Goal: Information Seeking & Learning: Learn about a topic

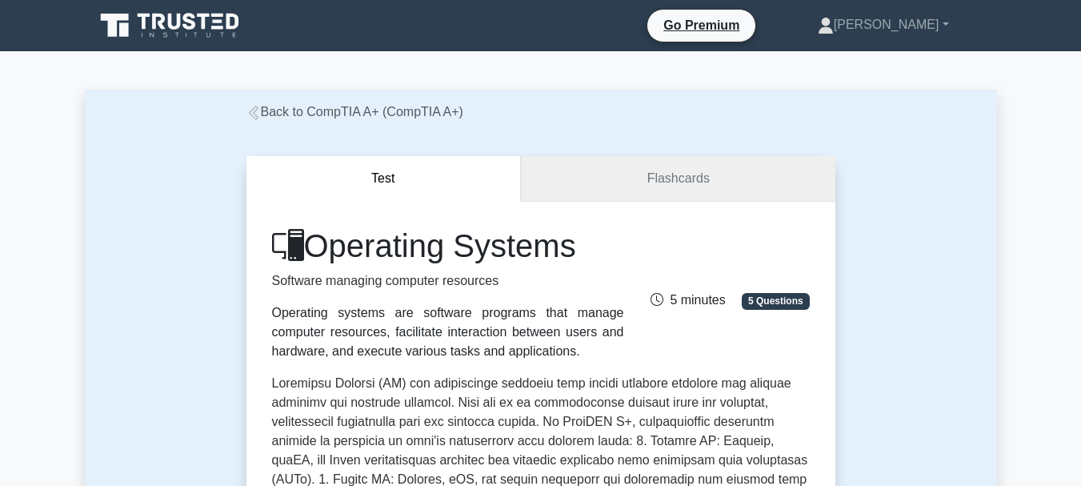
click at [627, 197] on link "Flashcards" at bounding box center [678, 179] width 314 height 46
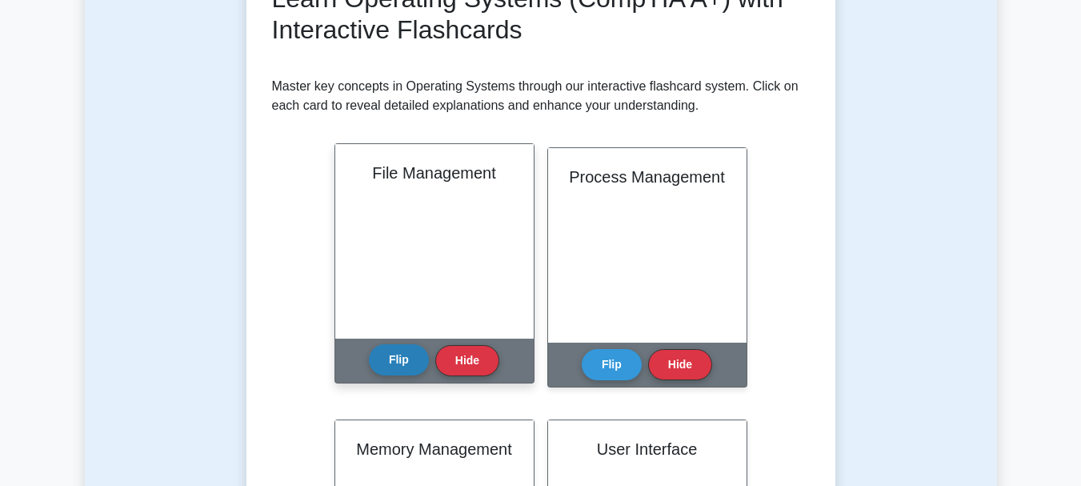
click at [402, 367] on button "Flip" at bounding box center [399, 359] width 60 height 31
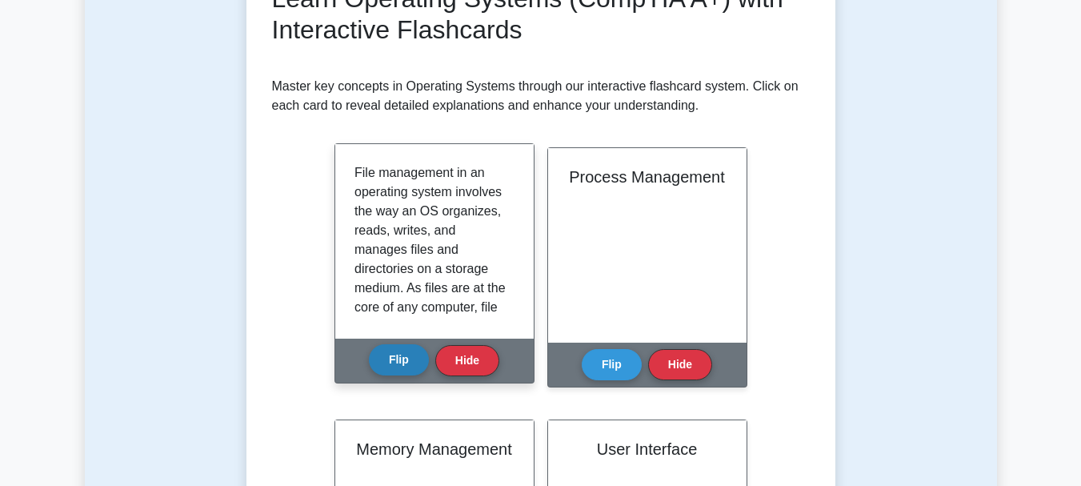
click at [402, 367] on button "Flip" at bounding box center [399, 359] width 60 height 31
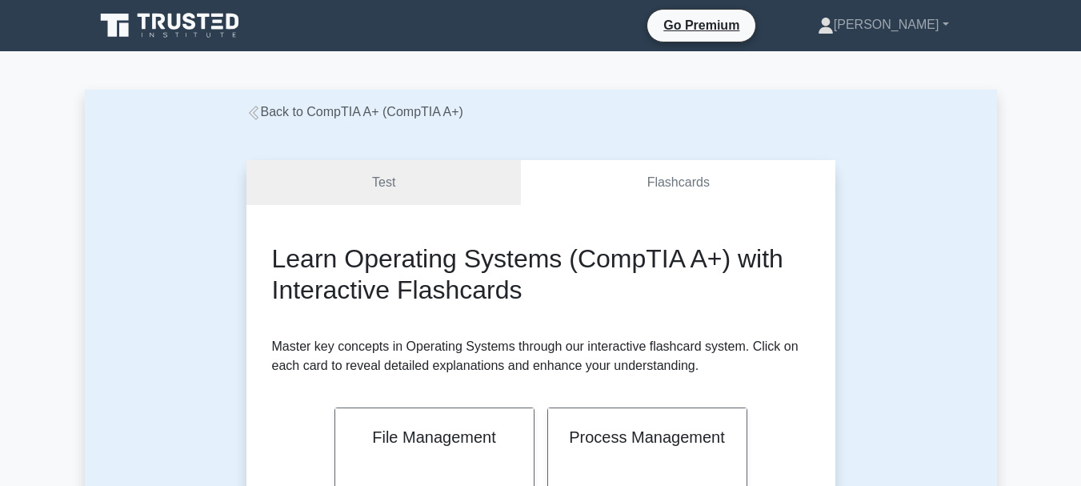
click at [394, 107] on link "Back to CompTIA A+ (CompTIA A+)" at bounding box center [354, 112] width 217 height 14
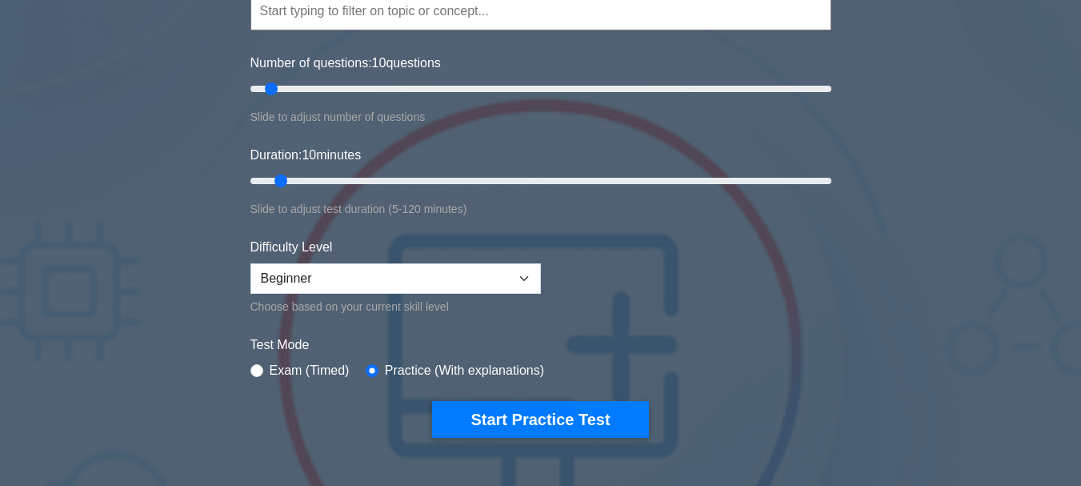
scroll to position [160, 0]
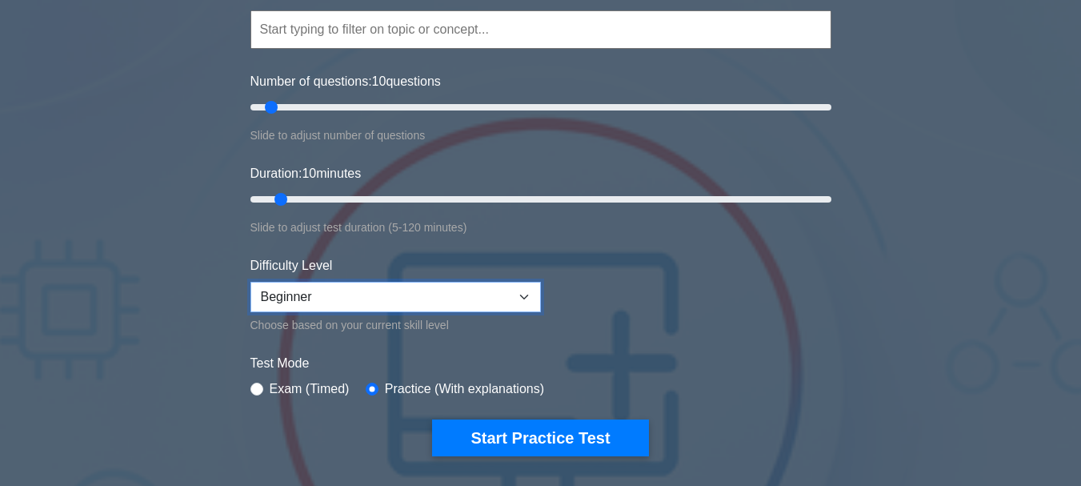
click at [347, 306] on select "Beginner Intermediate Expert" at bounding box center [395, 297] width 290 height 30
select select "expert"
click at [250, 282] on select "Beginner Intermediate Expert" at bounding box center [395, 297] width 290 height 30
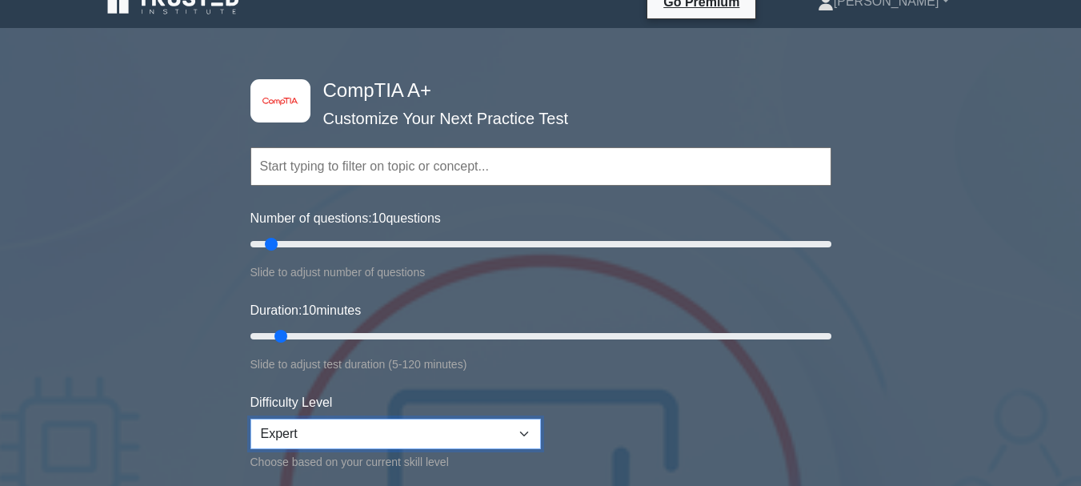
scroll to position [0, 0]
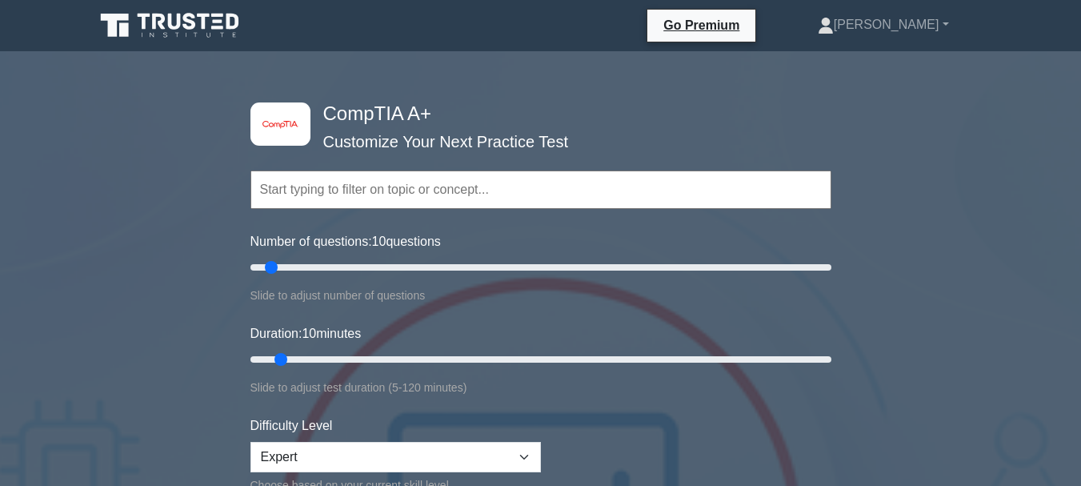
click at [468, 255] on div "Number of questions: 10 questions Slide to adjust number of questions" at bounding box center [540, 268] width 581 height 73
click at [478, 265] on input "Number of questions: 10 questions" at bounding box center [540, 267] width 581 height 19
click at [826, 264] on input "Number of questions: 200 questions" at bounding box center [540, 267] width 581 height 19
type input "155"
click at [691, 260] on input "Number of questions: 155 questions" at bounding box center [540, 267] width 581 height 19
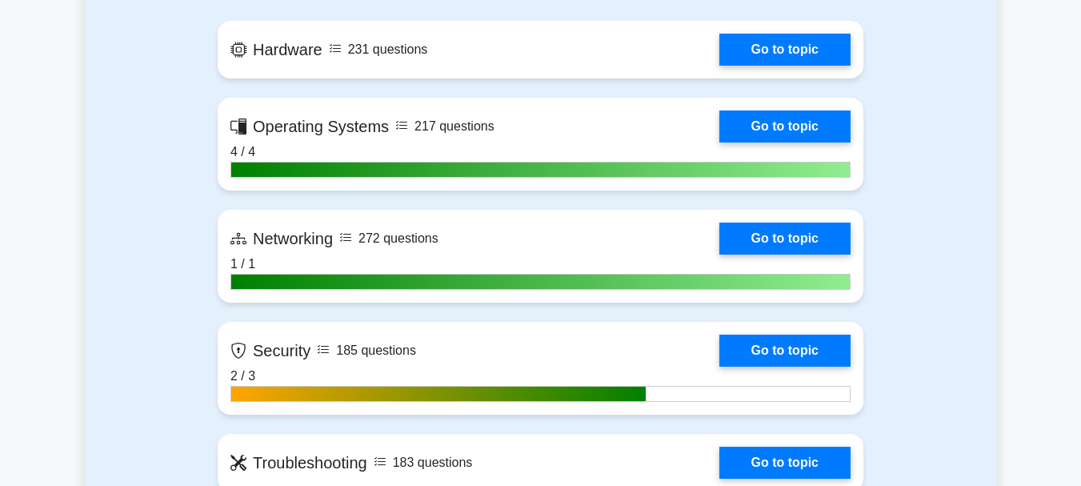
scroll to position [1254, 0]
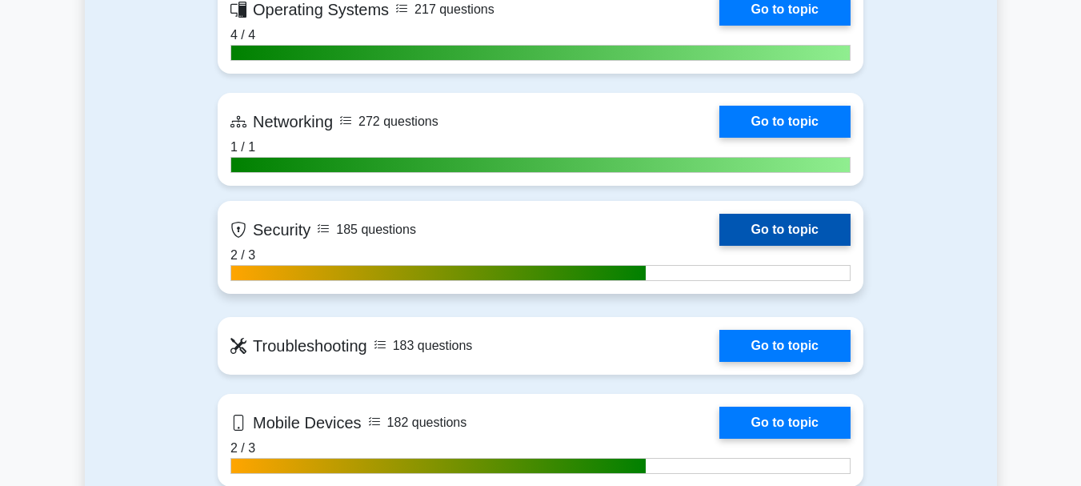
click at [719, 236] on link "Go to topic" at bounding box center [784, 230] width 131 height 32
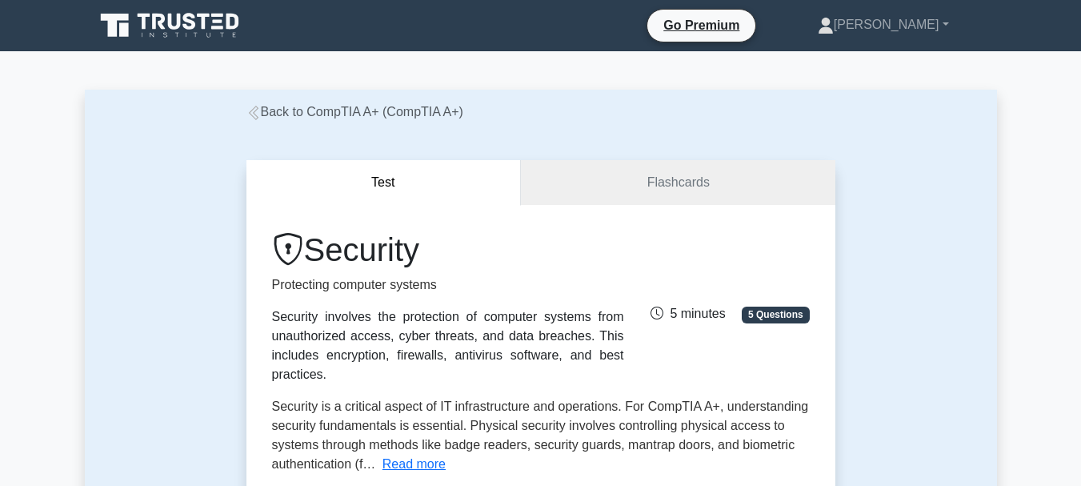
click at [318, 114] on link "Back to CompTIA A+ (CompTIA A+)" at bounding box center [354, 112] width 217 height 14
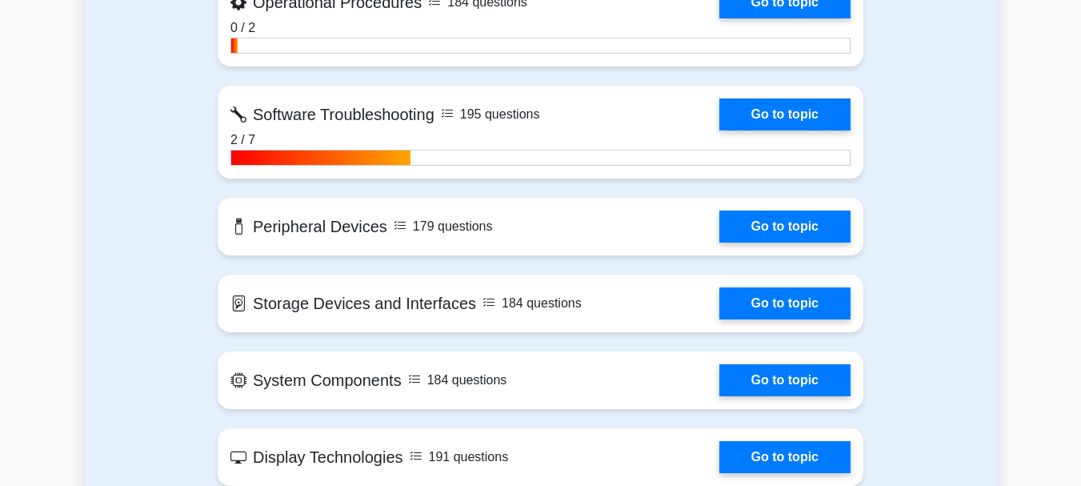
scroll to position [1962, 0]
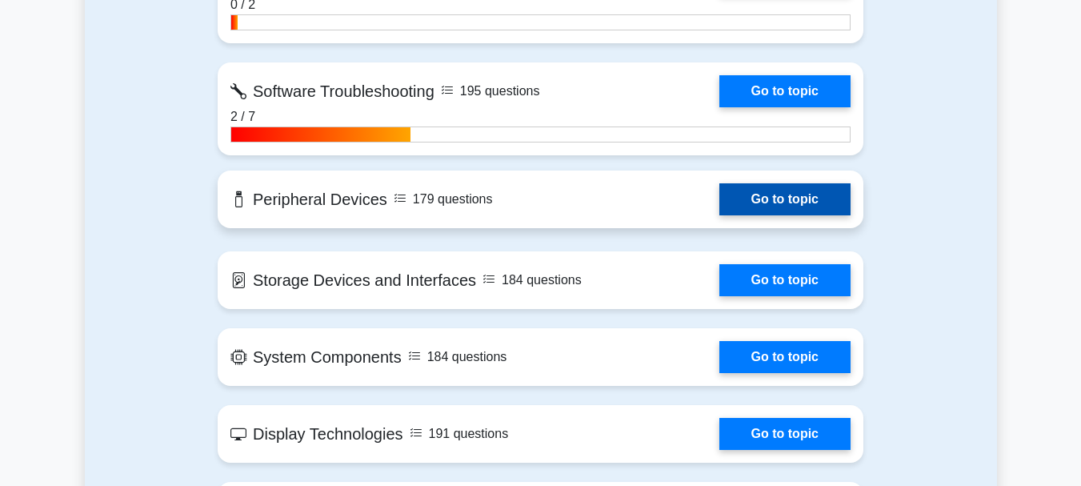
click at [719, 195] on link "Go to topic" at bounding box center [784, 199] width 131 height 32
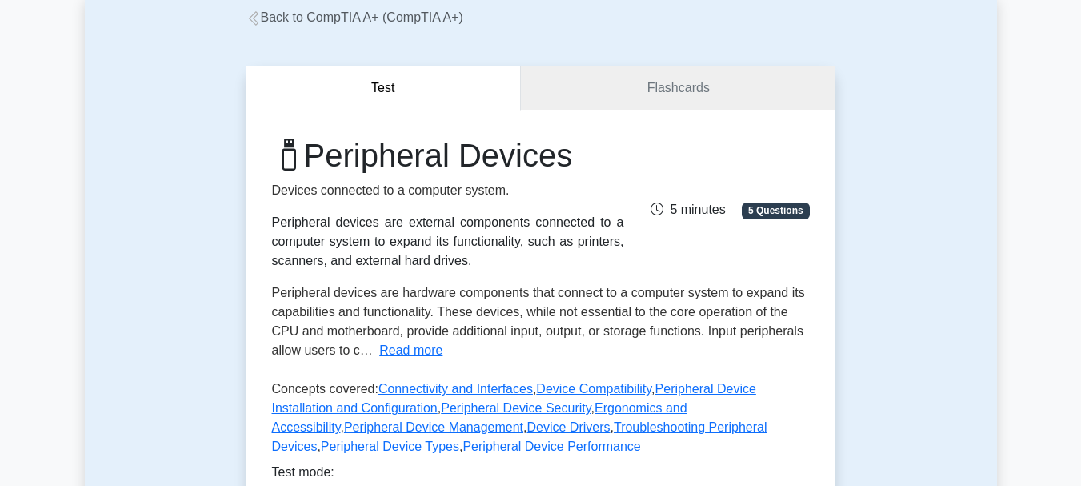
scroll to position [90, 0]
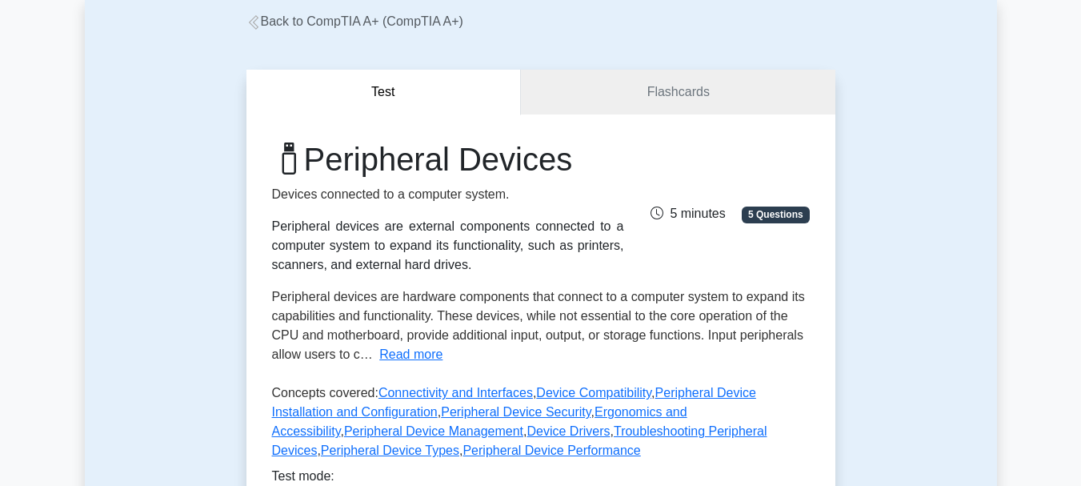
click at [332, 12] on div "Back to CompTIA A+ (CompTIA A+)" at bounding box center [541, 21] width 608 height 19
click at [332, 23] on link "Back to CompTIA A+ (CompTIA A+)" at bounding box center [354, 21] width 217 height 14
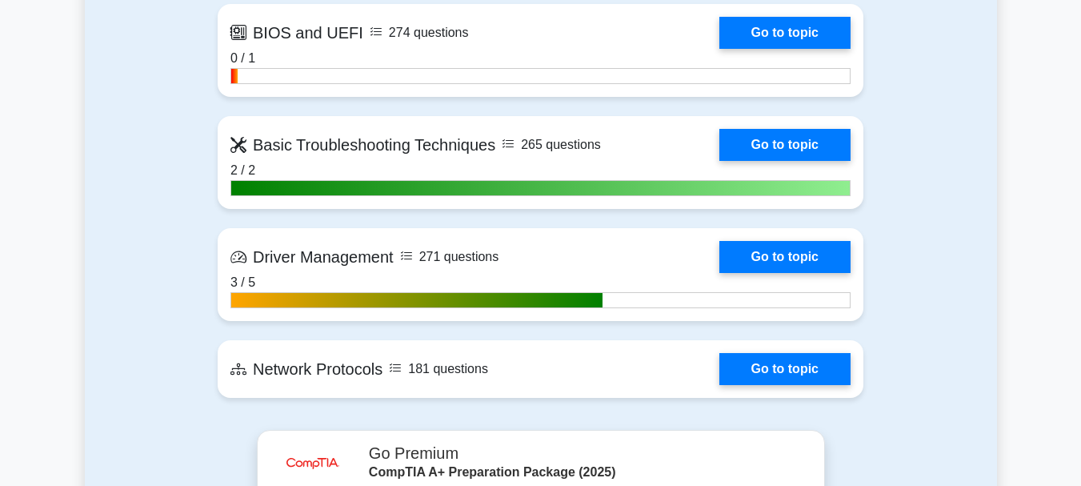
scroll to position [3082, 0]
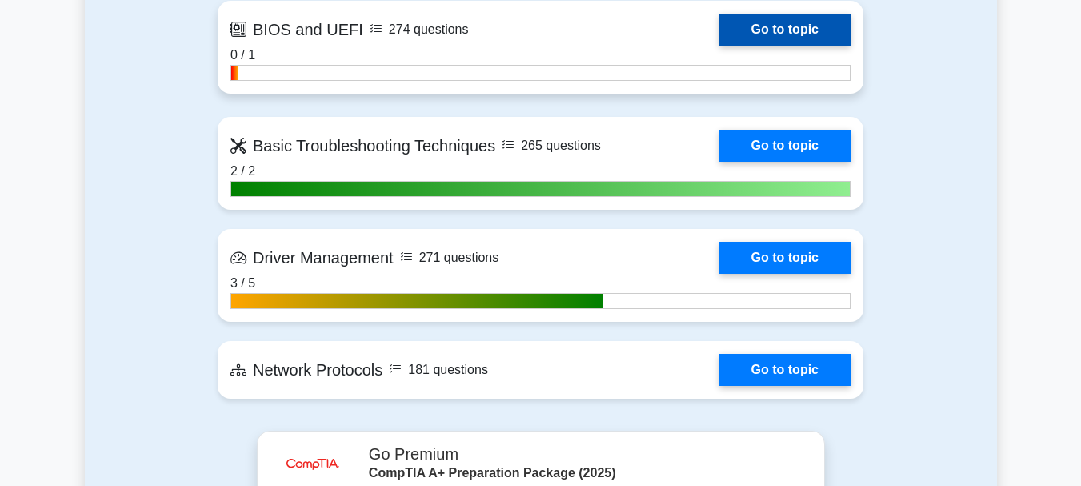
click at [719, 30] on link "Go to topic" at bounding box center [784, 30] width 131 height 32
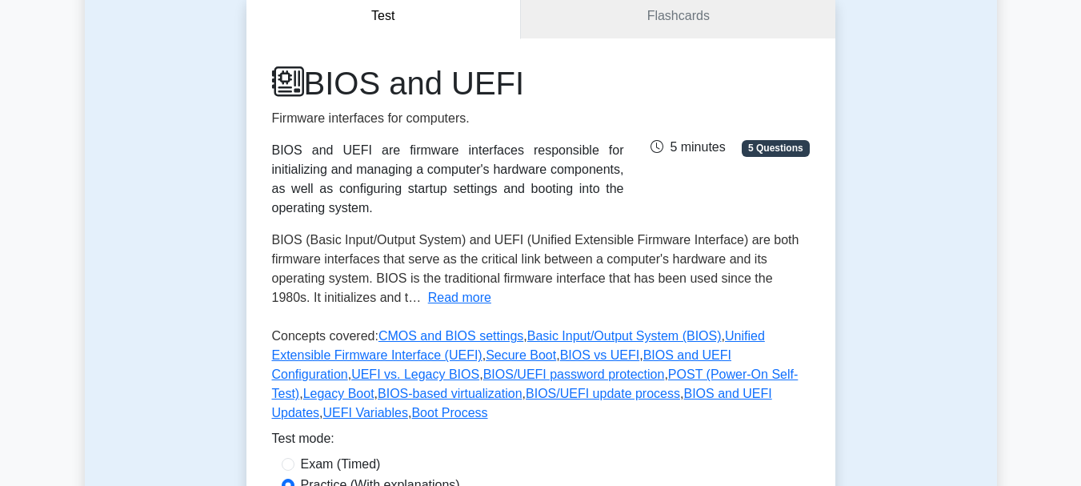
scroll to position [182, 0]
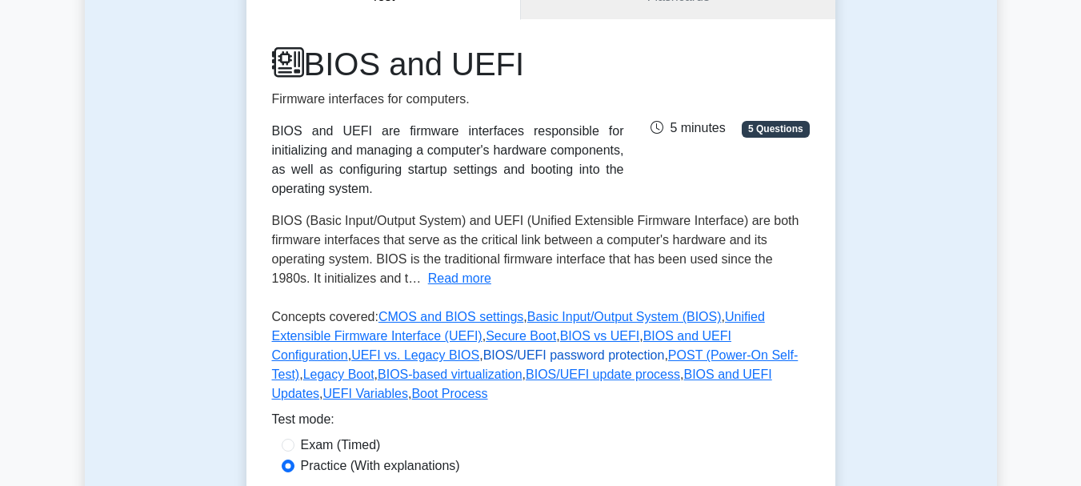
click at [483, 359] on link "BIOS/UEFI password protection" at bounding box center [574, 355] width 182 height 14
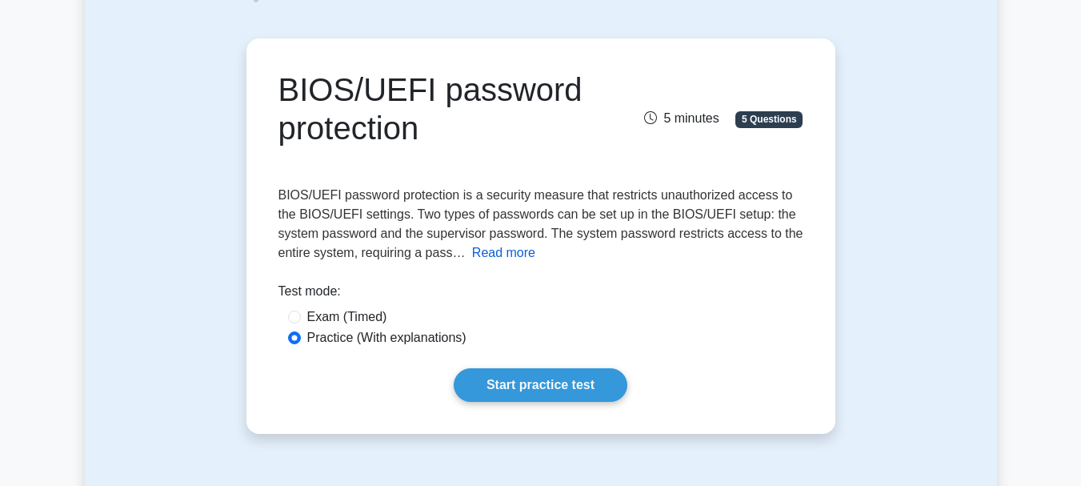
click at [492, 246] on button "Read more" at bounding box center [503, 252] width 63 height 19
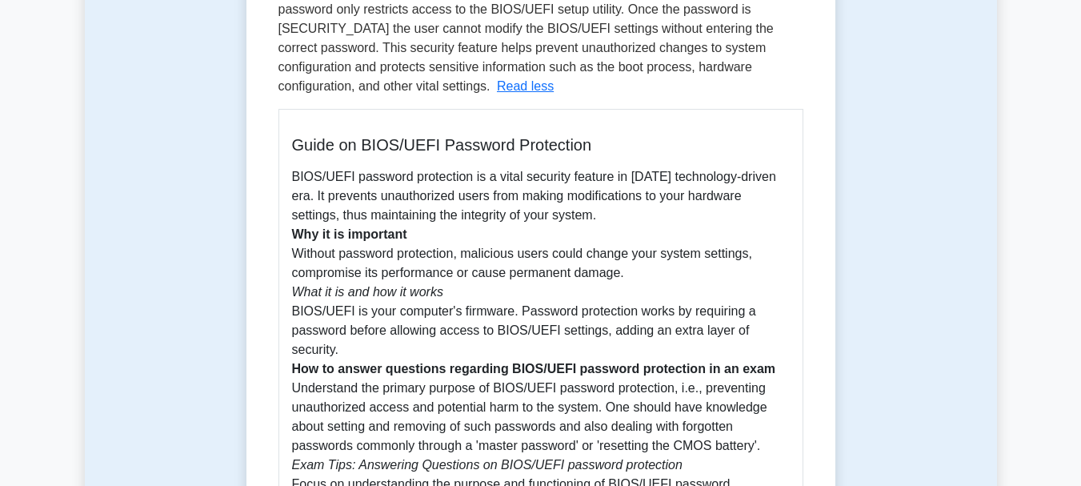
scroll to position [390, 0]
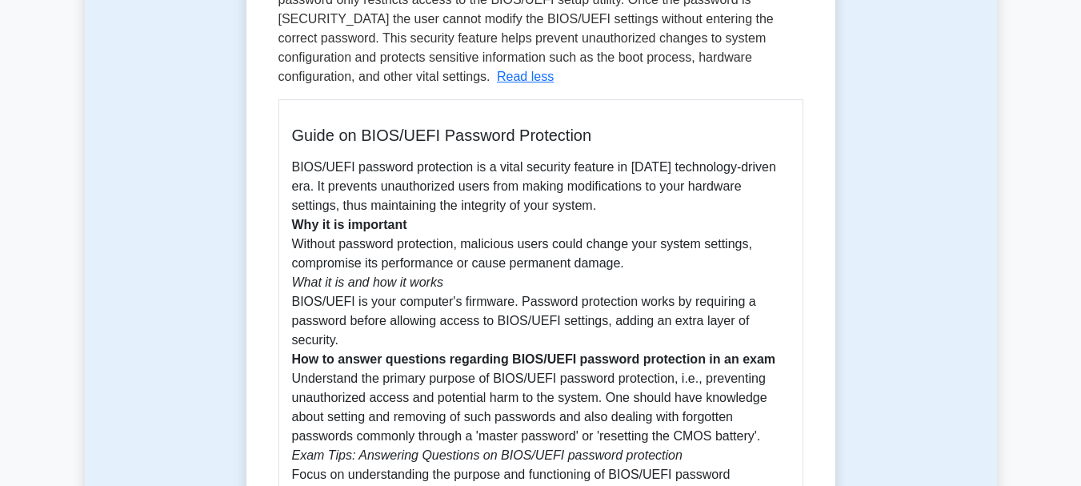
click at [496, 166] on p "BIOS/UEFI password protection is a vital security feature in today's technology…" at bounding box center [541, 350] width 498 height 384
copy p "vital"
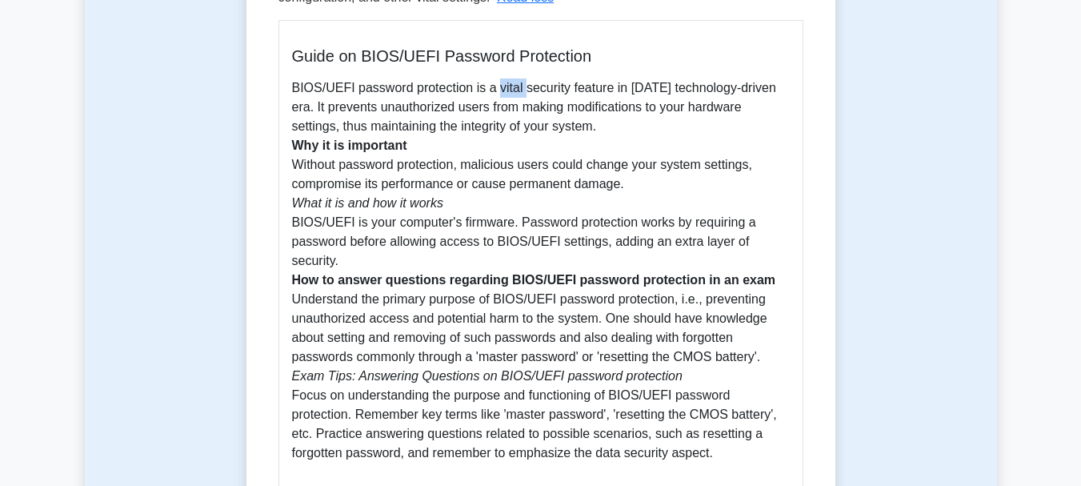
scroll to position [470, 0]
click at [350, 158] on p "BIOS/UEFI password protection is a vital security feature in today's technology…" at bounding box center [541, 270] width 498 height 384
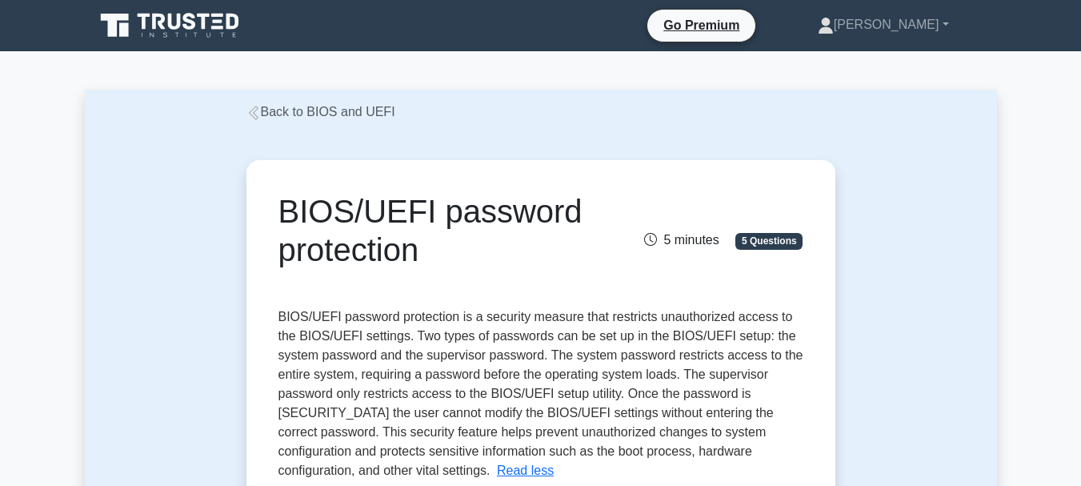
click at [250, 111] on icon at bounding box center [253, 113] width 14 height 14
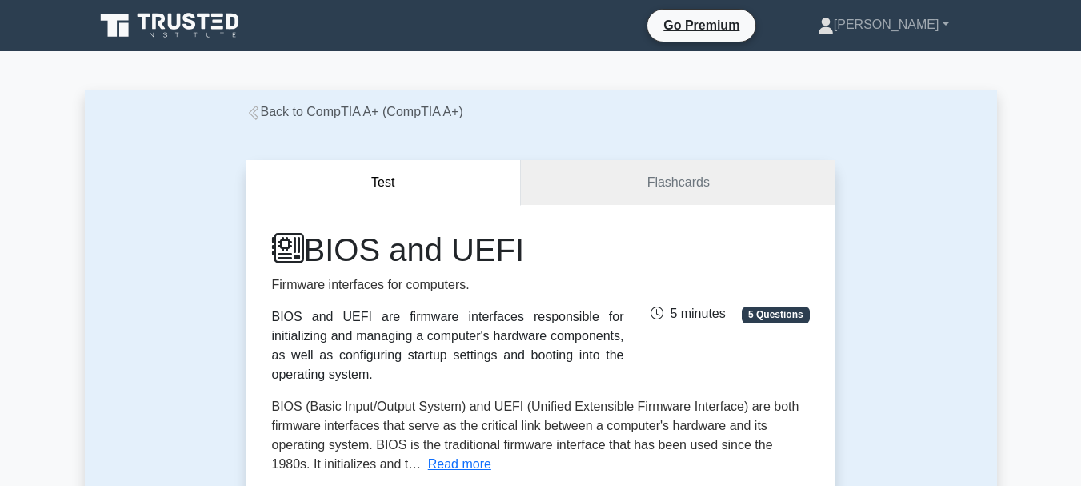
click at [291, 105] on link "Back to CompTIA A+ (CompTIA A+)" at bounding box center [354, 112] width 217 height 14
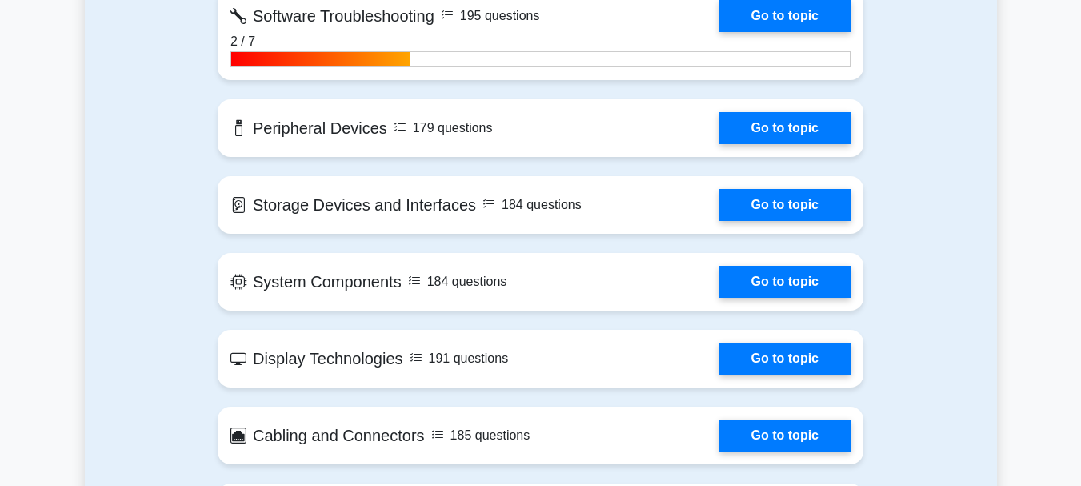
scroll to position [2022, 0]
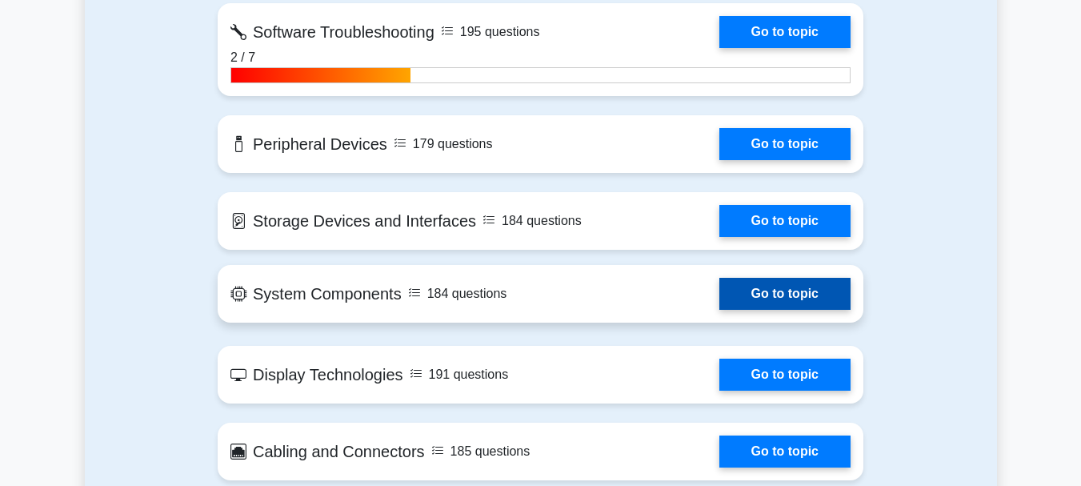
click at [719, 287] on link "Go to topic" at bounding box center [784, 294] width 131 height 32
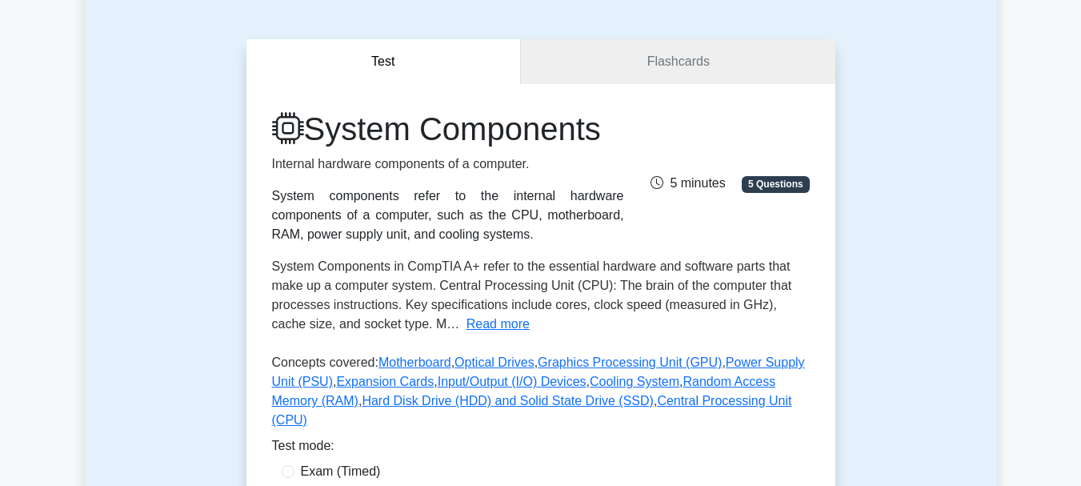
scroll to position [128, 0]
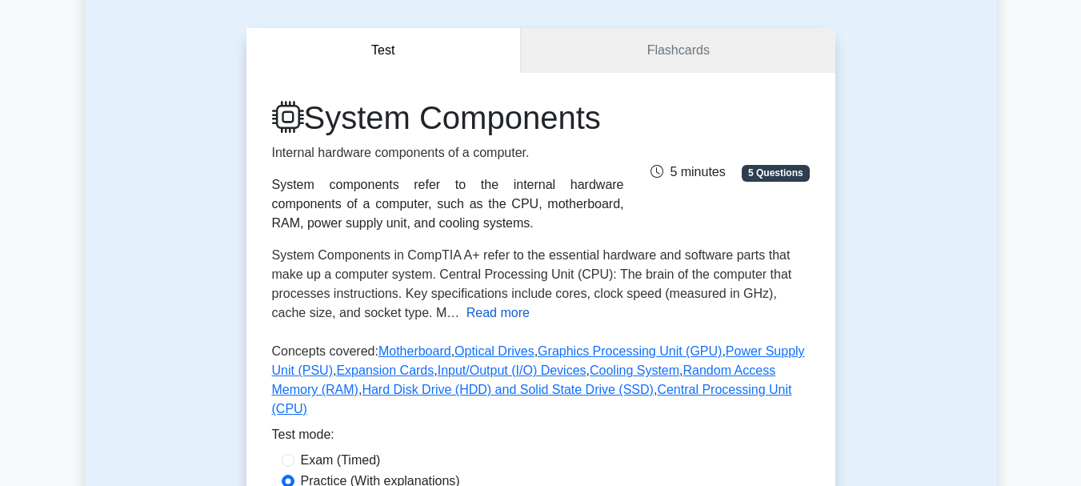
click at [466, 307] on button "Read more" at bounding box center [497, 312] width 63 height 19
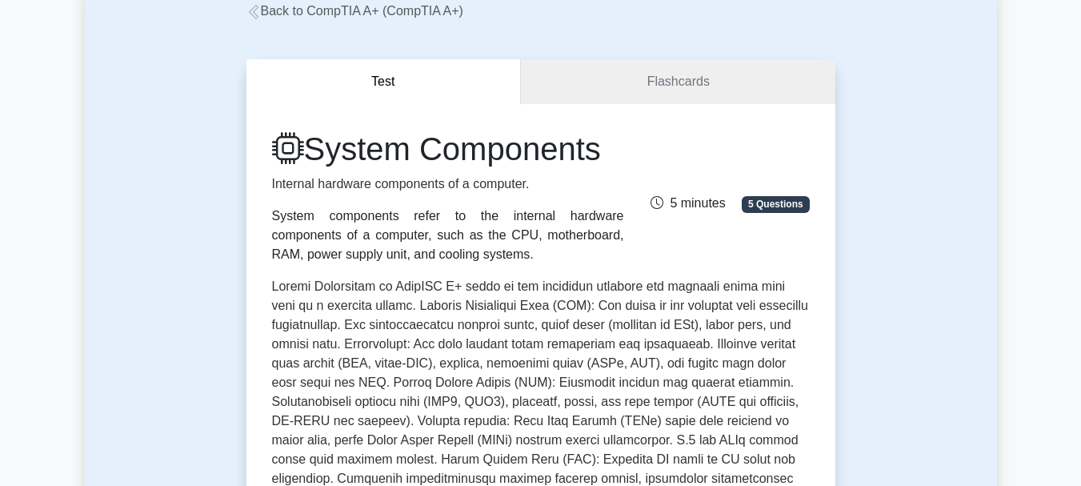
scroll to position [112, 0]
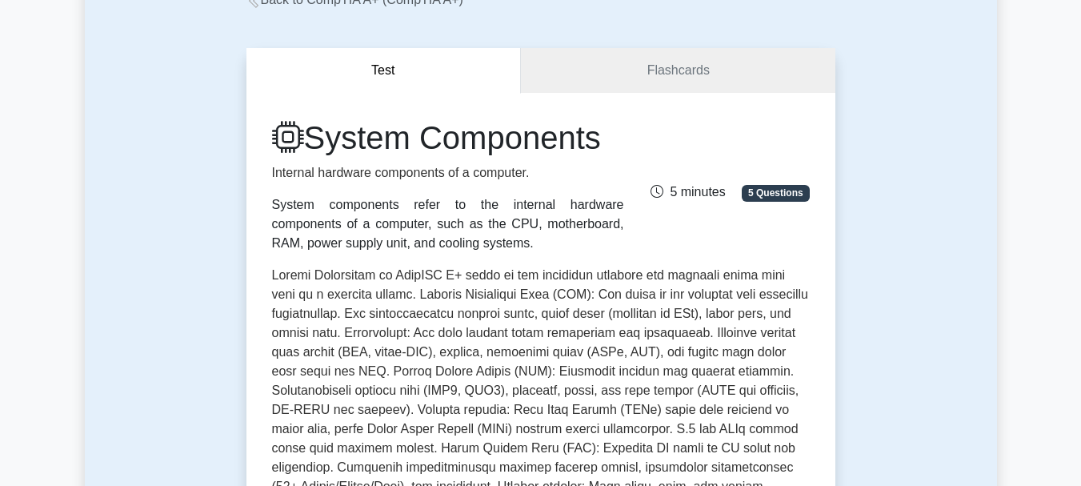
click at [270, 6] on link "Back to CompTIA A+ (CompTIA A+)" at bounding box center [354, 0] width 217 height 14
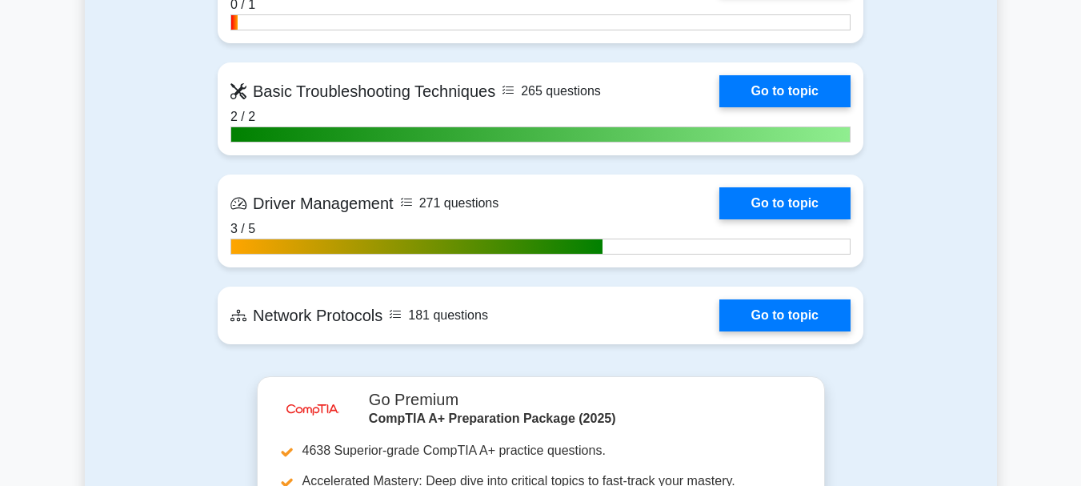
scroll to position [3142, 0]
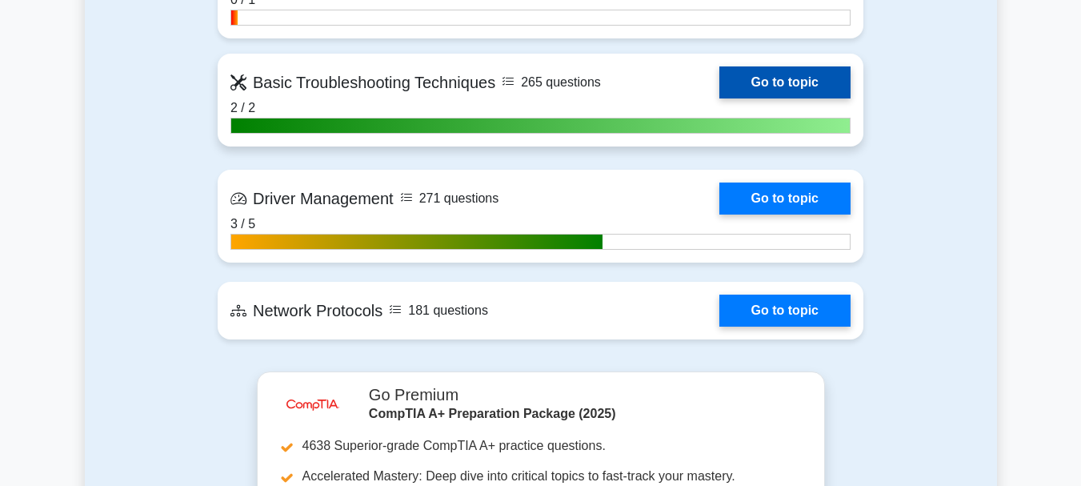
click at [719, 98] on link "Go to topic" at bounding box center [784, 82] width 131 height 32
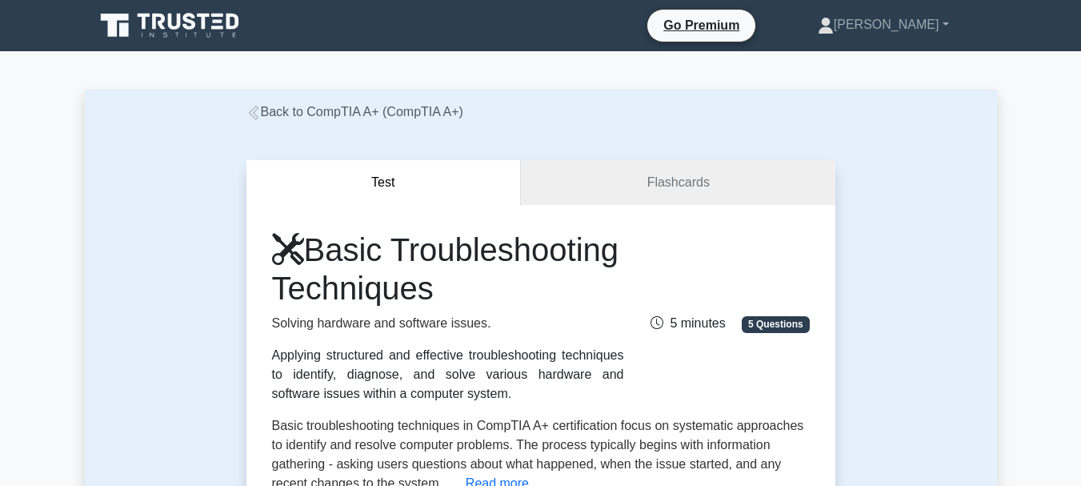
click at [345, 121] on div "Back to CompTIA A+ (CompTIA A+)" at bounding box center [541, 111] width 608 height 19
click at [340, 116] on link "Back to CompTIA A+ (CompTIA A+)" at bounding box center [354, 112] width 217 height 14
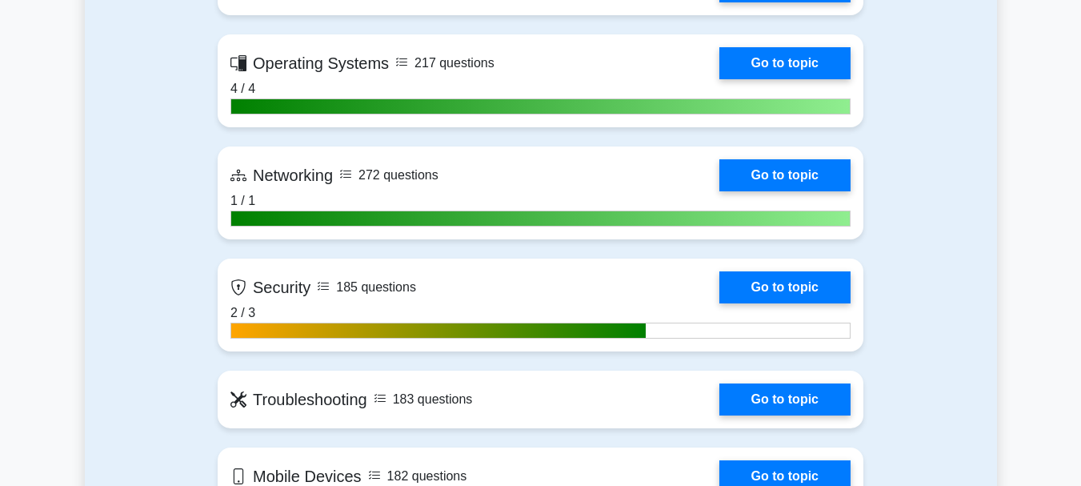
scroll to position [1686, 0]
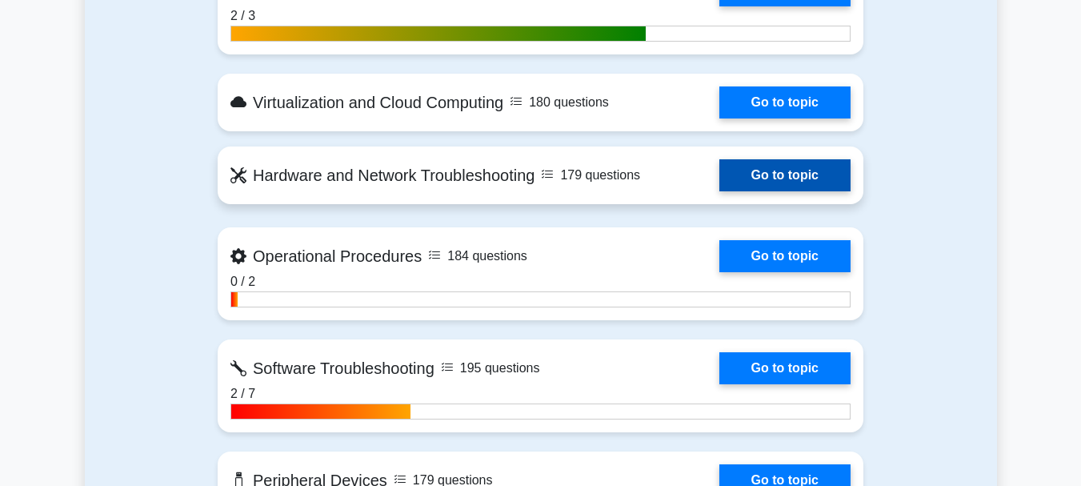
click at [719, 179] on link "Go to topic" at bounding box center [784, 175] width 131 height 32
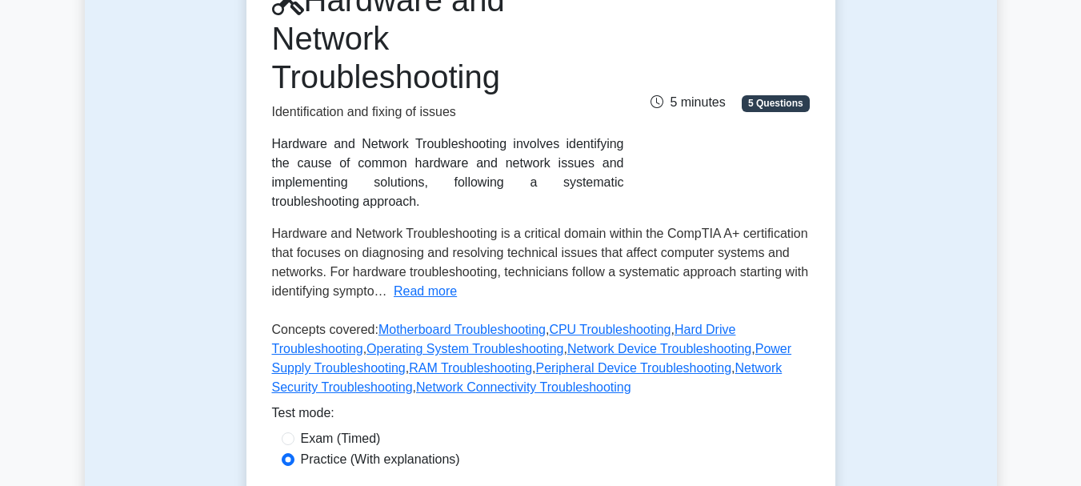
scroll to position [256, 0]
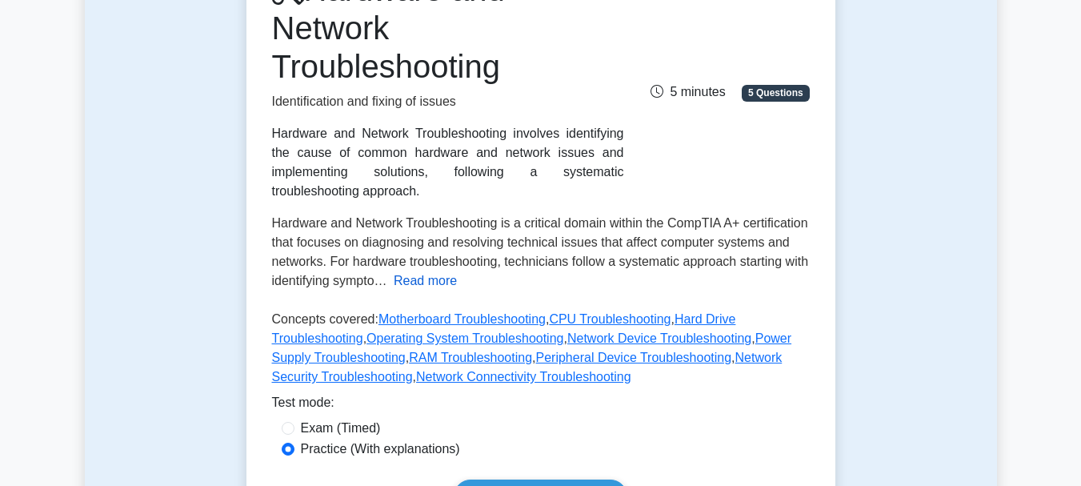
click at [457, 286] on button "Read more" at bounding box center [425, 280] width 63 height 19
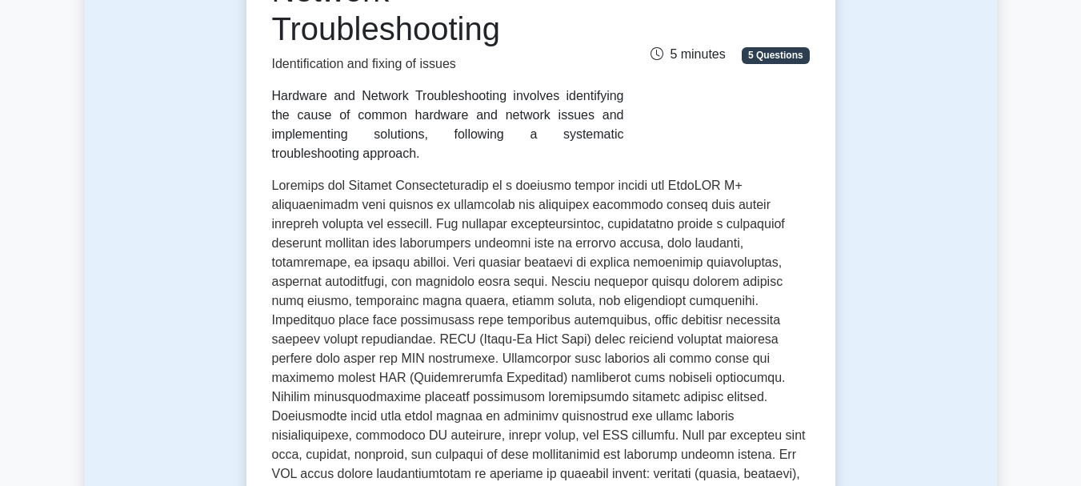
scroll to position [304, 0]
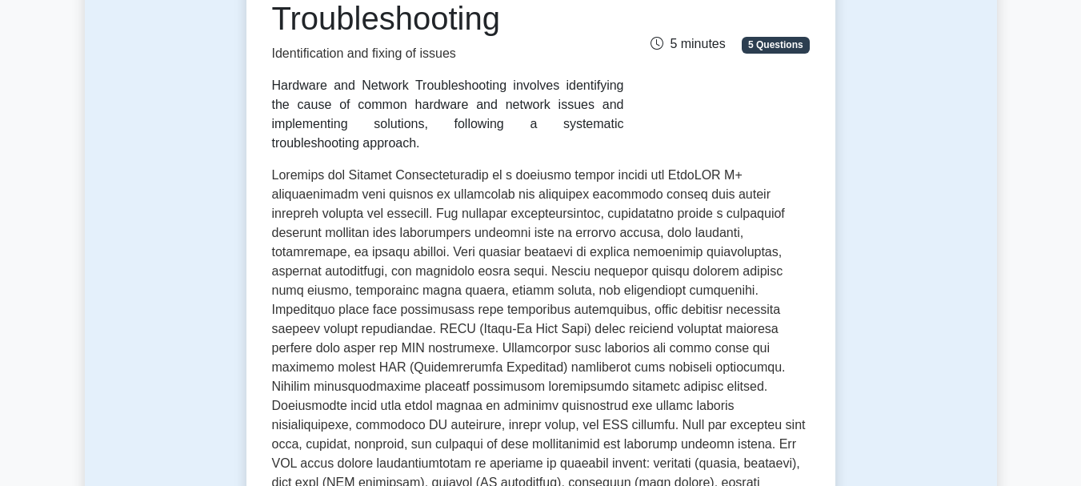
click at [533, 234] on span at bounding box center [539, 395] width 534 height 455
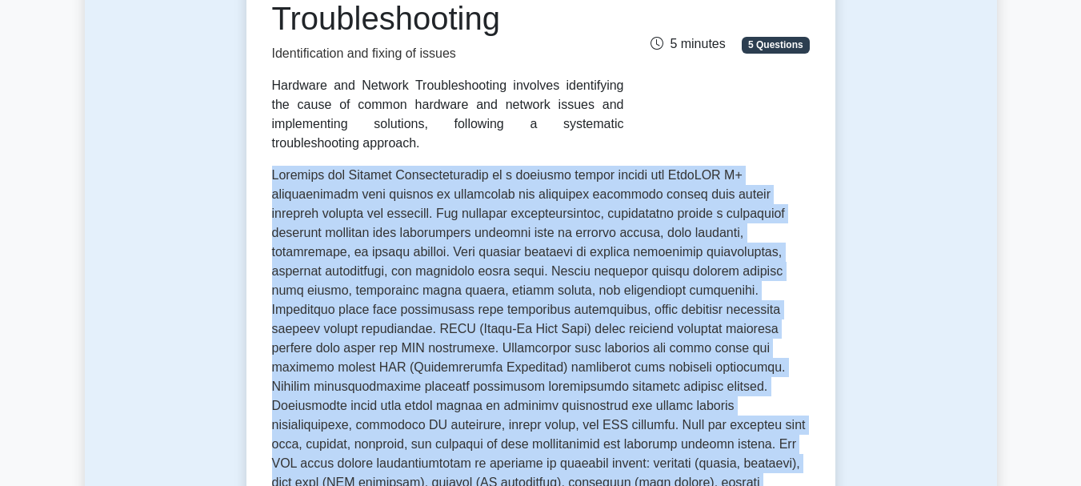
click at [533, 234] on span at bounding box center [539, 395] width 534 height 455
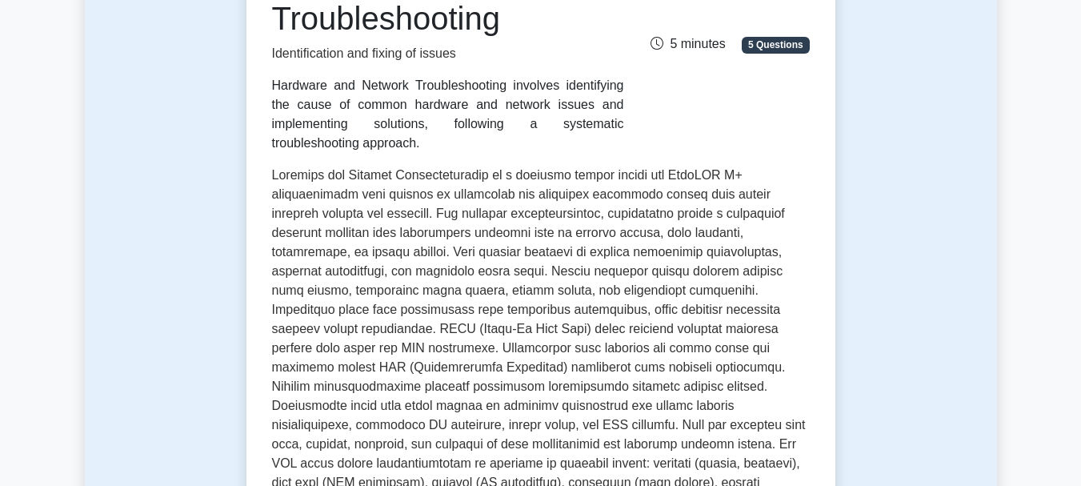
click at [630, 153] on div "Hardware and Network Troubleshooting Identification and fixing of issues Hardwa…" at bounding box center [447, 37] width 371 height 230
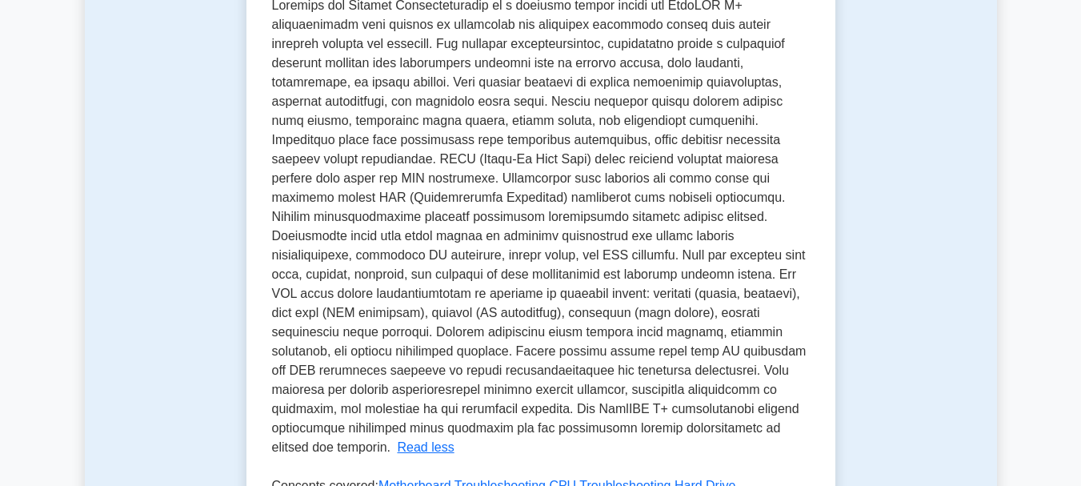
scroll to position [474, 0]
click at [630, 153] on span at bounding box center [539, 225] width 534 height 455
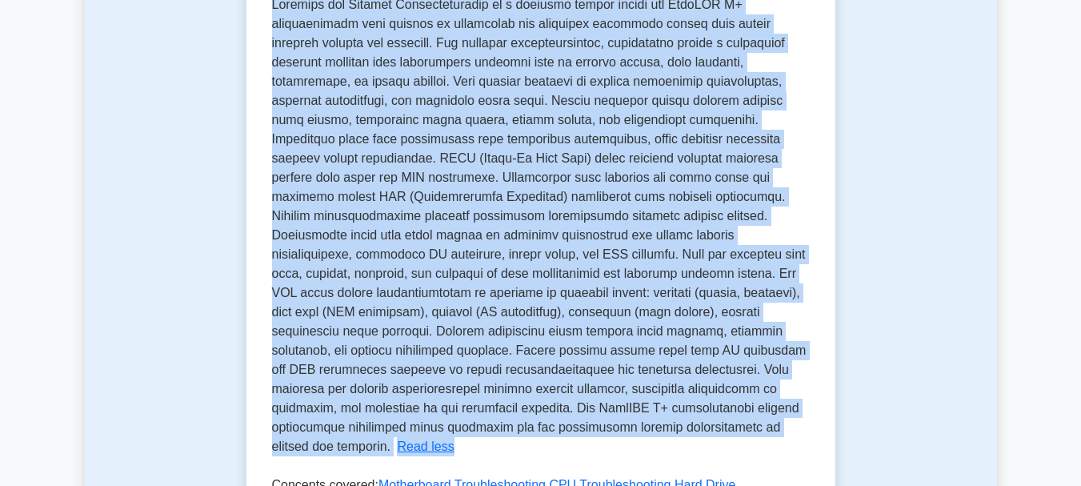
click at [630, 153] on span at bounding box center [539, 225] width 534 height 455
click at [602, 406] on span at bounding box center [539, 225] width 534 height 455
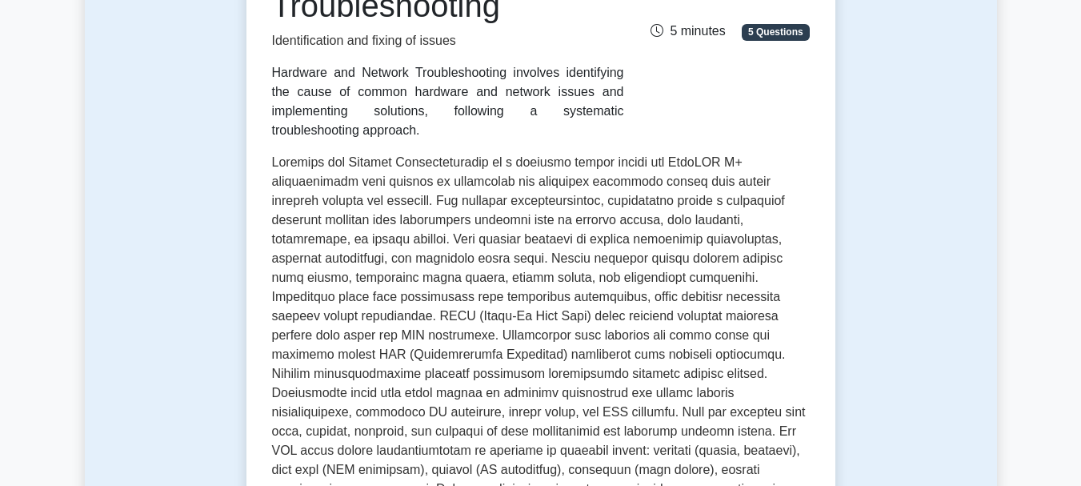
scroll to position [330, 0]
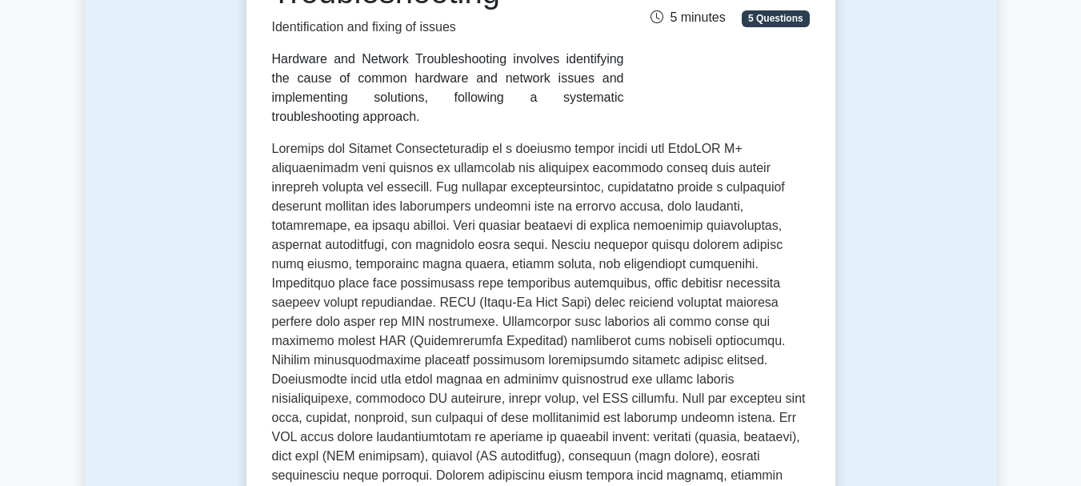
click at [248, 192] on div "Hardware and Network Troubleshooting Identification and fixing of issues Hardwa…" at bounding box center [540, 359] width 589 height 978
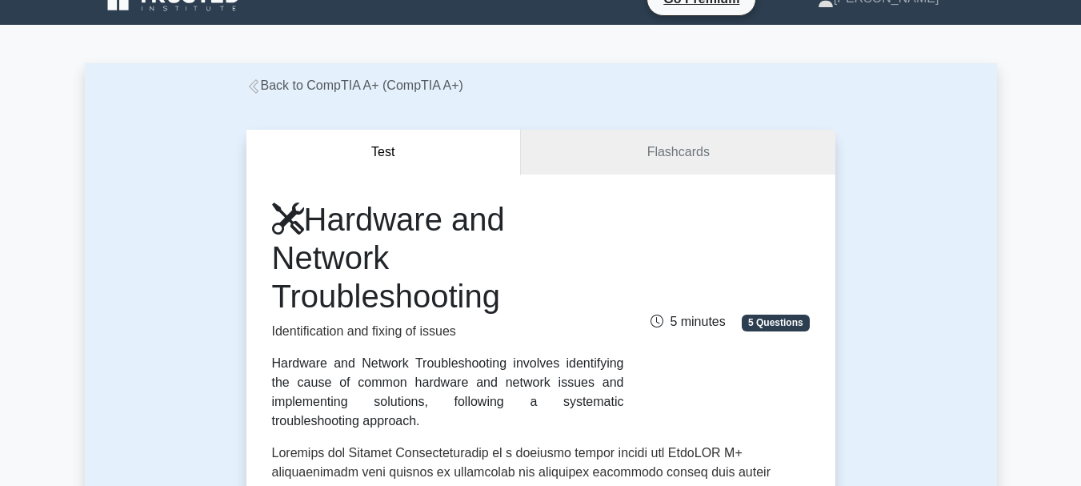
scroll to position [22, 0]
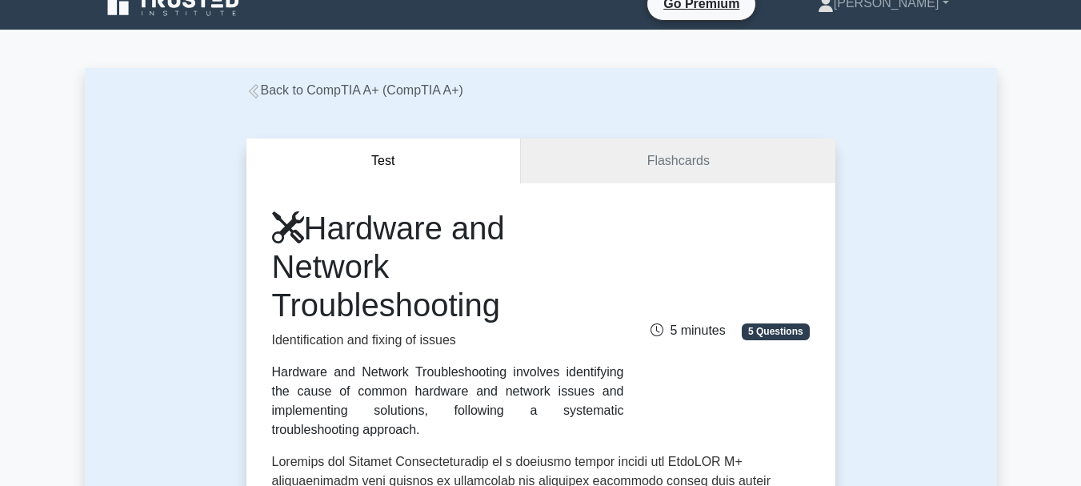
click at [388, 93] on link "Back to CompTIA A+ (CompTIA A+)" at bounding box center [354, 90] width 217 height 14
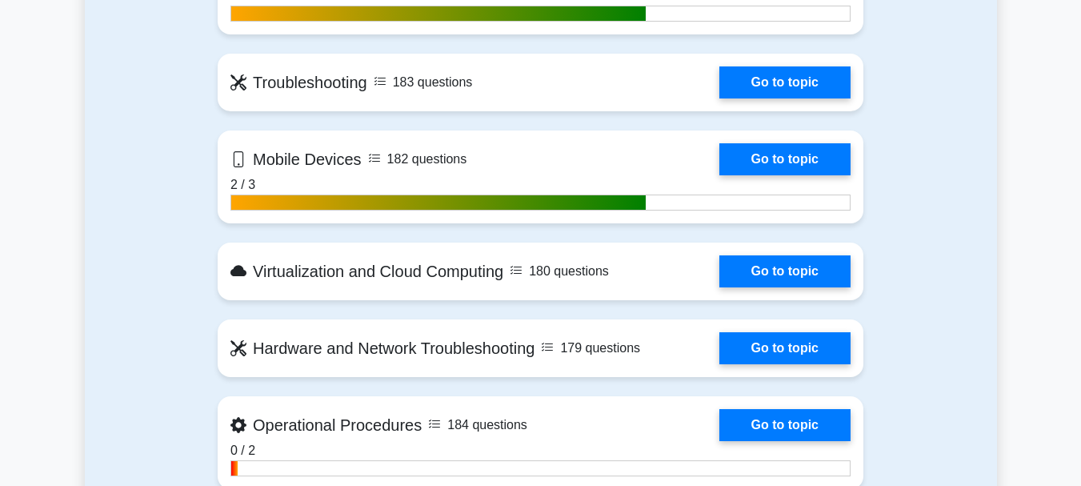
scroll to position [1504, 0]
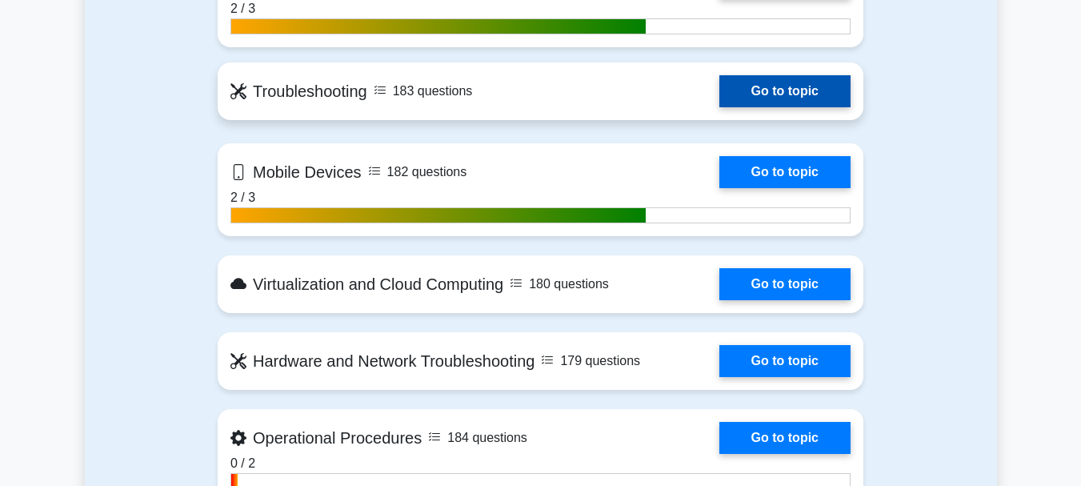
drag, startPoint x: 0, startPoint y: 0, endPoint x: 388, endPoint y: 93, distance: 398.9
click at [719, 93] on link "Go to topic" at bounding box center [784, 91] width 131 height 32
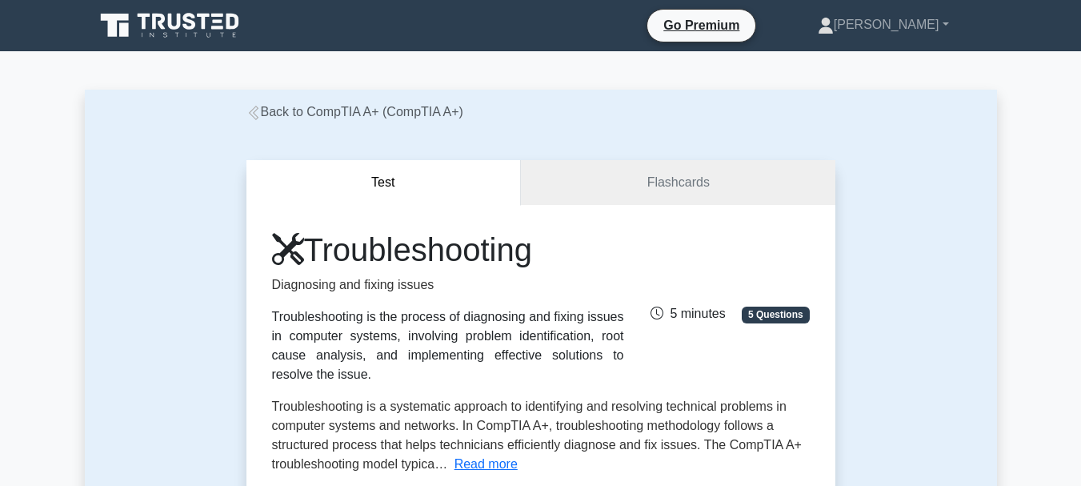
click at [382, 120] on div "Back to CompTIA A+ (CompTIA A+)" at bounding box center [541, 111] width 608 height 19
click at [384, 106] on link "Back to CompTIA A+ (CompTIA A+)" at bounding box center [354, 112] width 217 height 14
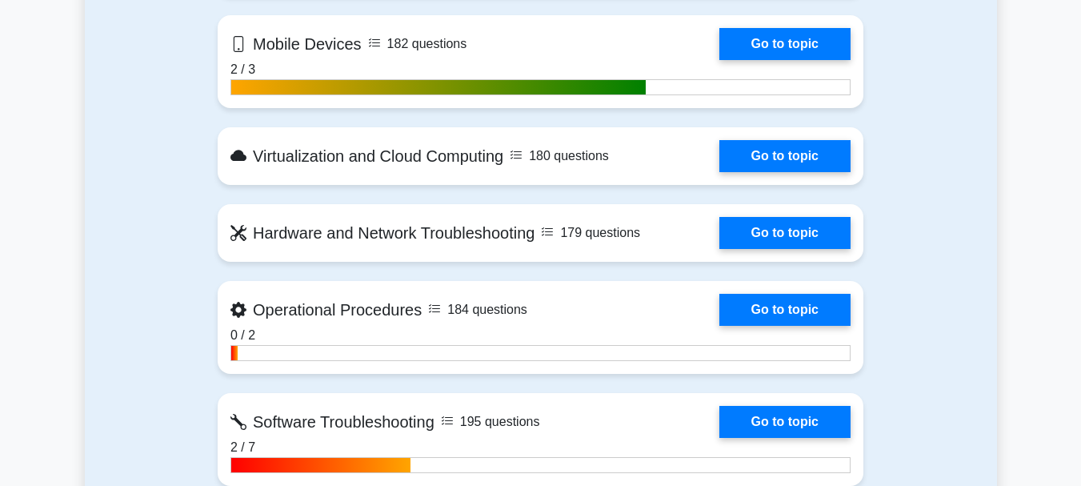
scroll to position [1350, 0]
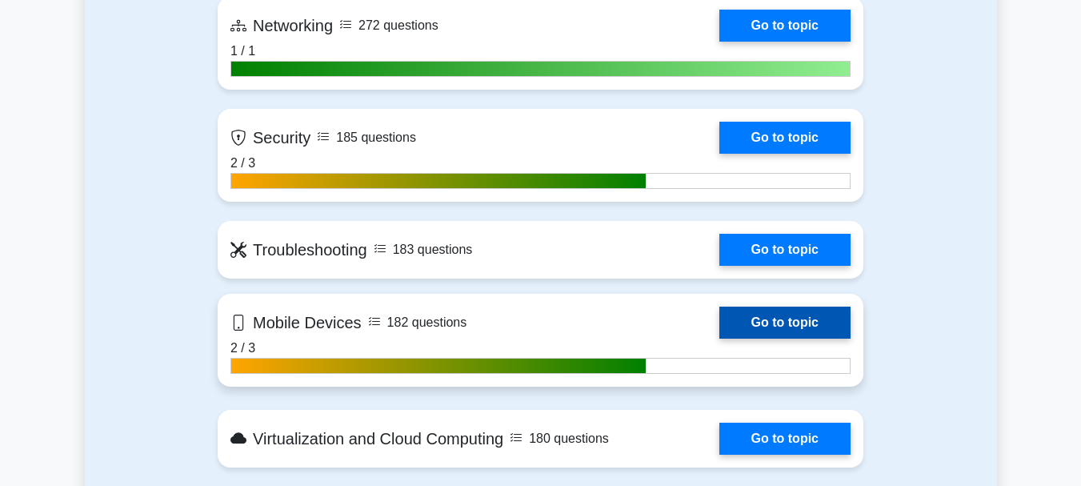
click at [719, 330] on link "Go to topic" at bounding box center [784, 322] width 131 height 32
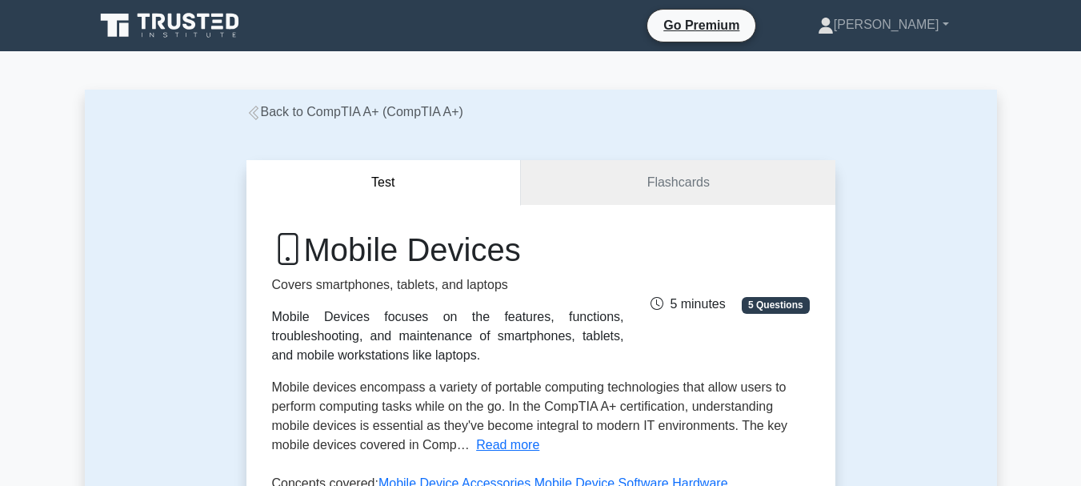
click at [341, 113] on link "Back to CompTIA A+ (CompTIA A+)" at bounding box center [354, 112] width 217 height 14
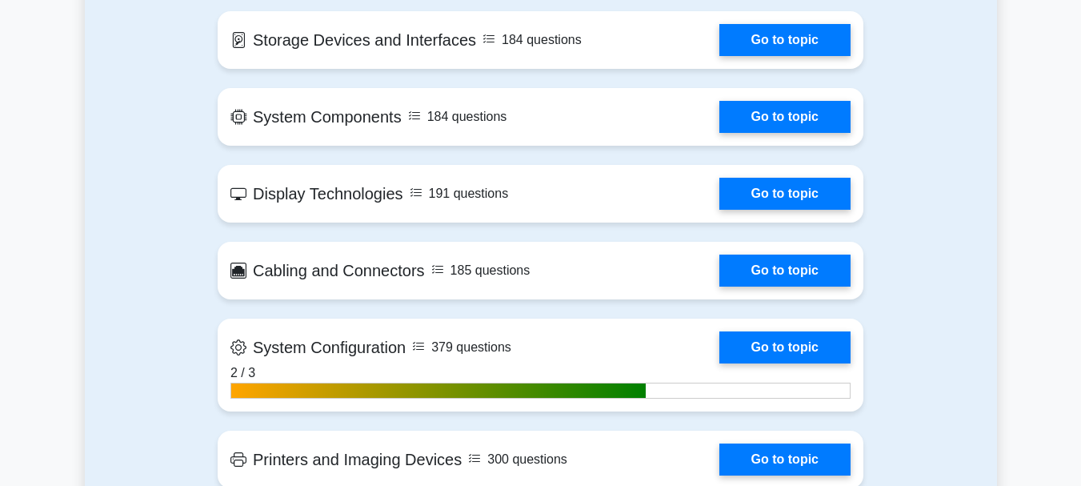
scroll to position [2442, 0]
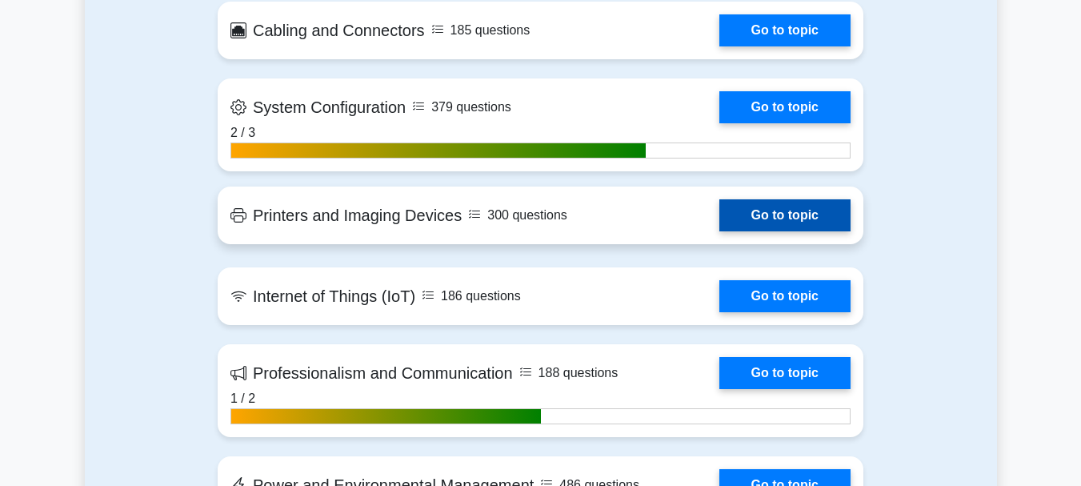
click at [719, 220] on link "Go to topic" at bounding box center [784, 215] width 131 height 32
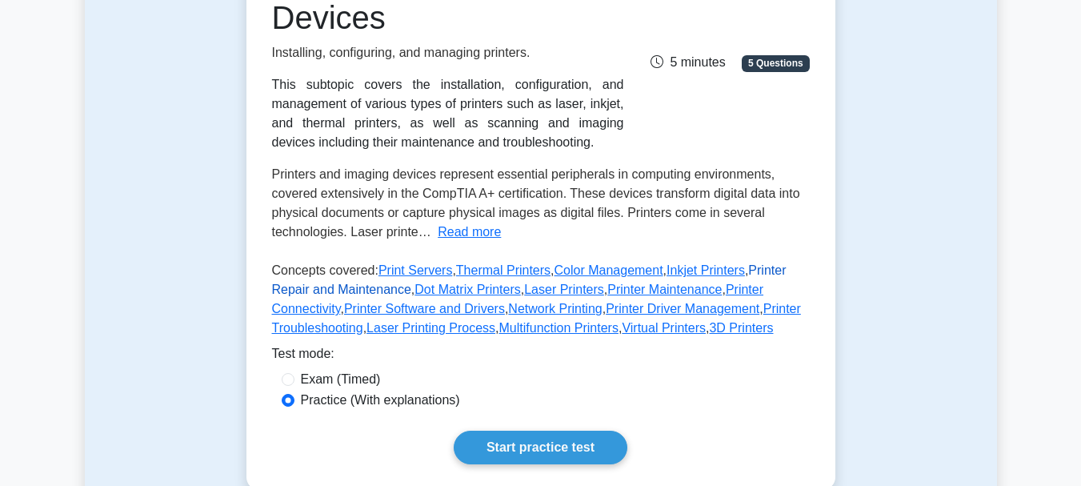
click at [342, 285] on link "Printer Repair and Maintenance" at bounding box center [529, 279] width 514 height 33
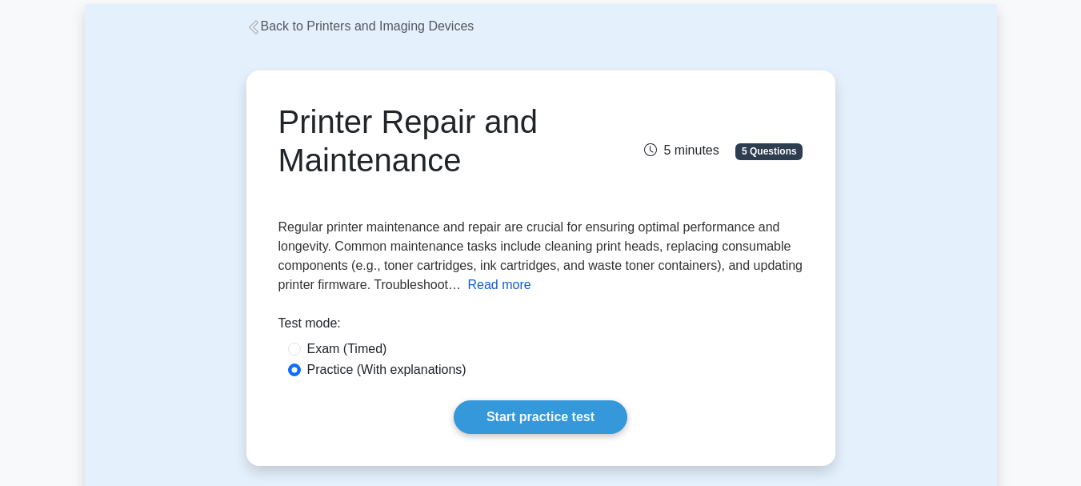
click at [486, 286] on button "Read more" at bounding box center [498, 284] width 63 height 19
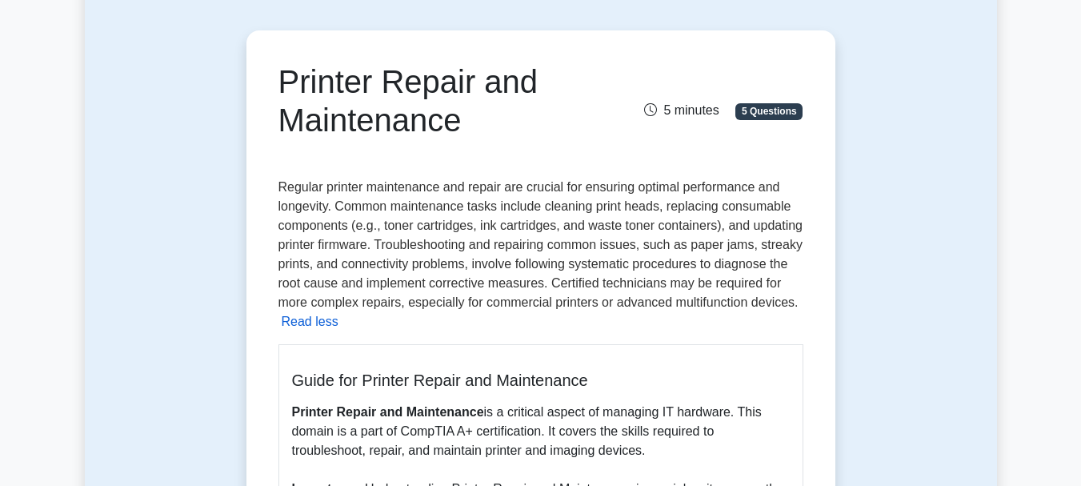
scroll to position [122, 0]
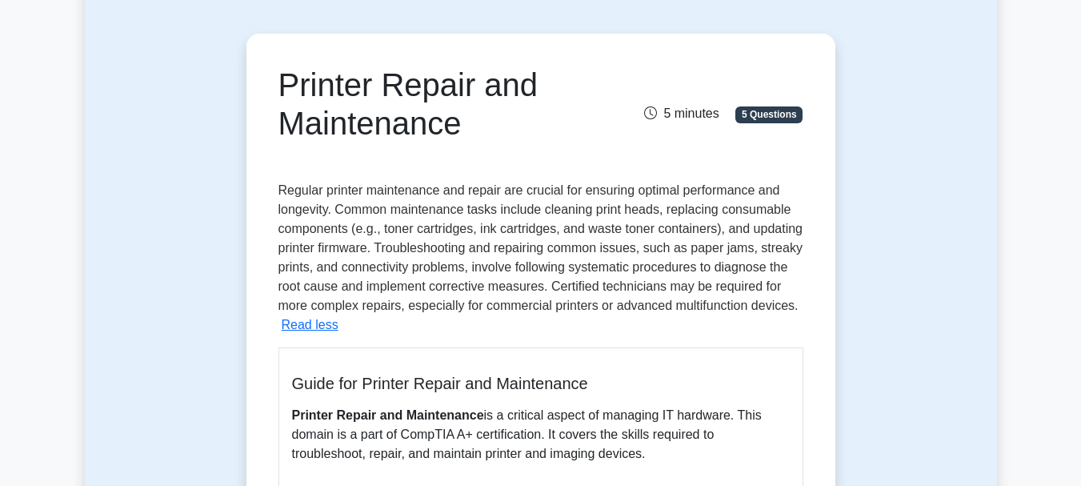
click at [455, 228] on span "Regular printer maintenance and repair are crucial for ensuring optimal perform…" at bounding box center [540, 247] width 524 height 129
click at [384, 235] on span "Regular printer maintenance and repair are crucial for ensuring optimal perform…" at bounding box center [540, 247] width 524 height 129
drag, startPoint x: 381, startPoint y: 226, endPoint x: 471, endPoint y: 228, distance: 90.4
click at [471, 228] on span "Regular printer maintenance and repair are crucial for ensuring optimal perform…" at bounding box center [540, 247] width 524 height 129
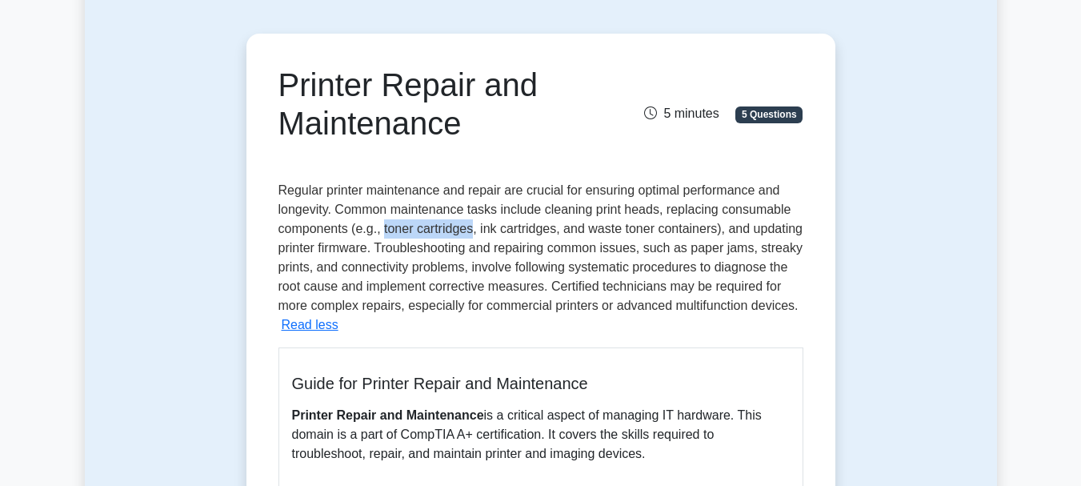
copy span "toner cartridges"
click at [530, 244] on span "Regular printer maintenance and repair are crucial for ensuring optimal perform…" at bounding box center [540, 247] width 524 height 129
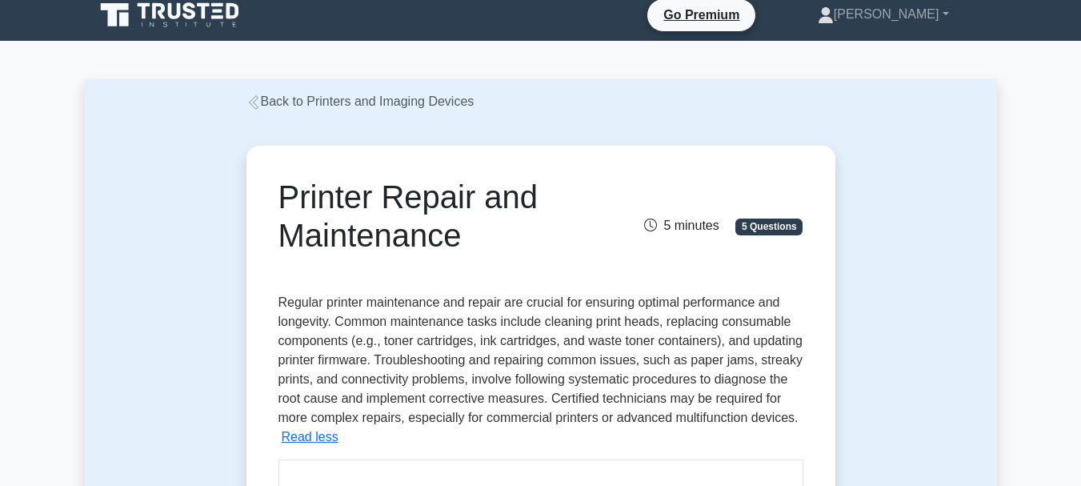
scroll to position [0, 0]
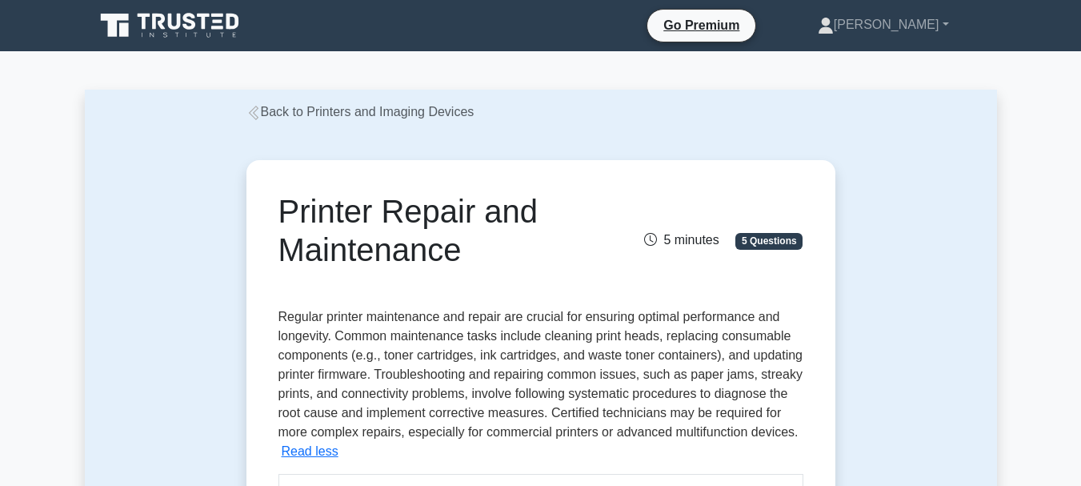
click at [424, 110] on link "Back to Printers and Imaging Devices" at bounding box center [360, 112] width 228 height 14
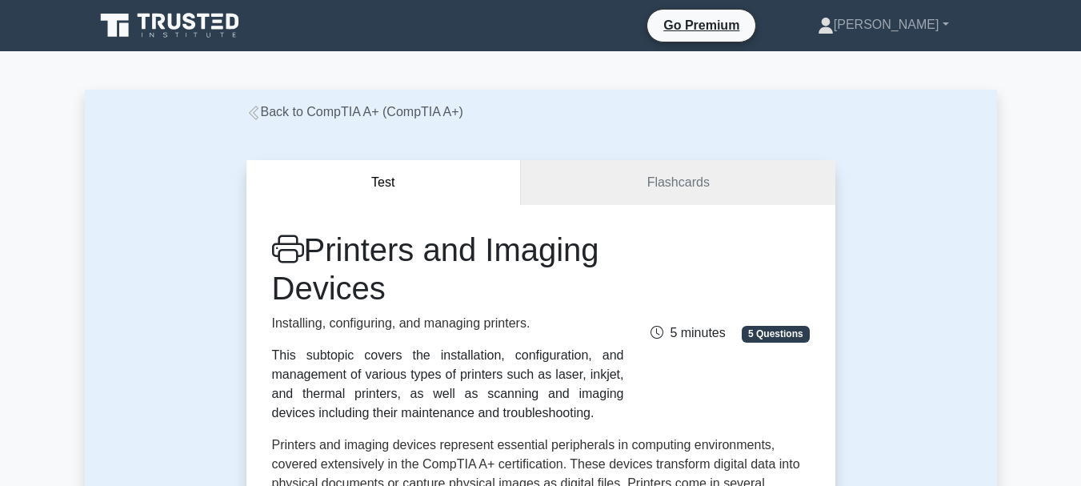
click at [438, 110] on link "Back to CompTIA A+ (CompTIA A+)" at bounding box center [354, 112] width 217 height 14
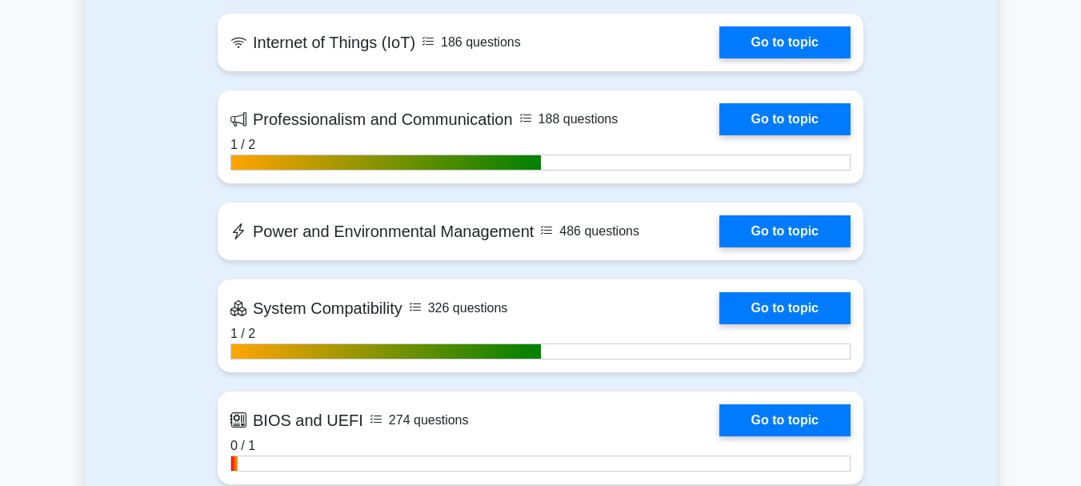
scroll to position [2726, 0]
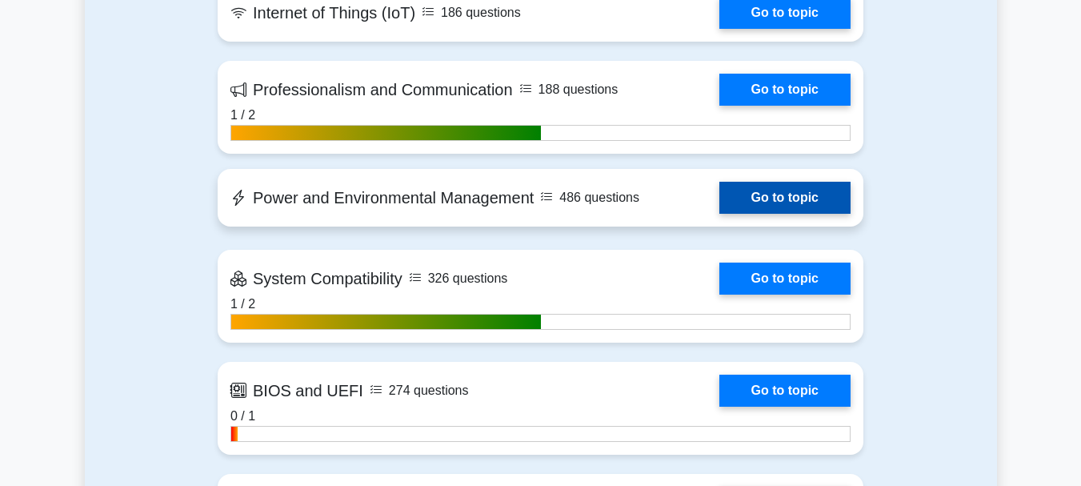
click at [719, 192] on link "Go to topic" at bounding box center [784, 198] width 131 height 32
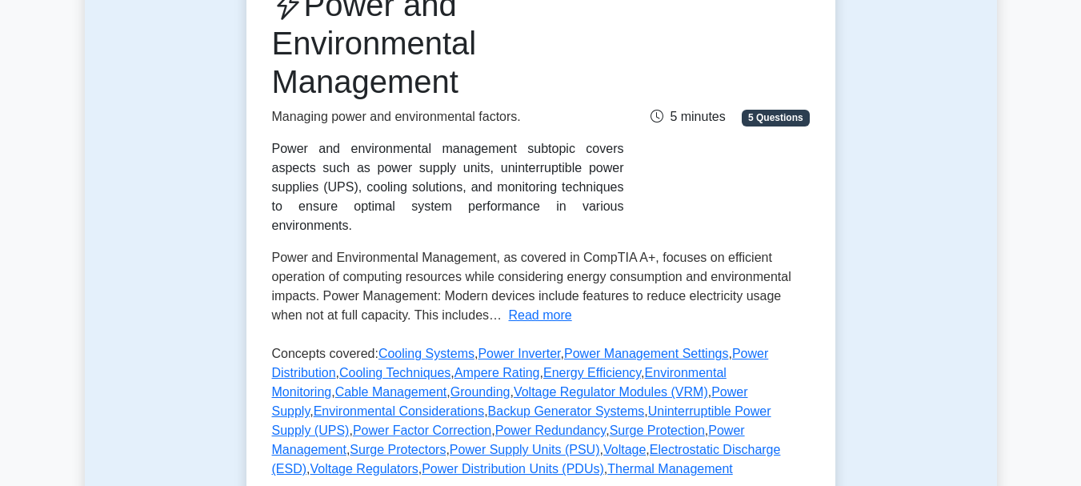
scroll to position [246, 0]
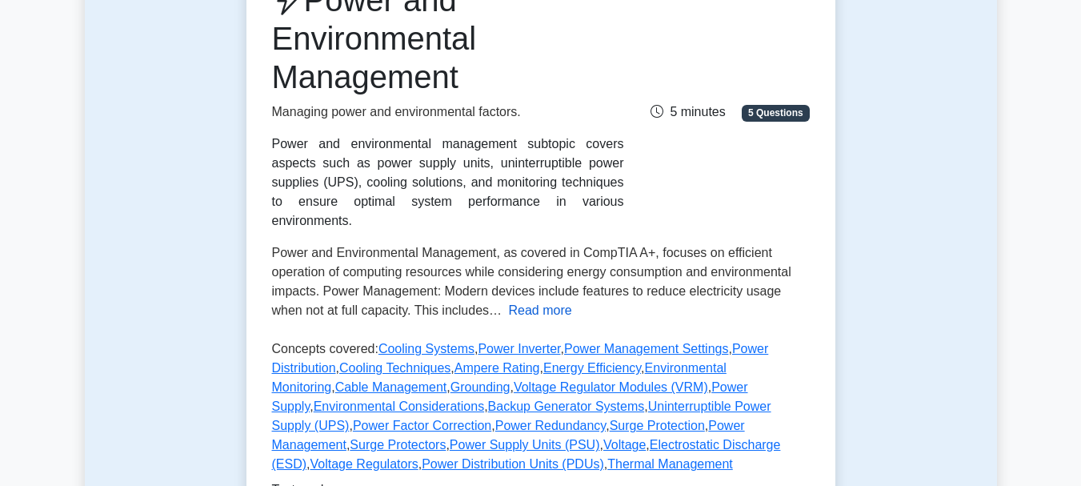
click at [531, 301] on button "Read more" at bounding box center [540, 310] width 63 height 19
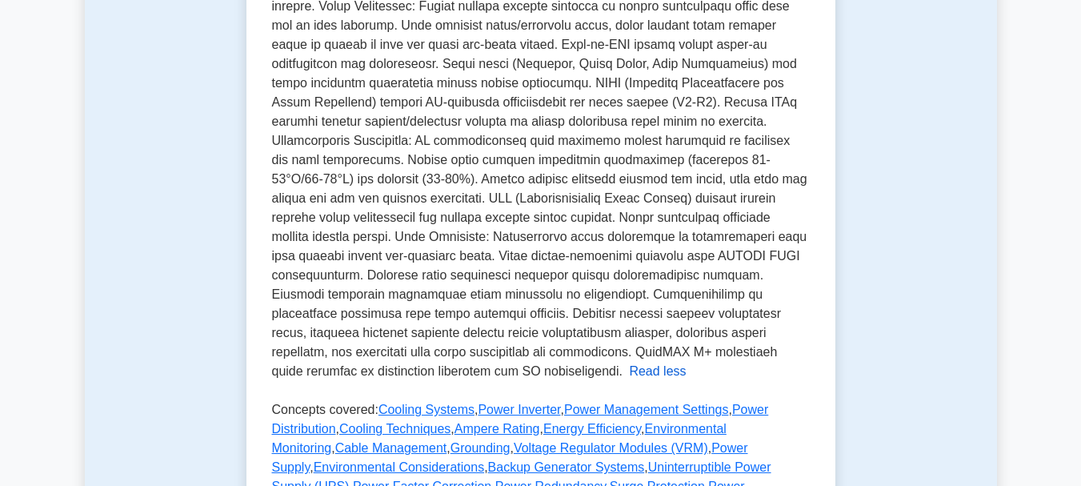
scroll to position [704, 0]
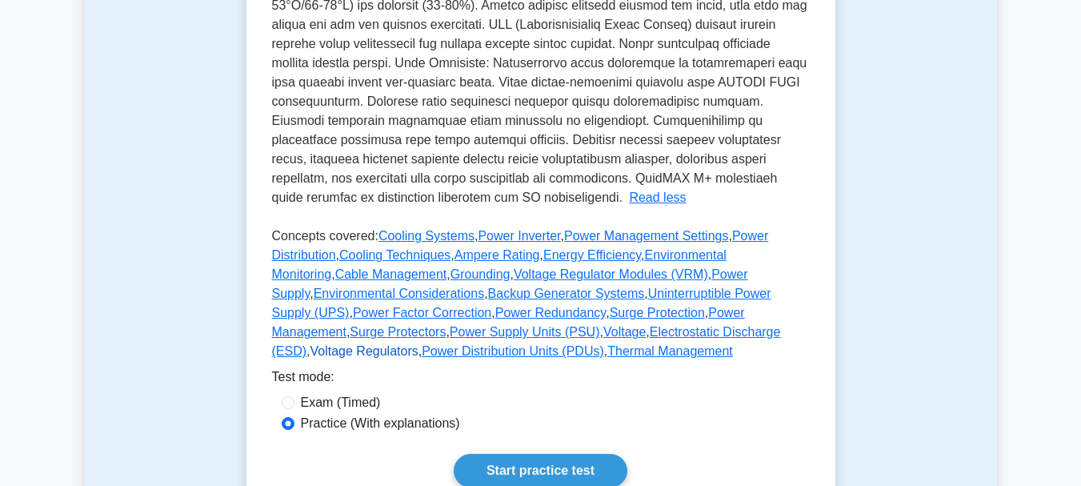
click at [418, 344] on link "Voltage Regulators" at bounding box center [364, 351] width 108 height 14
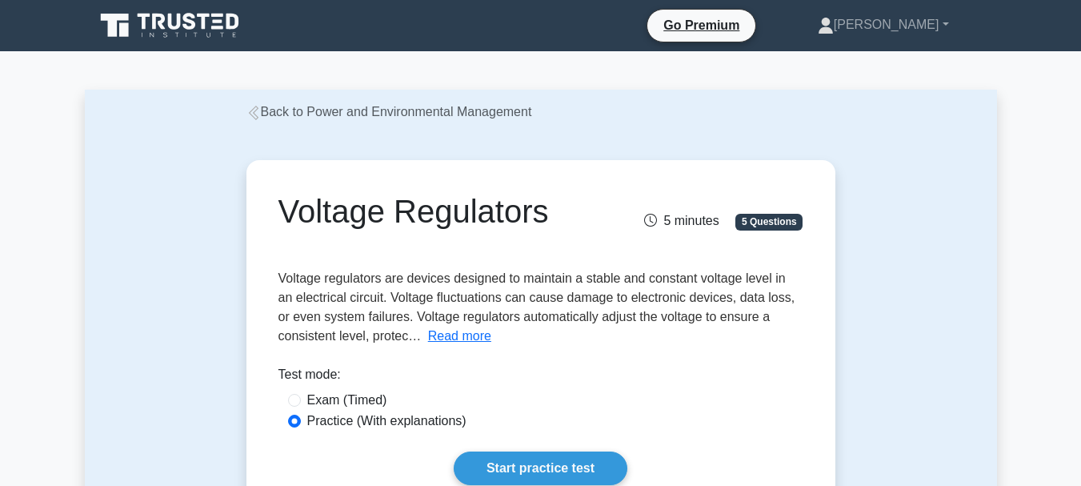
click at [478, 108] on link "Back to Power and Environmental Management" at bounding box center [389, 112] width 286 height 14
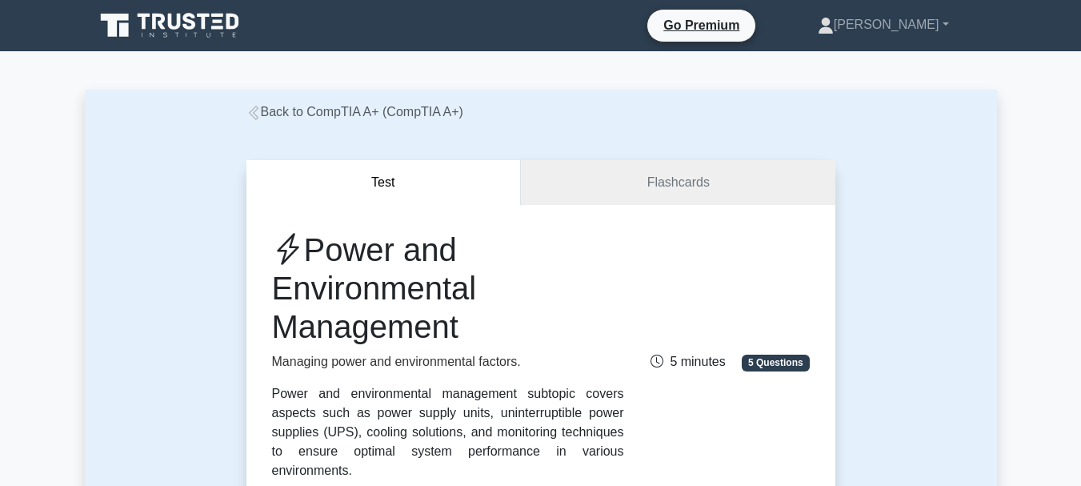
click at [415, 118] on link "Back to CompTIA A+ (CompTIA A+)" at bounding box center [354, 112] width 217 height 14
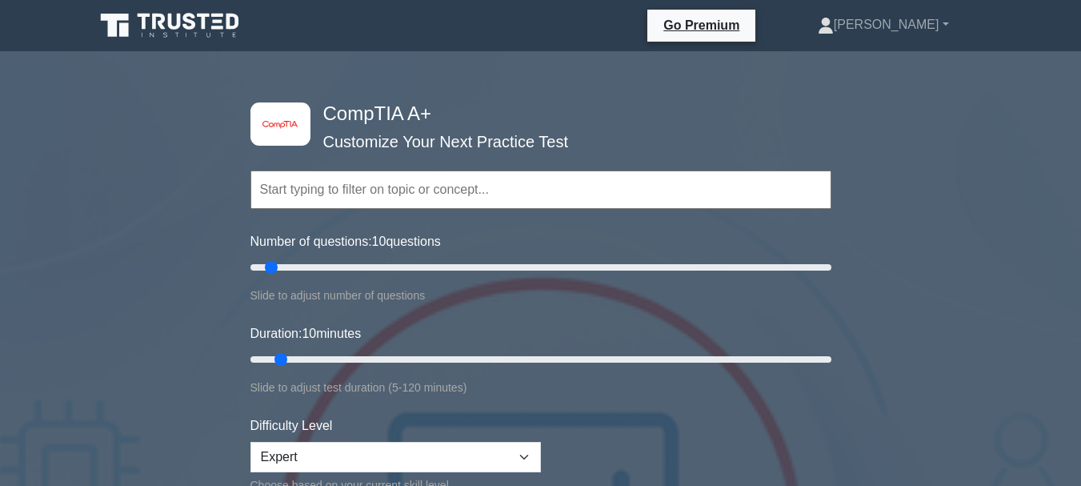
click at [212, 25] on icon at bounding box center [171, 25] width 154 height 30
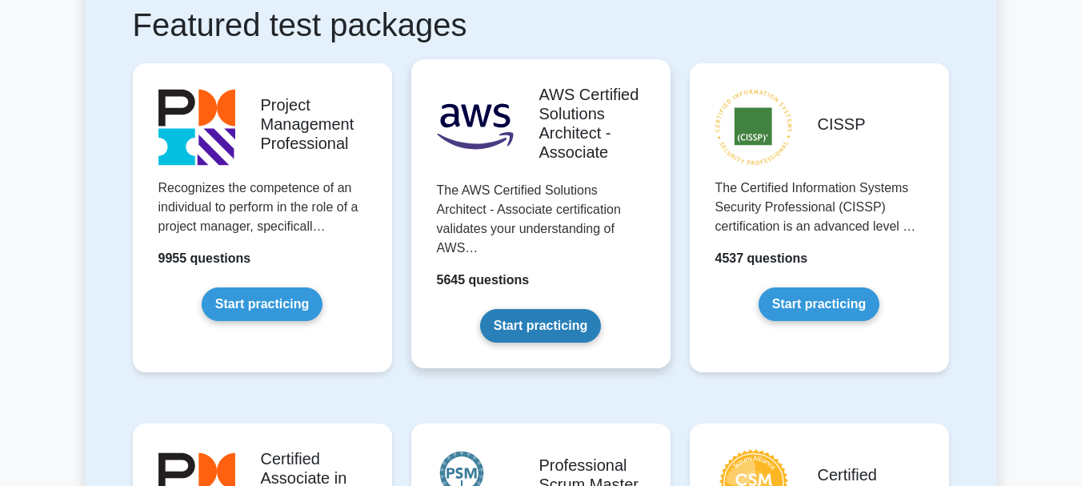
click at [552, 309] on link "Start practicing" at bounding box center [540, 326] width 121 height 34
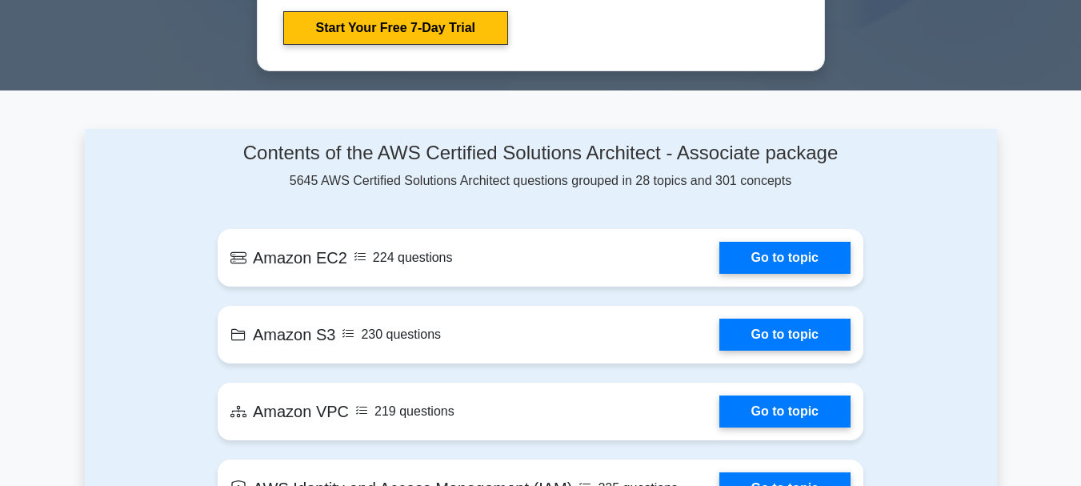
scroll to position [954, 0]
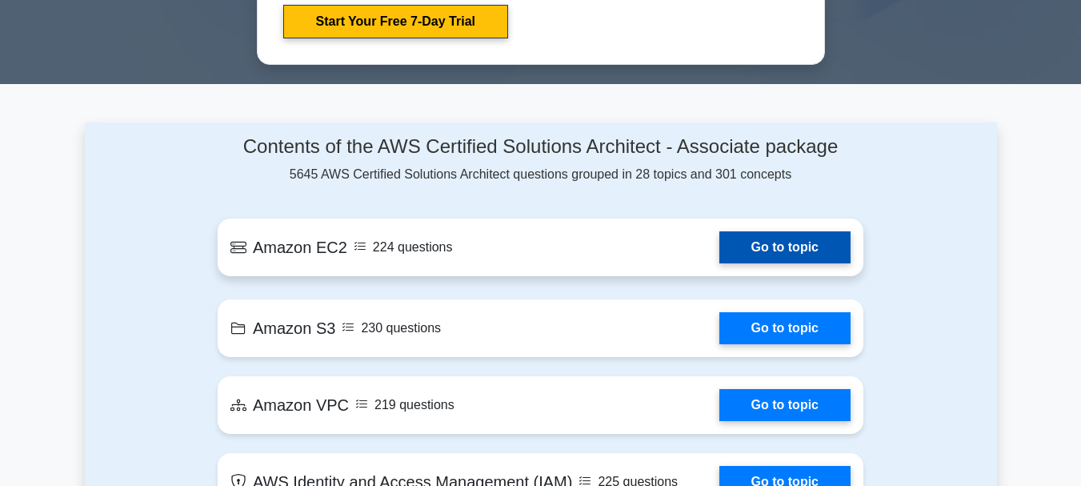
click at [719, 242] on link "Go to topic" at bounding box center [784, 247] width 131 height 32
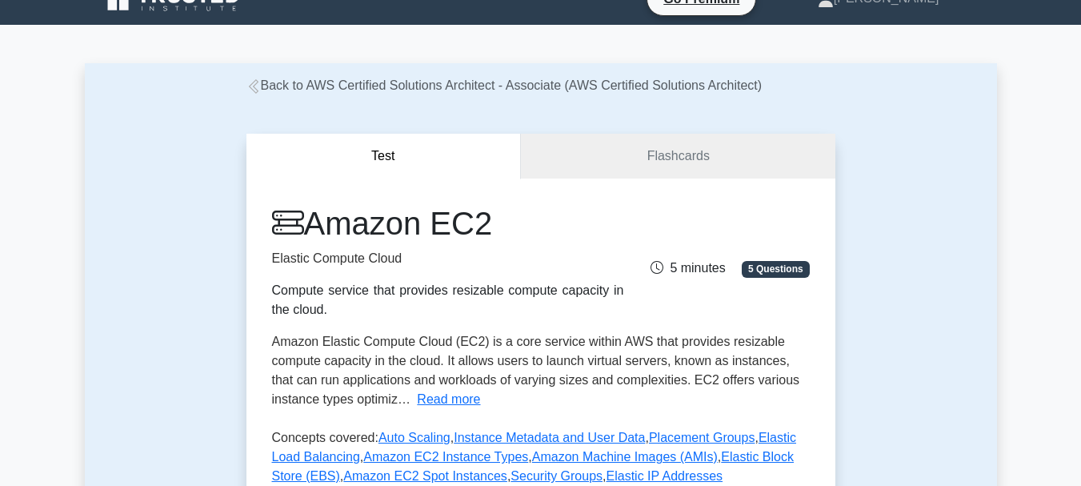
scroll to position [26, 0]
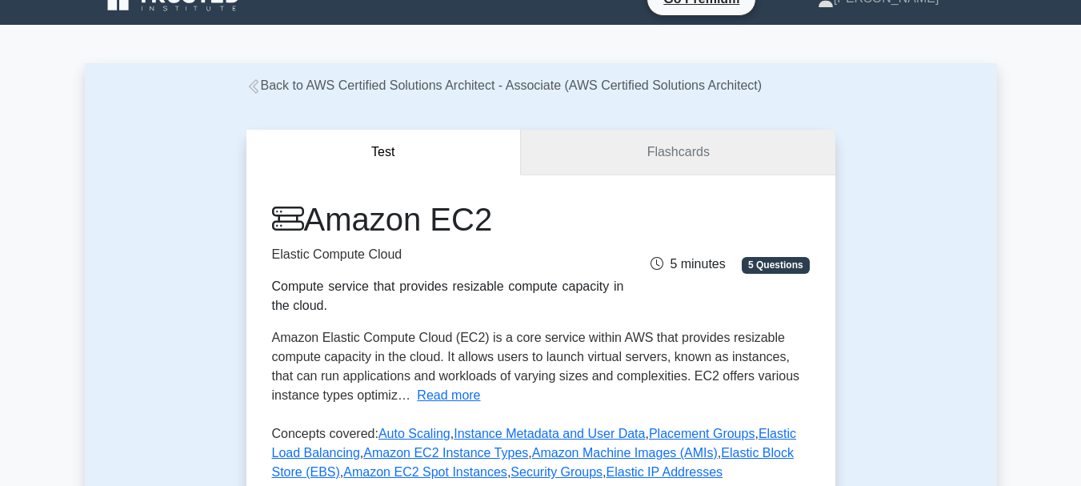
click at [624, 152] on link "Flashcards" at bounding box center [678, 153] width 314 height 46
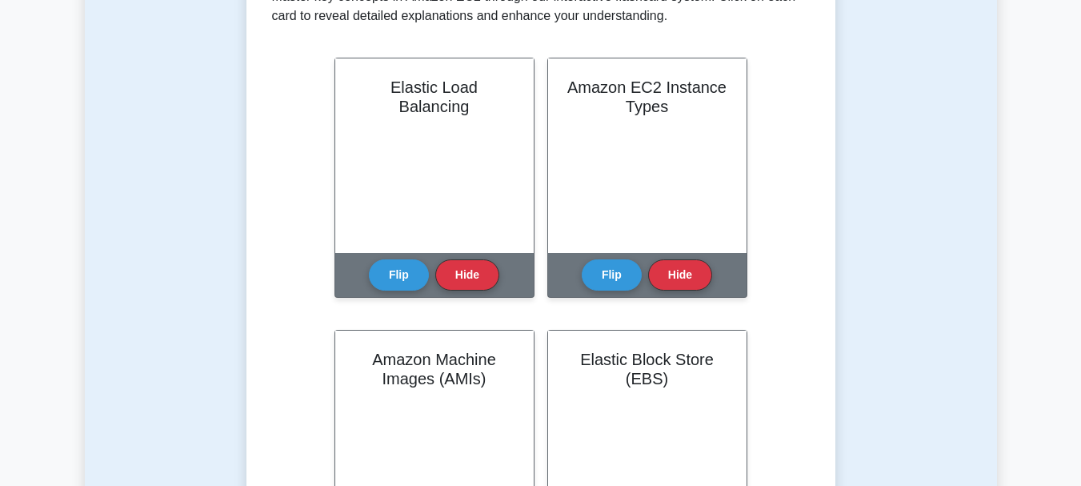
scroll to position [368, 0]
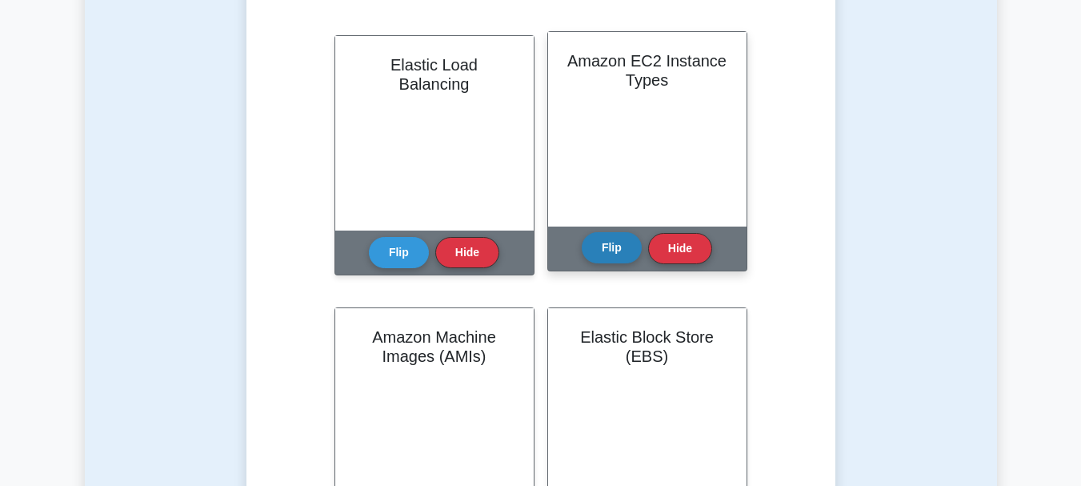
click at [622, 247] on button "Flip" at bounding box center [612, 247] width 60 height 31
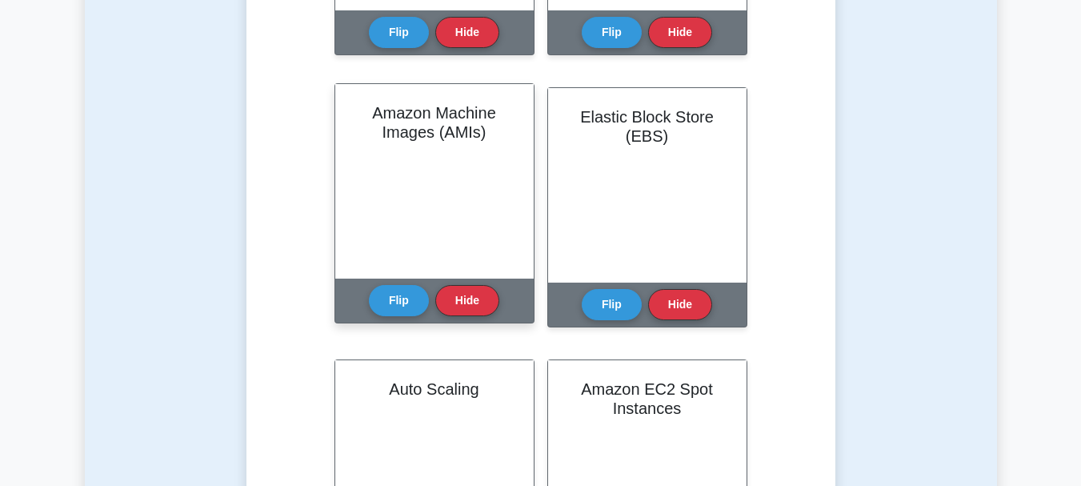
scroll to position [608, 0]
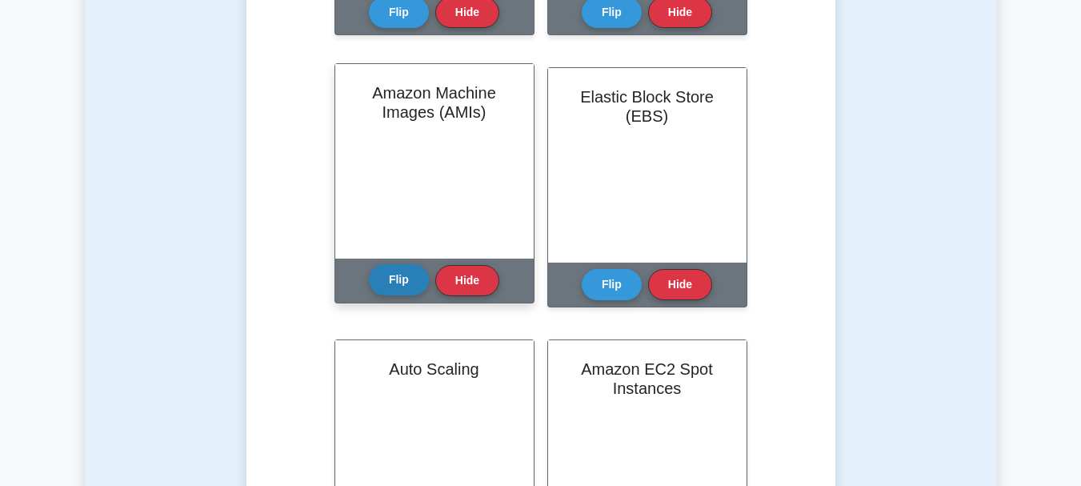
click at [399, 276] on button "Flip" at bounding box center [399, 279] width 60 height 31
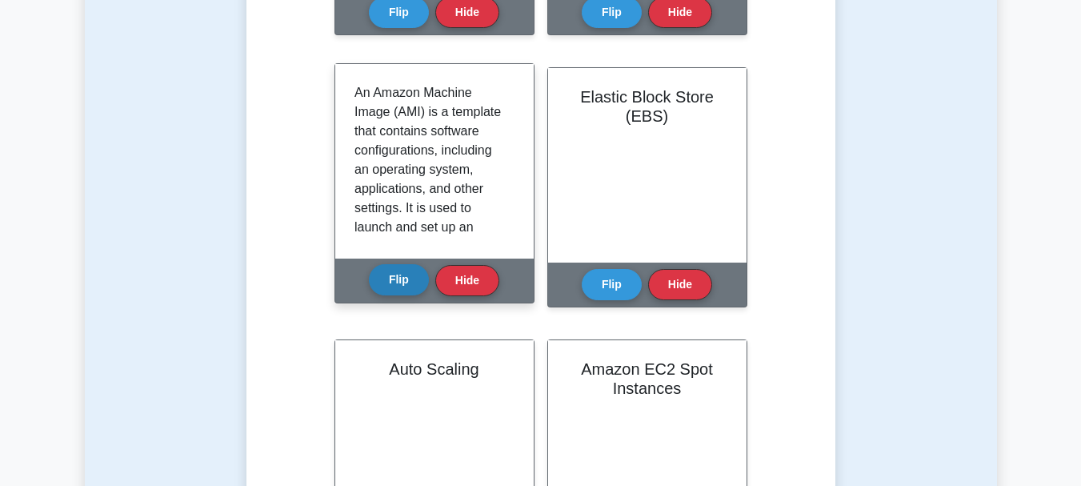
click at [399, 276] on button "Flip" at bounding box center [399, 279] width 60 height 31
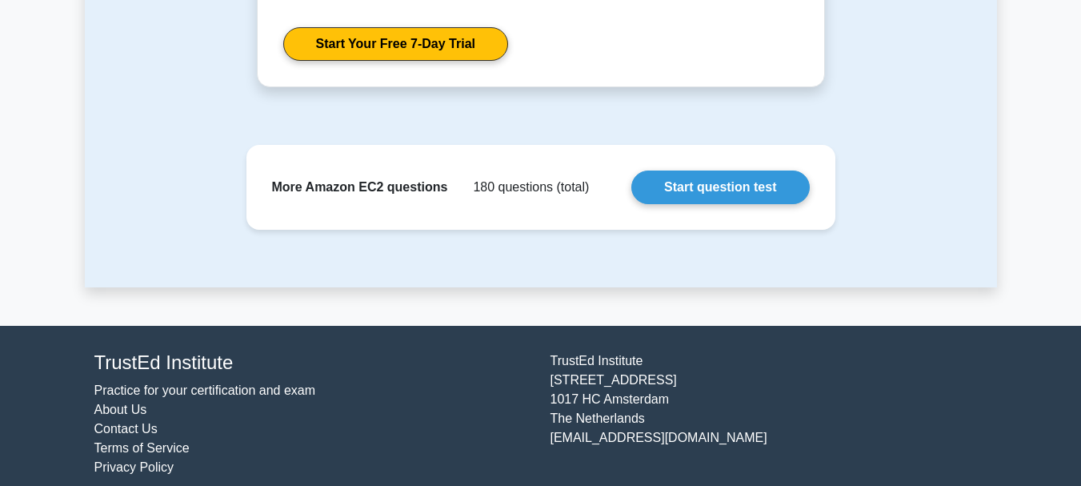
scroll to position [0, 0]
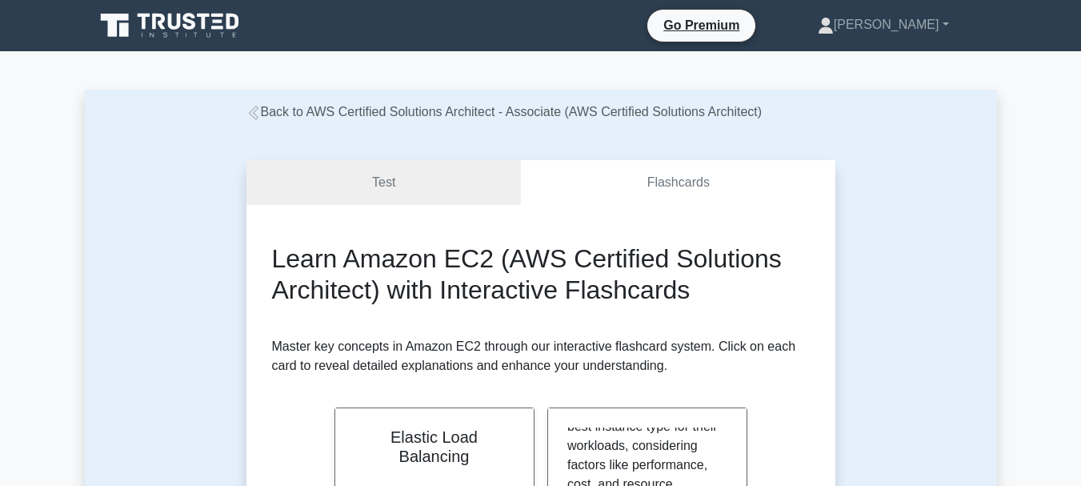
click at [224, 32] on icon at bounding box center [171, 25] width 154 height 30
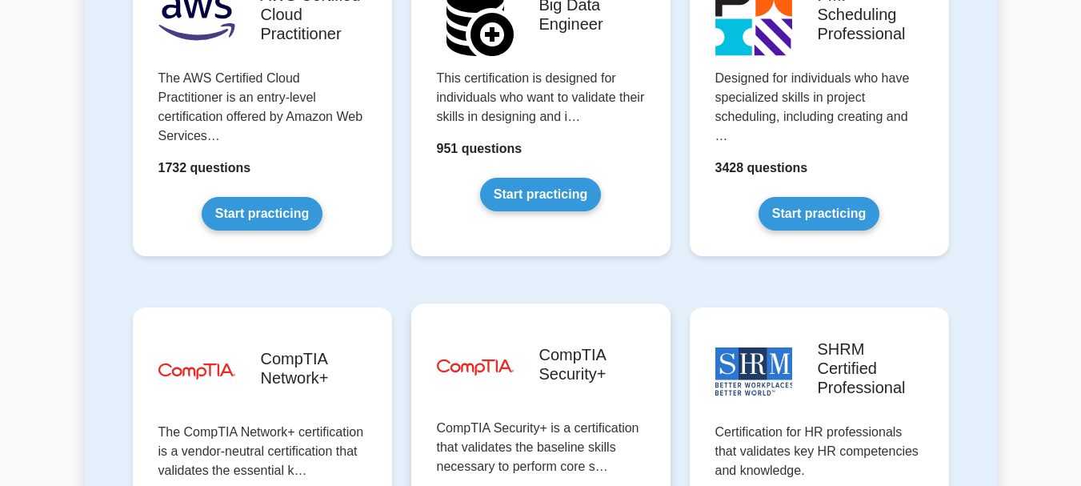
scroll to position [2944, 0]
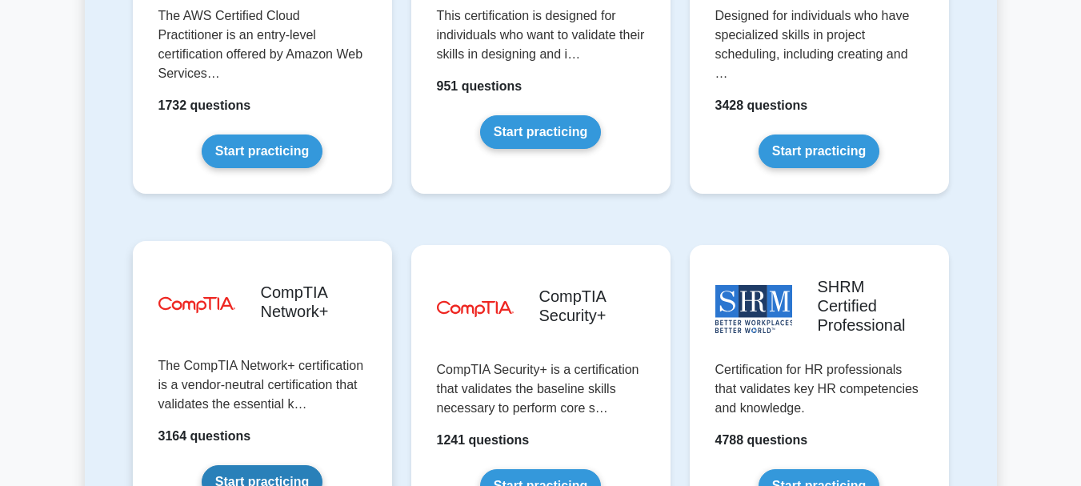
click at [267, 465] on link "Start practicing" at bounding box center [262, 482] width 121 height 34
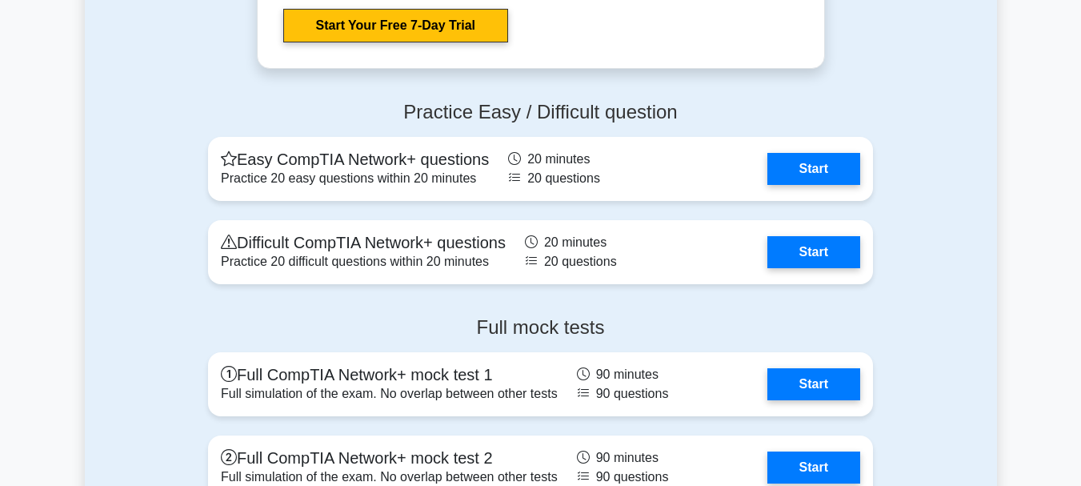
scroll to position [1334, 0]
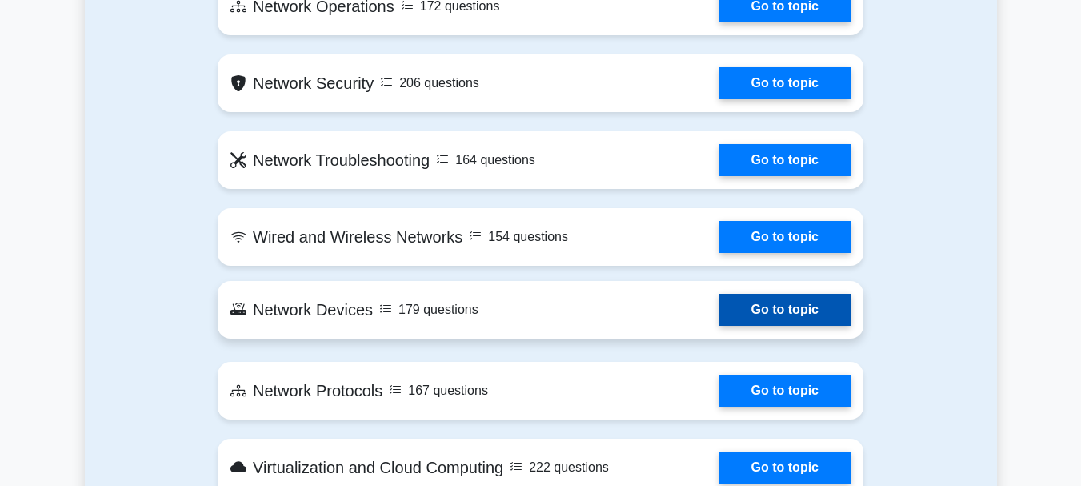
click at [719, 326] on link "Go to topic" at bounding box center [784, 310] width 131 height 32
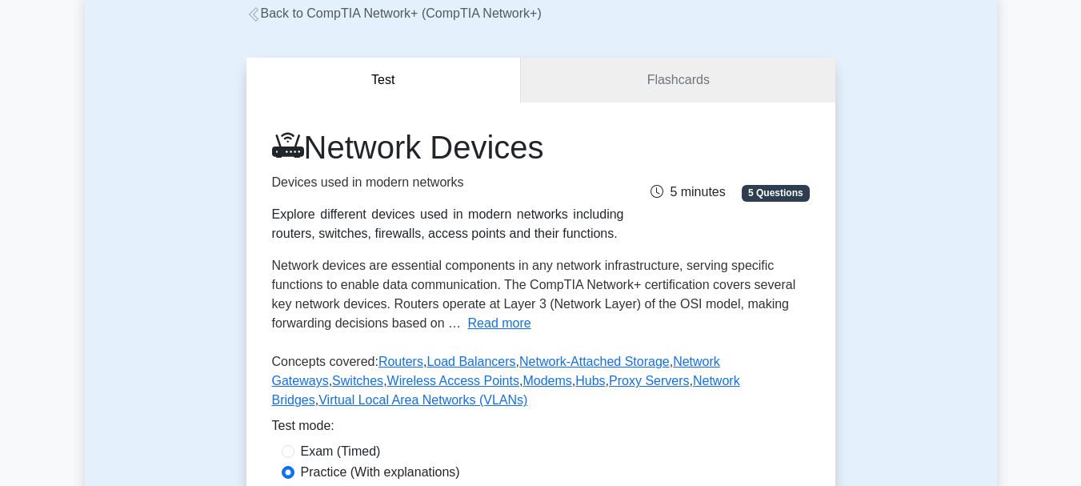
scroll to position [112, 0]
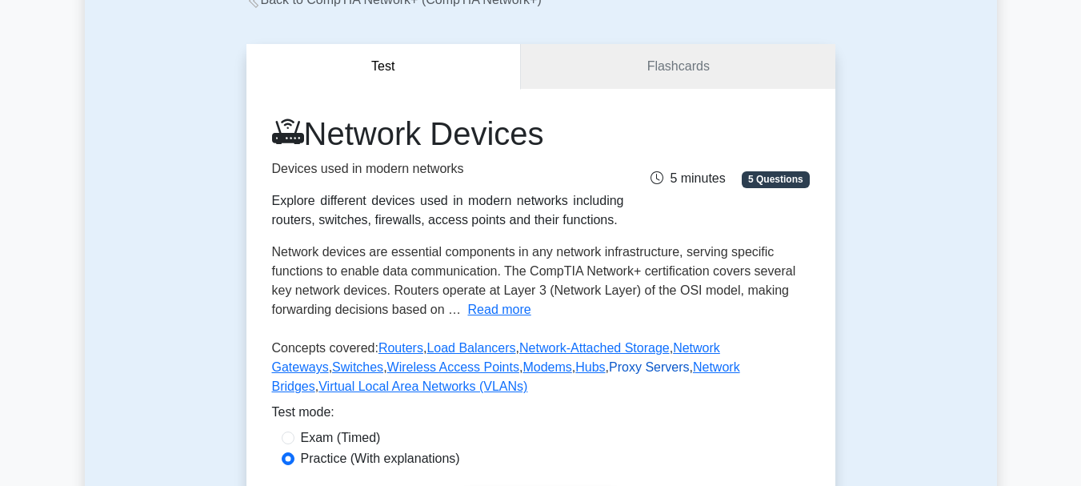
click at [609, 370] on link "Proxy Servers" at bounding box center [649, 367] width 80 height 14
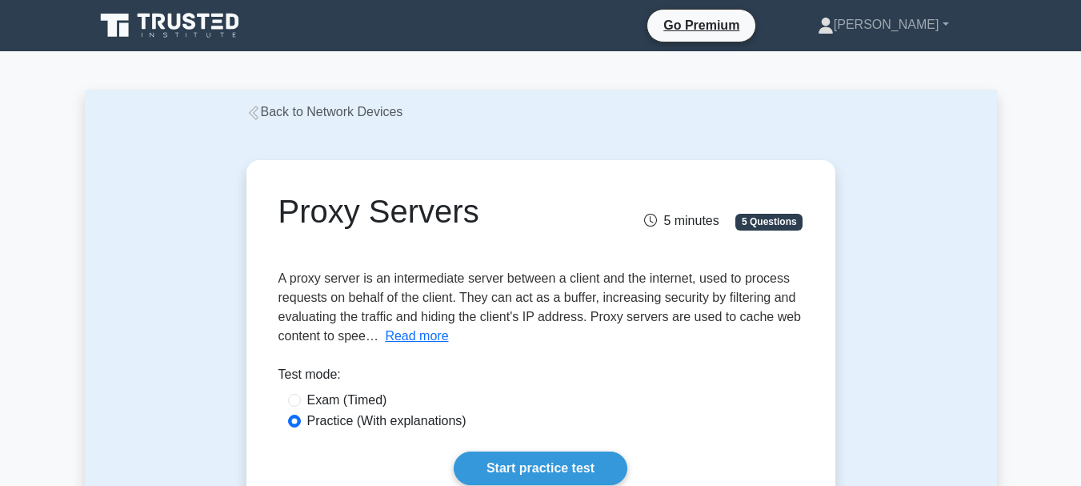
click at [359, 118] on link "Back to Network Devices" at bounding box center [324, 112] width 157 height 14
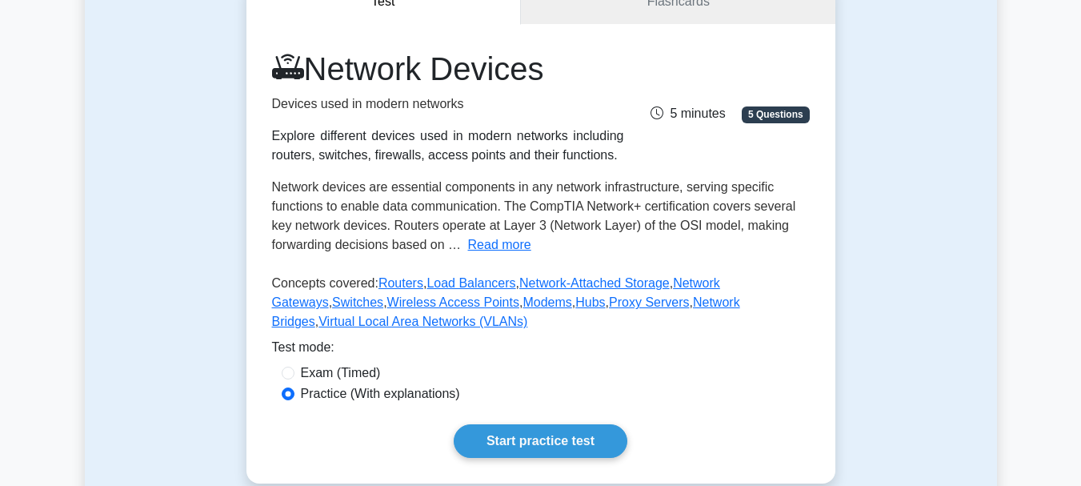
scroll to position [182, 0]
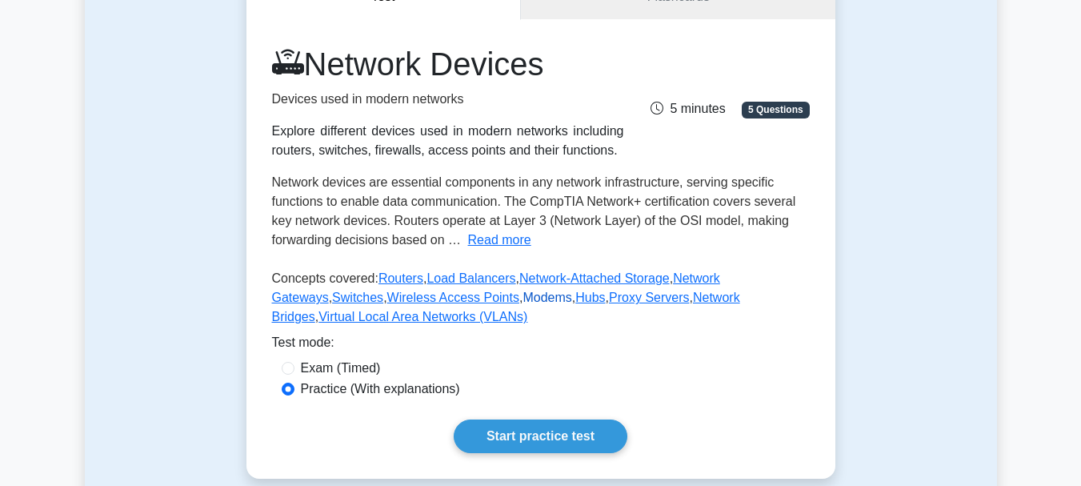
click at [522, 303] on link "Modems" at bounding box center [546, 297] width 49 height 14
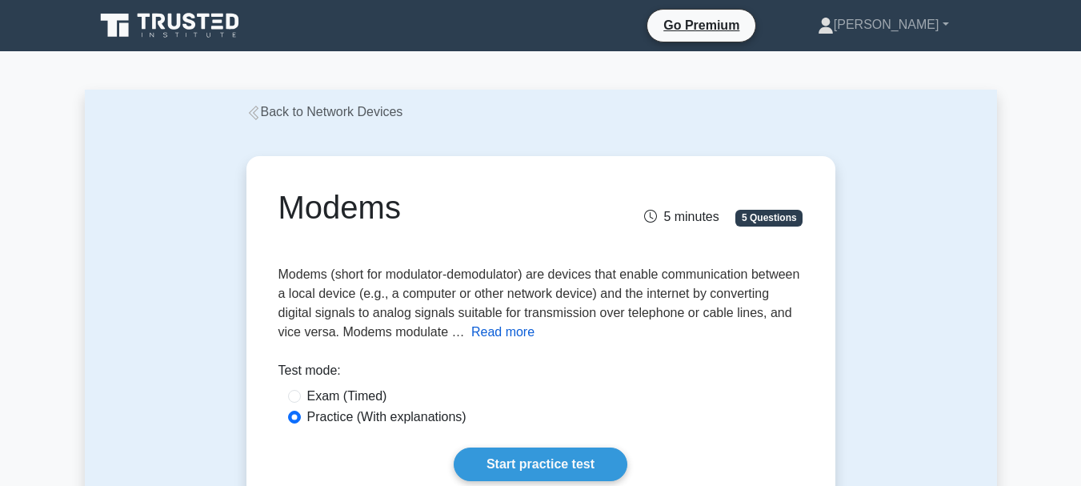
click at [531, 334] on button "Read more" at bounding box center [502, 331] width 63 height 19
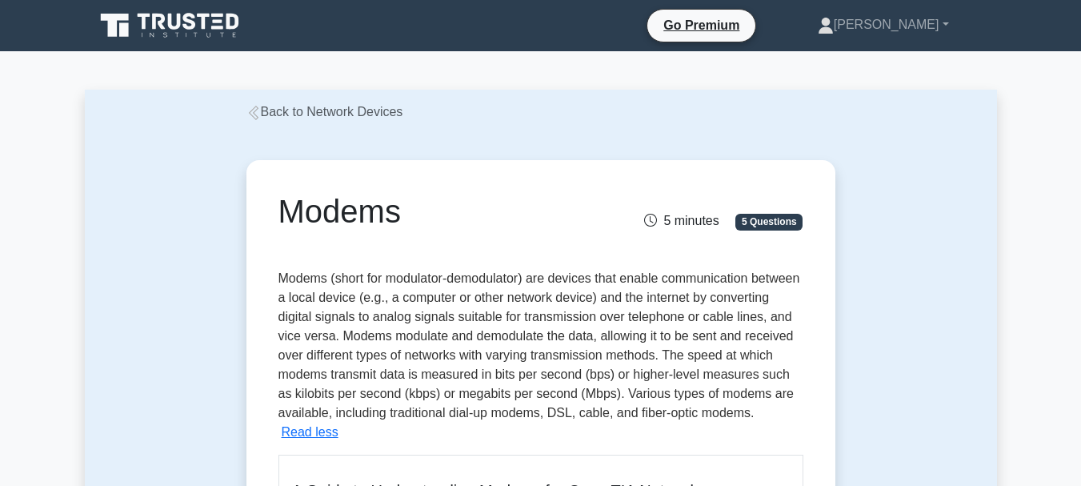
click at [377, 113] on link "Back to Network Devices" at bounding box center [324, 112] width 157 height 14
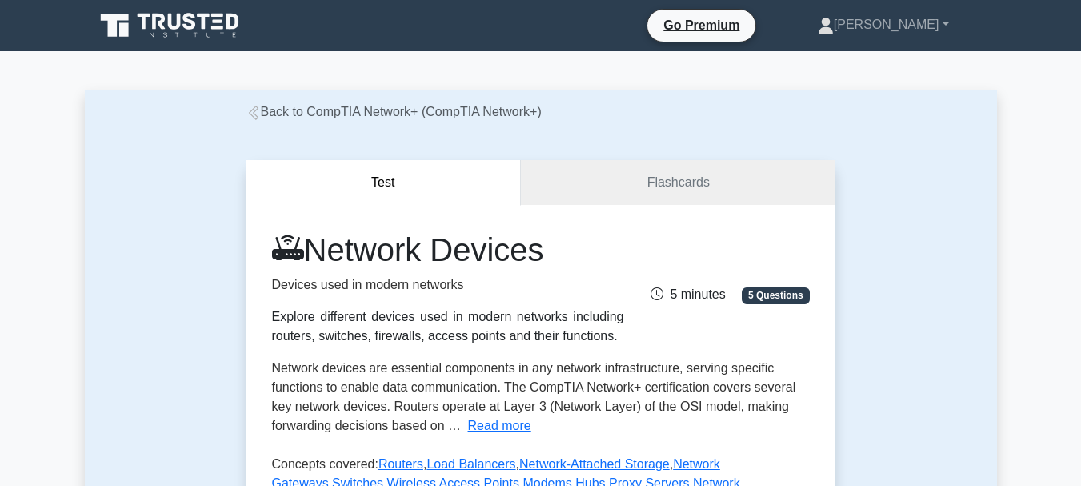
click at [336, 112] on link "Back to CompTIA Network+ (CompTIA Network+)" at bounding box center [393, 112] width 295 height 14
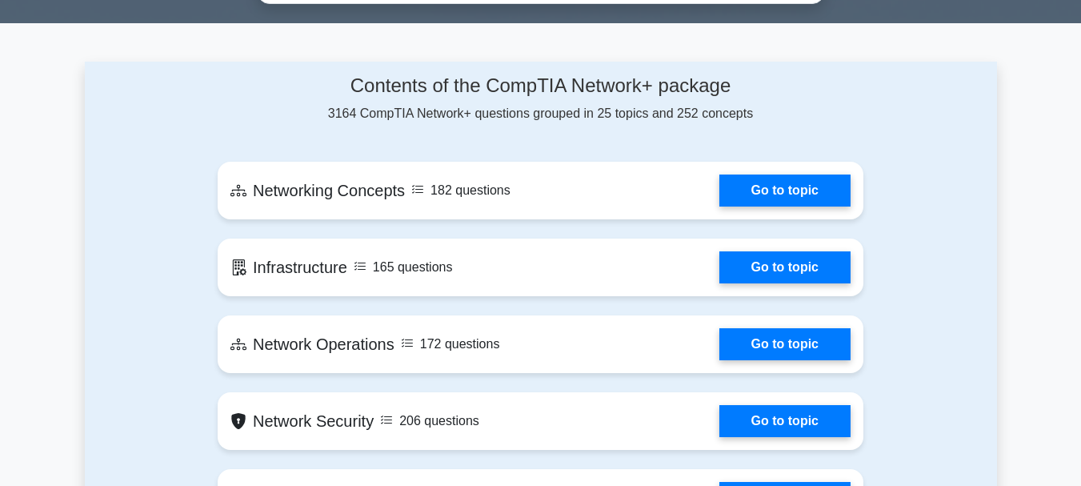
scroll to position [1024, 0]
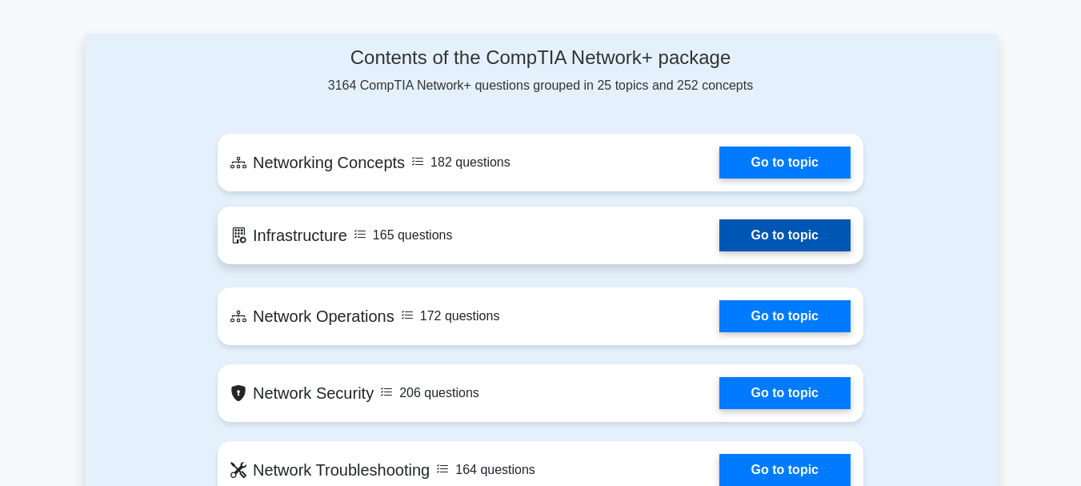
click at [719, 233] on link "Go to topic" at bounding box center [784, 235] width 131 height 32
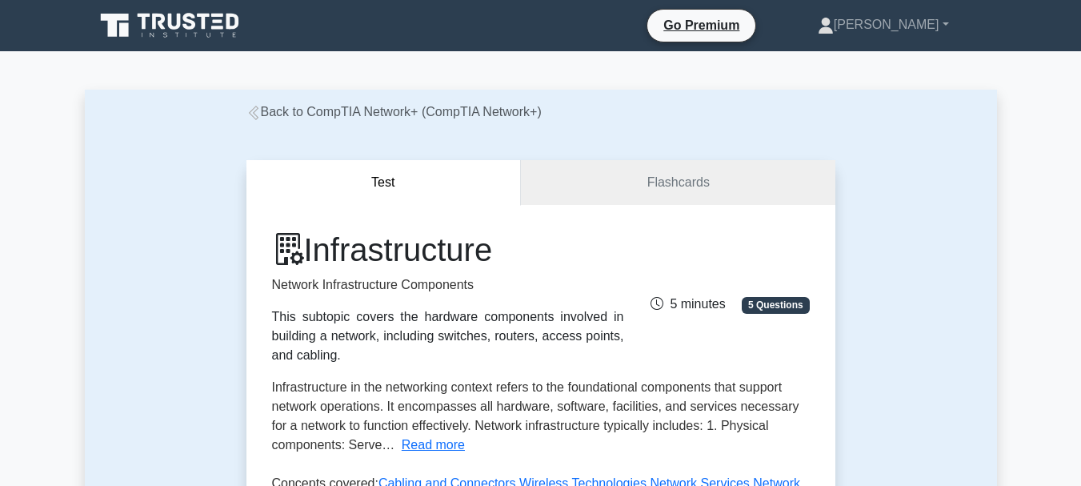
click at [390, 118] on link "Back to CompTIA Network+ (CompTIA Network+)" at bounding box center [393, 112] width 295 height 14
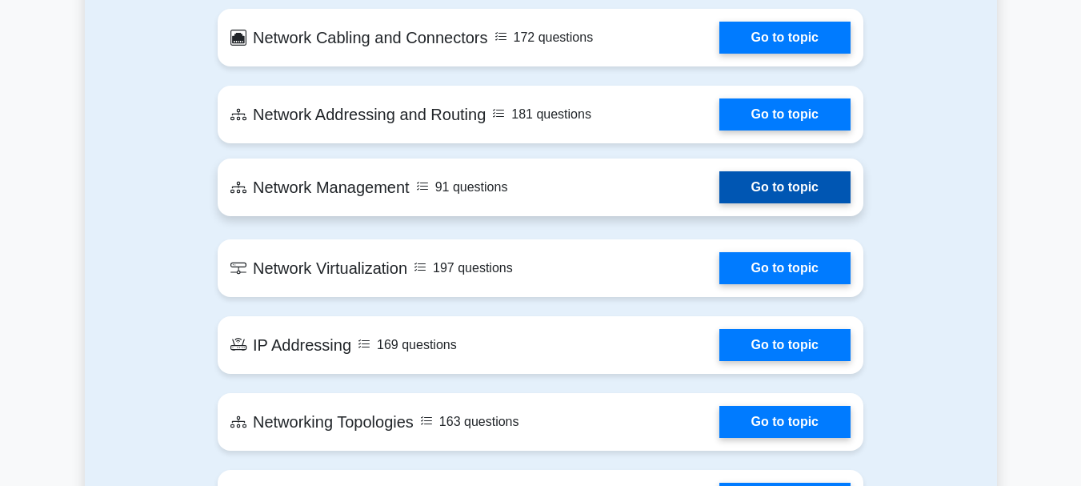
scroll to position [1984, 0]
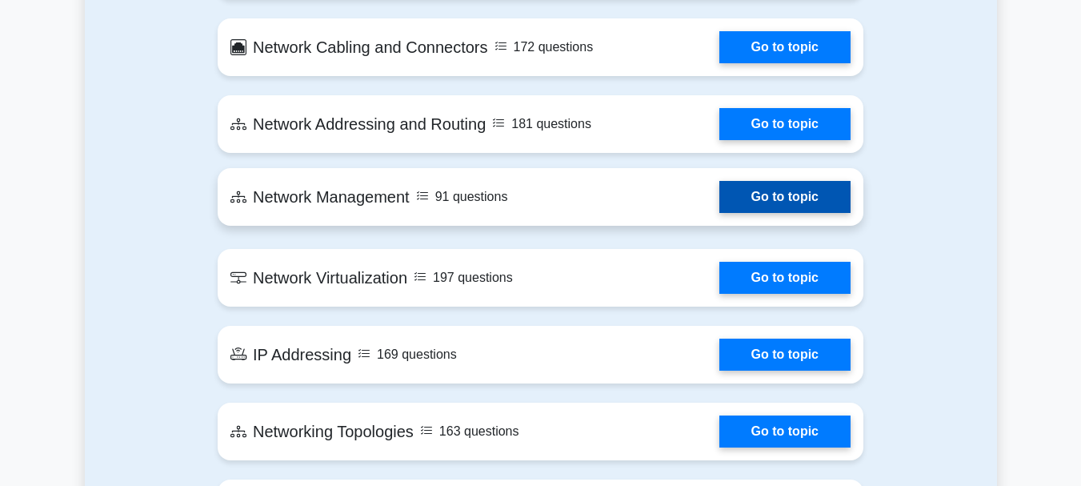
click at [719, 181] on link "Go to topic" at bounding box center [784, 197] width 131 height 32
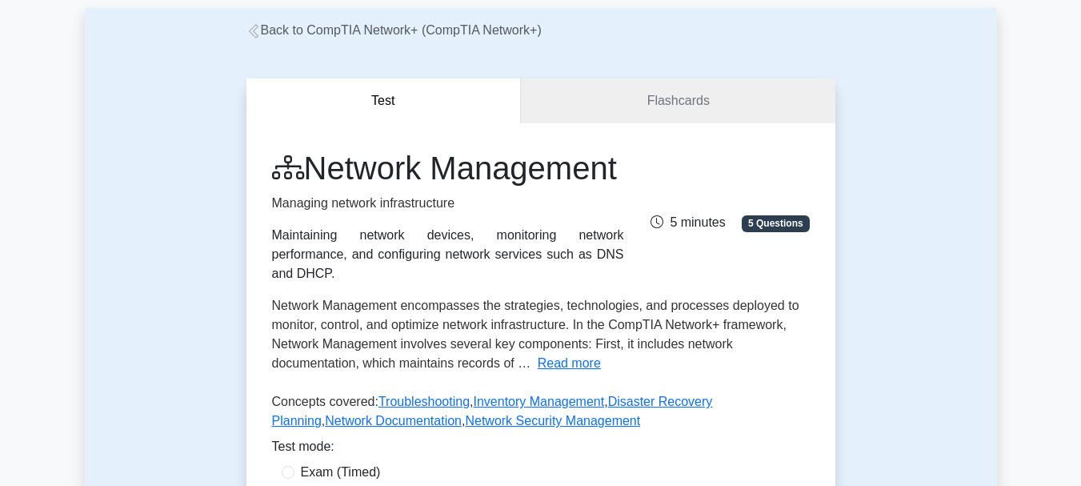
scroll to position [64, 0]
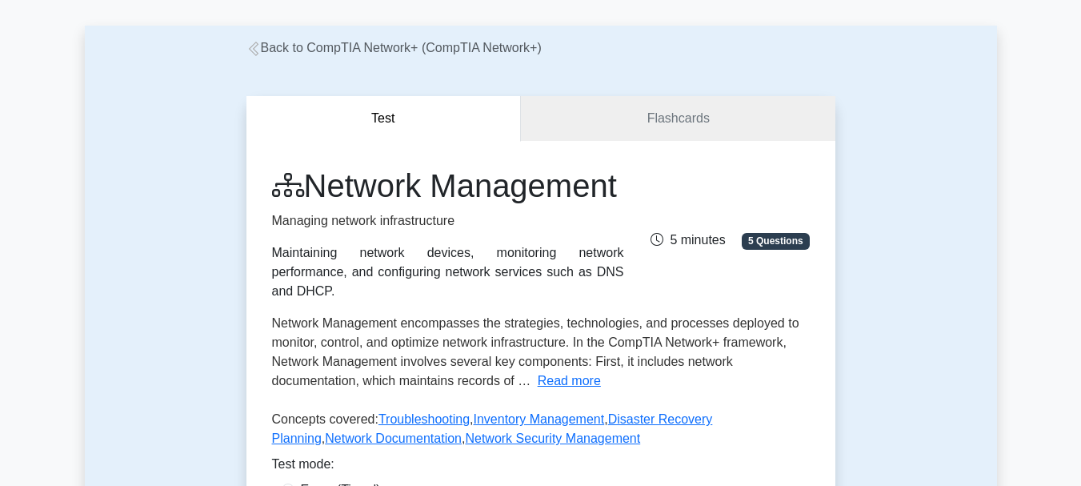
click at [459, 51] on link "Back to CompTIA Network+ (CompTIA Network+)" at bounding box center [393, 48] width 295 height 14
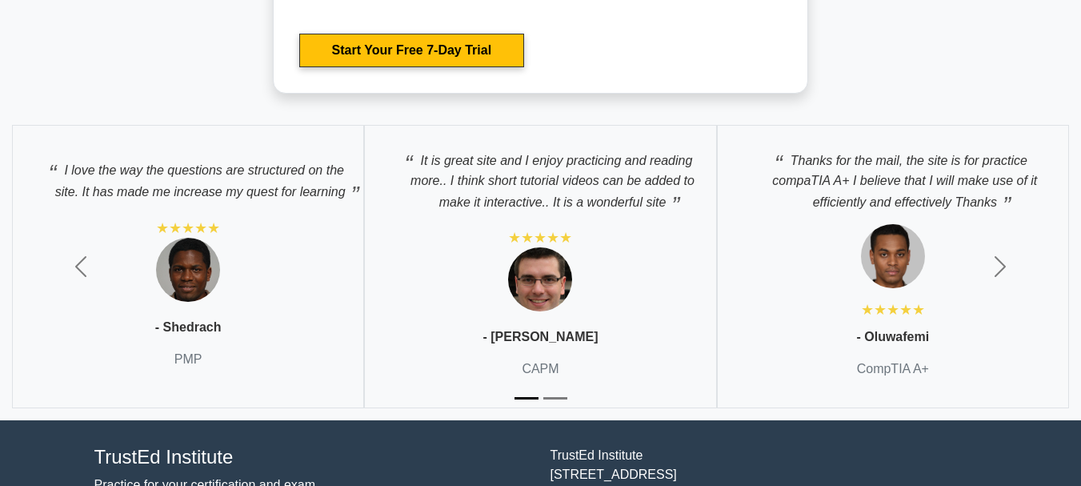
scroll to position [4429, 0]
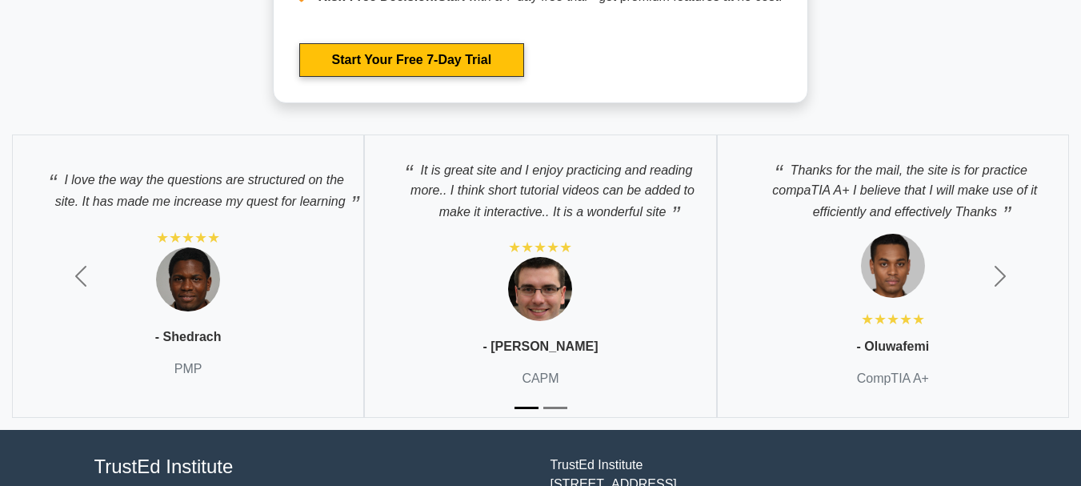
click at [535, 399] on button "Slide 1" at bounding box center [526, 407] width 24 height 18
click at [602, 334] on div "It is great site and I enjoy practicing and reading more.. I think short tutori…" at bounding box center [540, 276] width 352 height 284
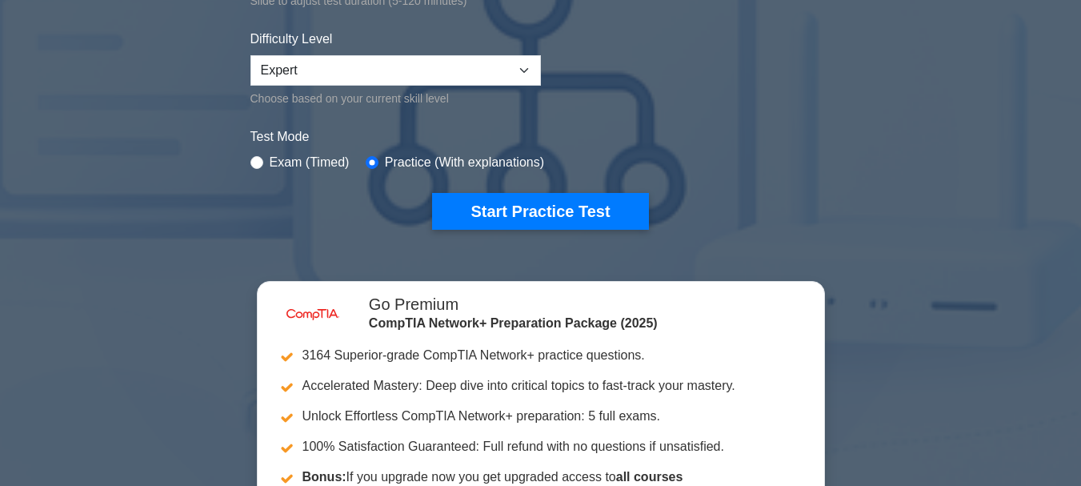
scroll to position [0, 0]
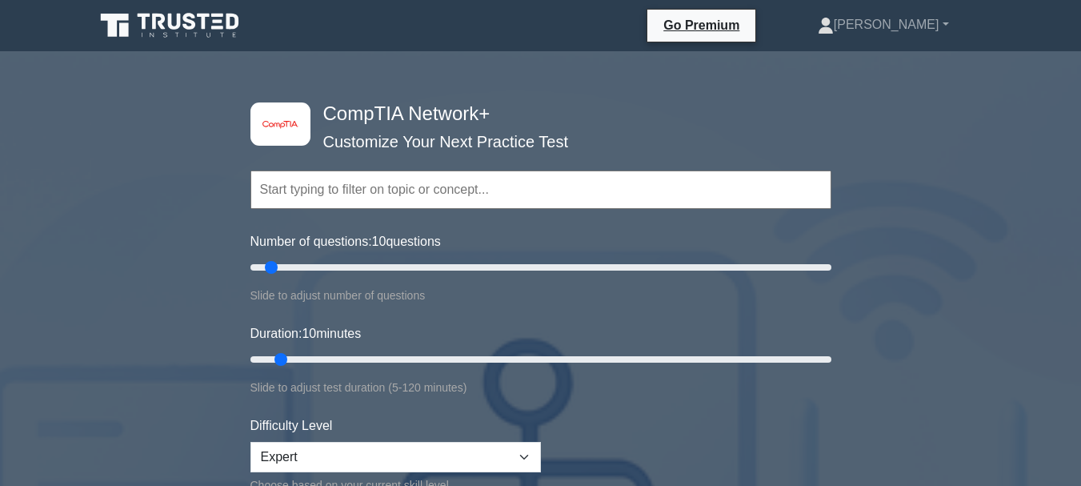
click at [155, 19] on icon at bounding box center [158, 22] width 13 height 16
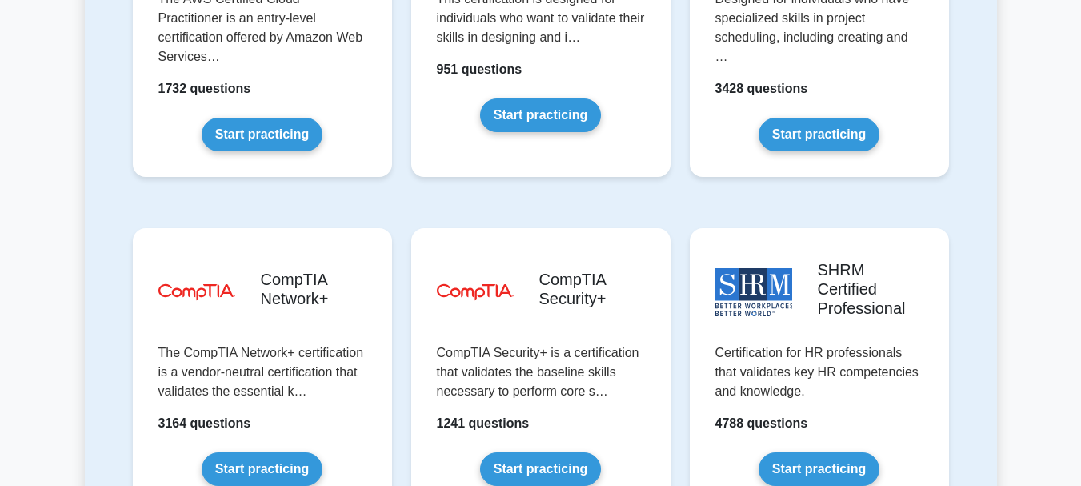
scroll to position [3136, 0]
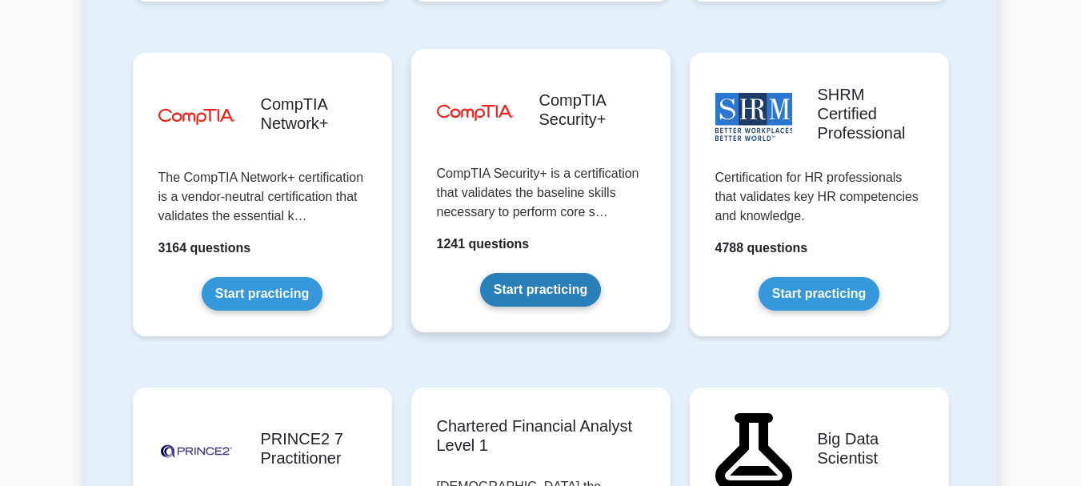
click at [532, 273] on link "Start practicing" at bounding box center [540, 290] width 121 height 34
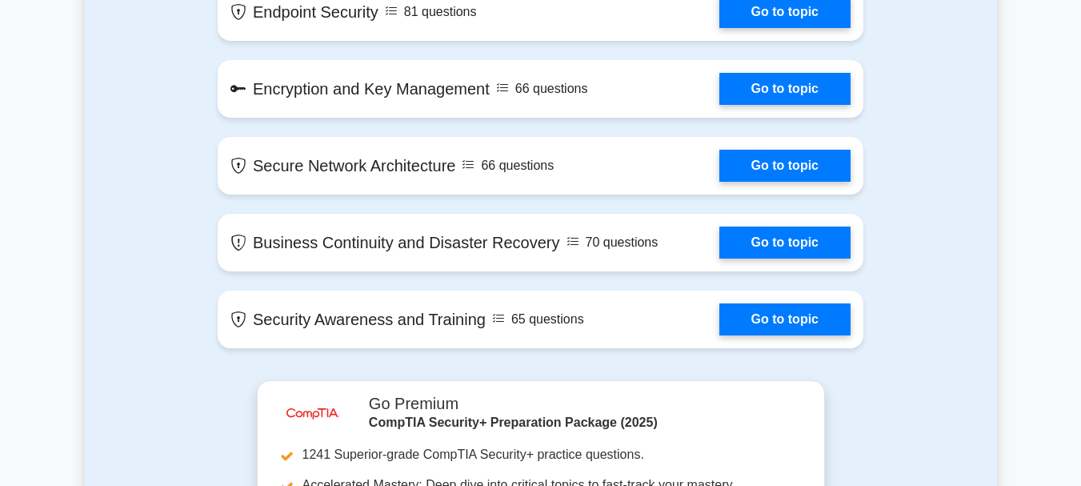
scroll to position [2704, 0]
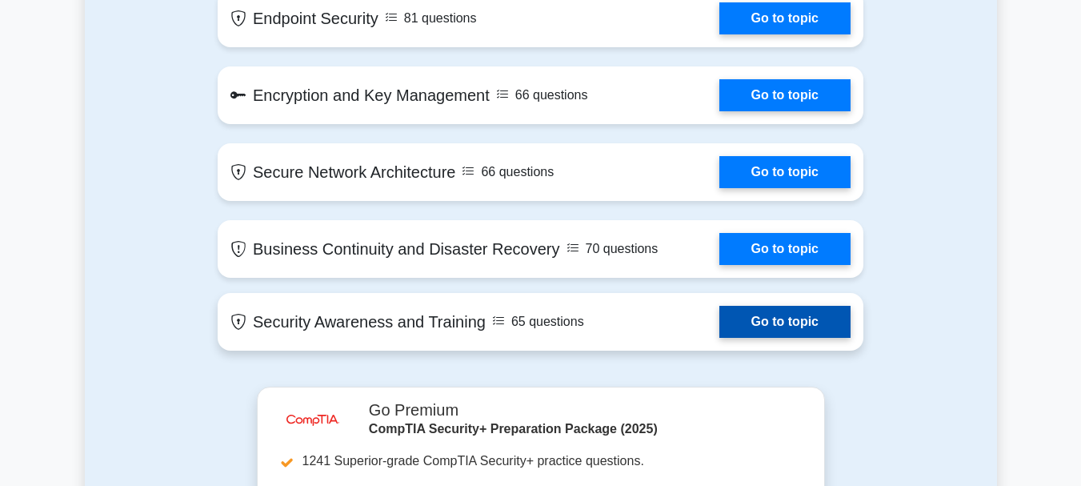
click at [719, 327] on link "Go to topic" at bounding box center [784, 322] width 131 height 32
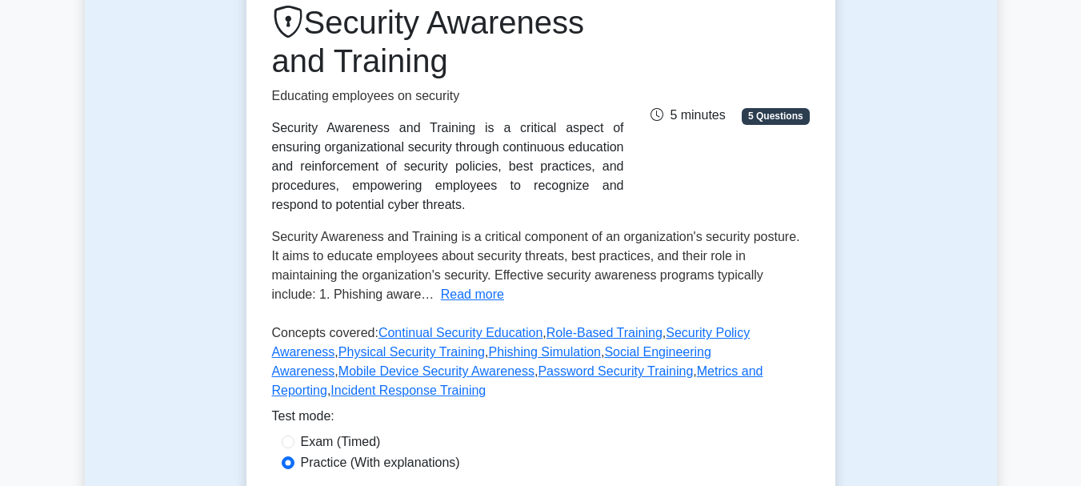
scroll to position [230, 0]
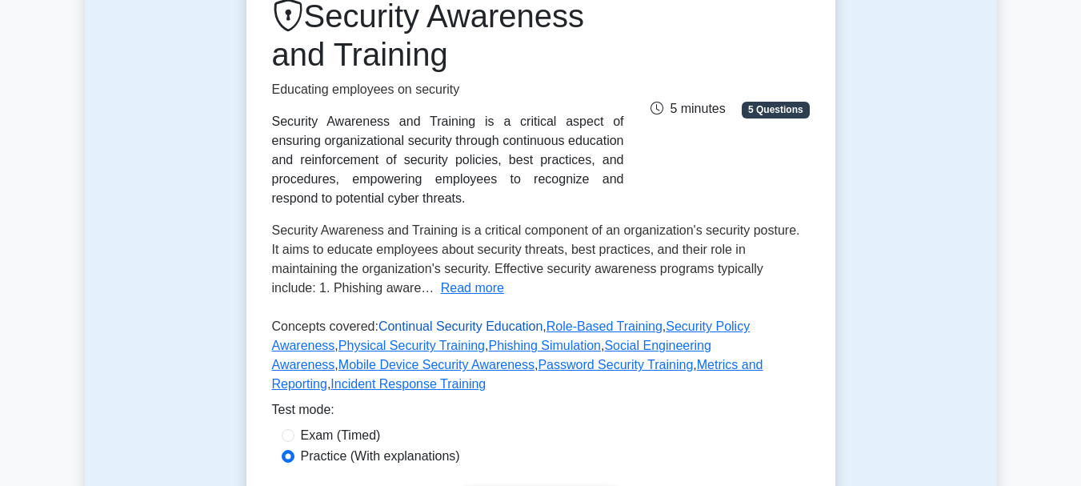
click at [456, 326] on link "Continual Security Education" at bounding box center [460, 326] width 164 height 14
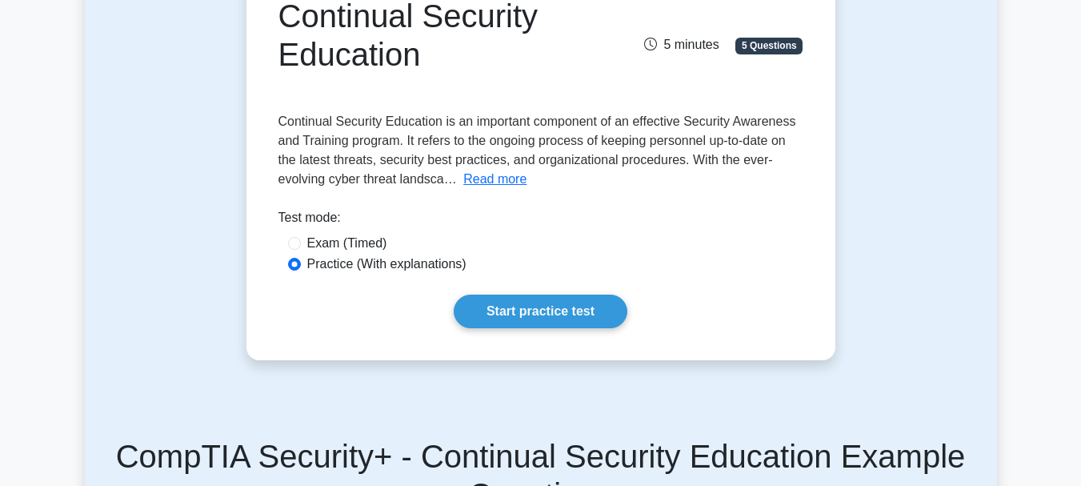
scroll to position [186, 0]
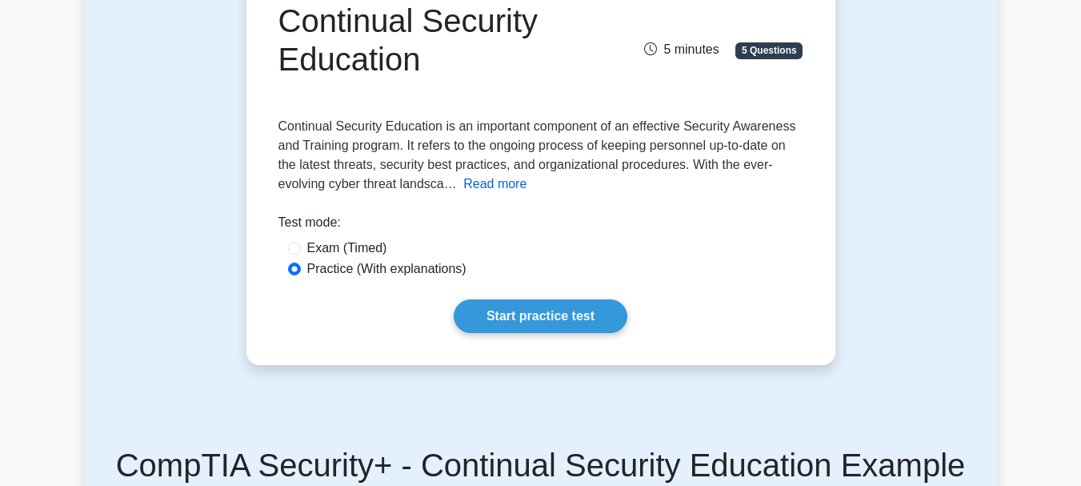
click at [488, 187] on button "Read more" at bounding box center [494, 183] width 63 height 19
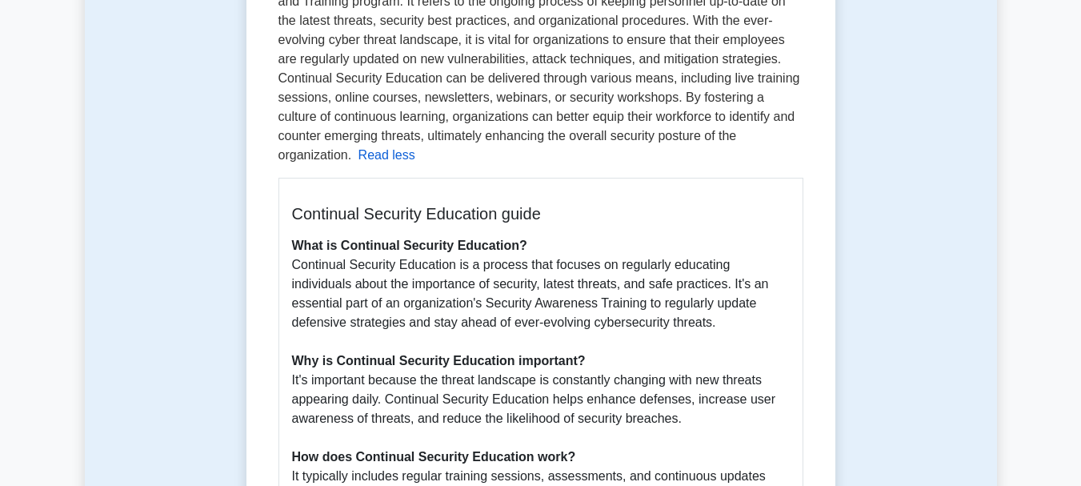
scroll to position [0, 0]
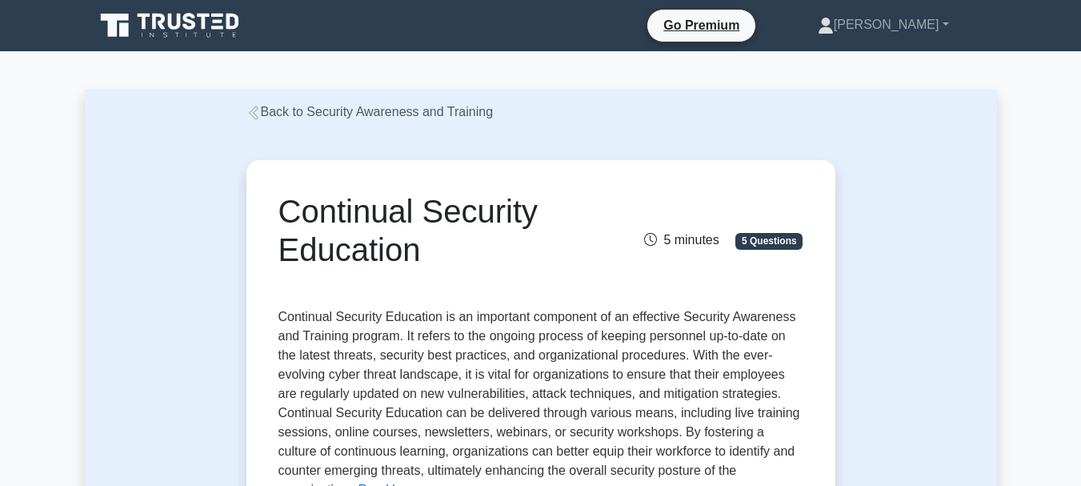
click at [406, 113] on link "Back to Security Awareness and Training" at bounding box center [369, 112] width 247 height 14
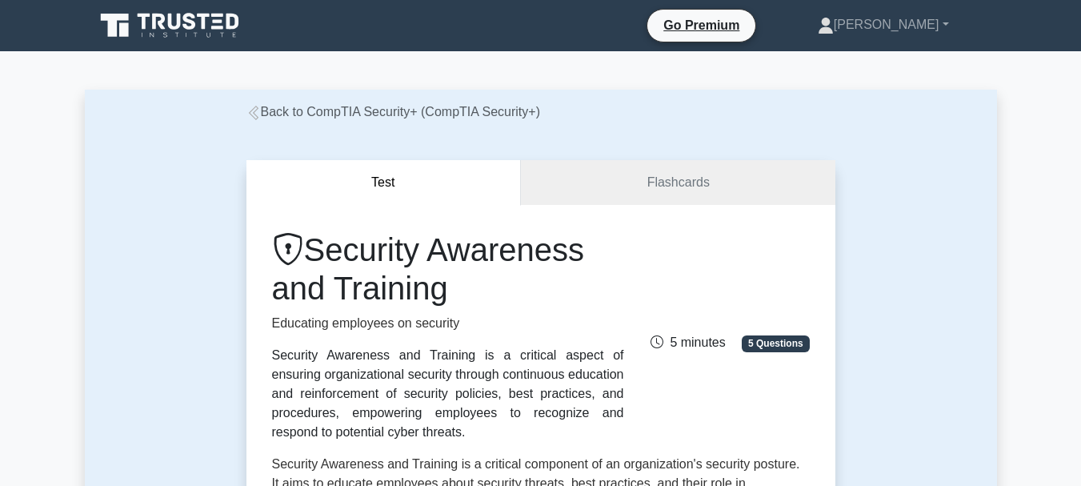
click at [406, 113] on link "Back to CompTIA Security+ (CompTIA Security+)" at bounding box center [393, 112] width 294 height 14
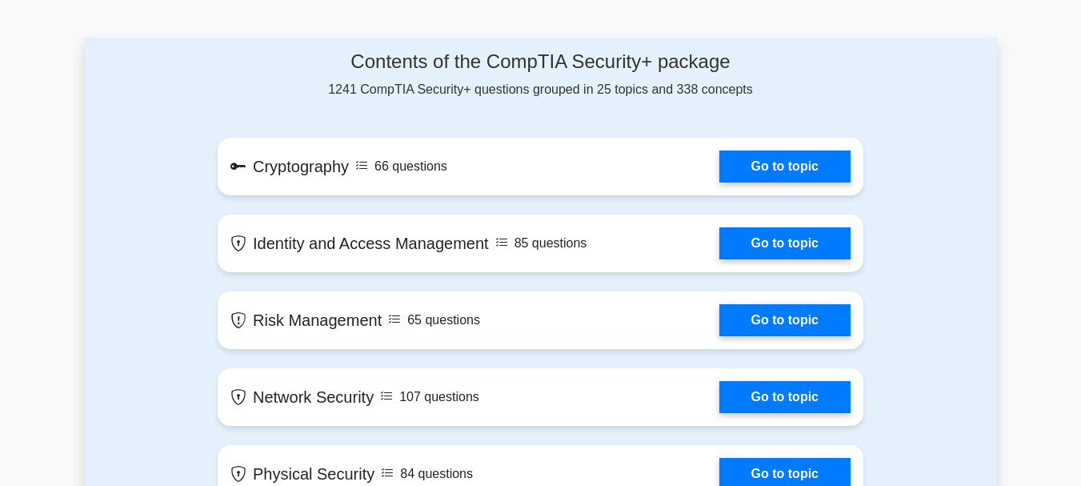
scroll to position [1030, 0]
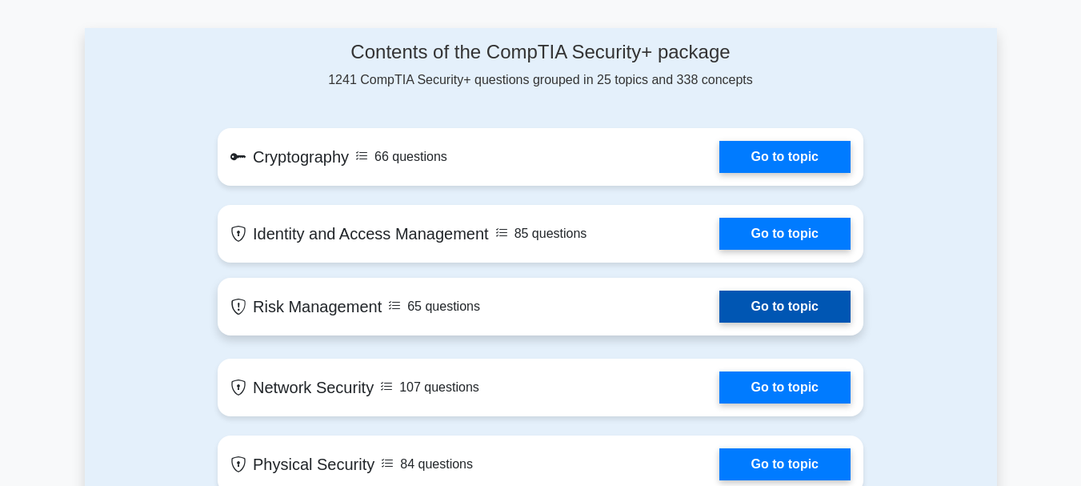
click at [719, 304] on link "Go to topic" at bounding box center [784, 306] width 131 height 32
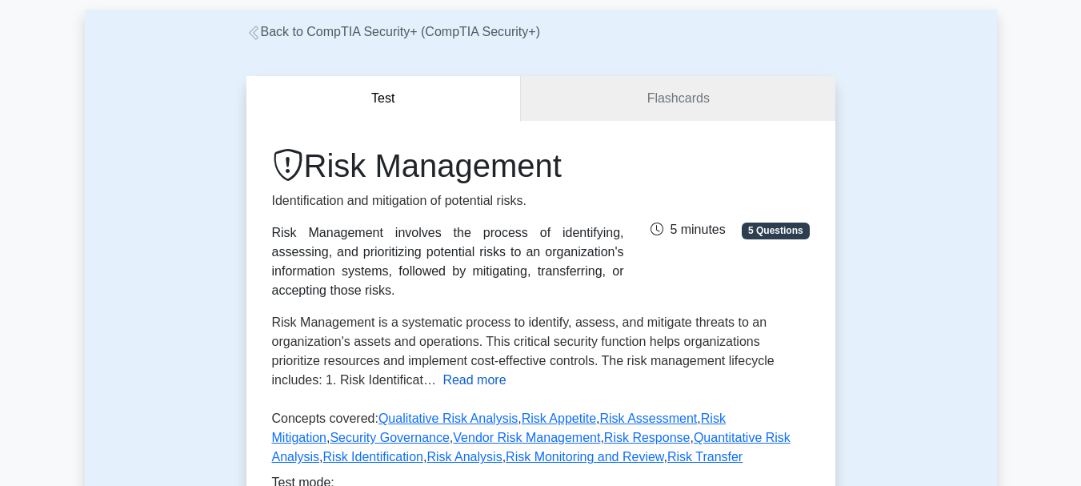
click at [442, 382] on button "Read more" at bounding box center [473, 379] width 63 height 19
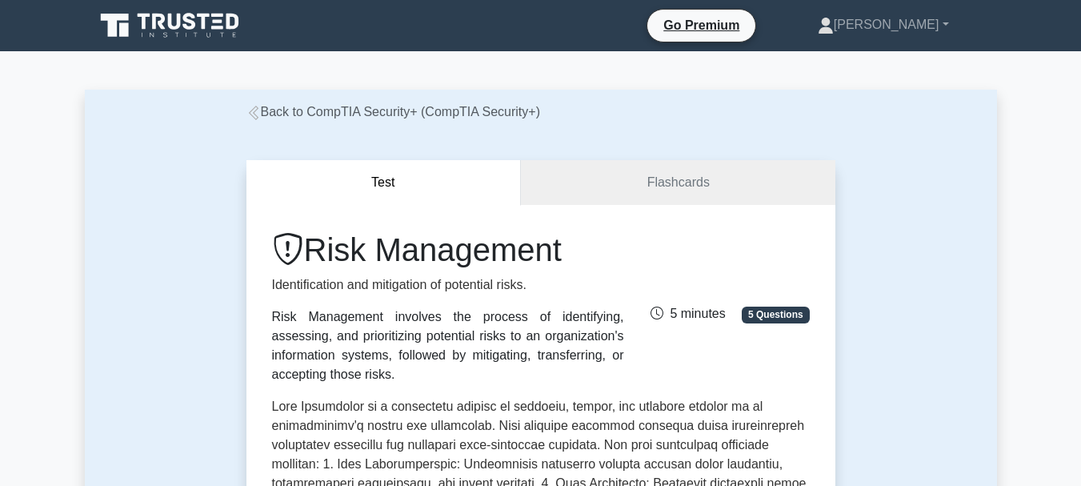
click at [419, 112] on link "Back to CompTIA Security+ (CompTIA Security+)" at bounding box center [393, 112] width 294 height 14
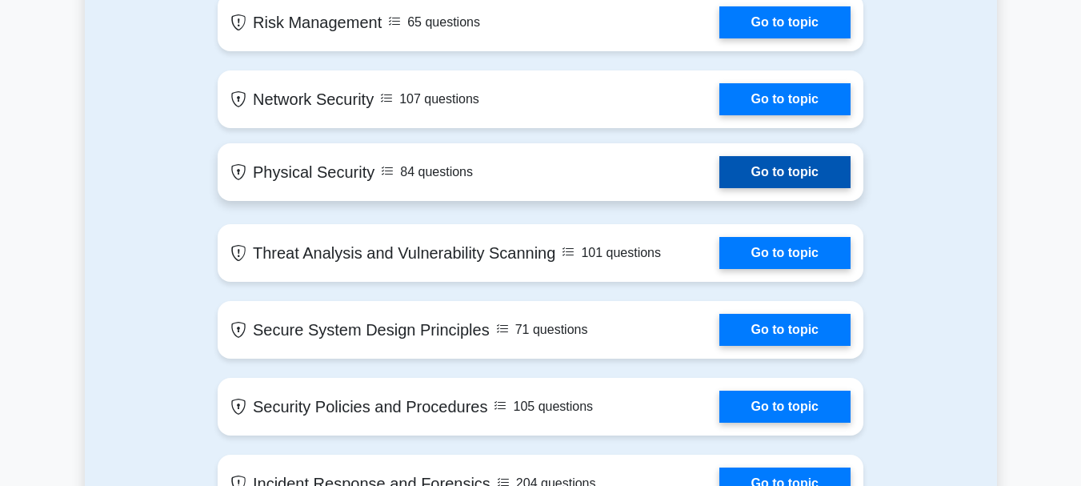
click at [719, 166] on link "Go to topic" at bounding box center [784, 172] width 131 height 32
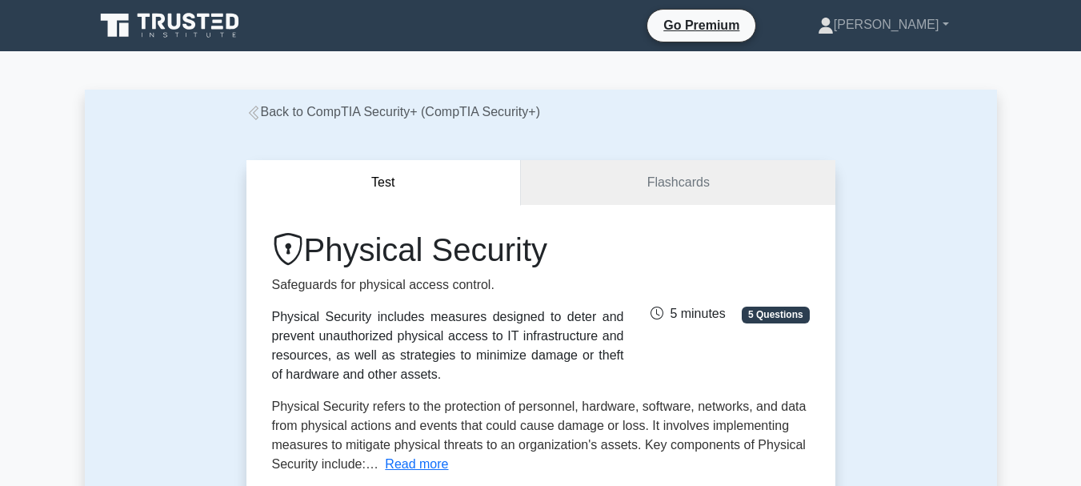
click at [398, 118] on link "Back to CompTIA Security+ (CompTIA Security+)" at bounding box center [393, 112] width 294 height 14
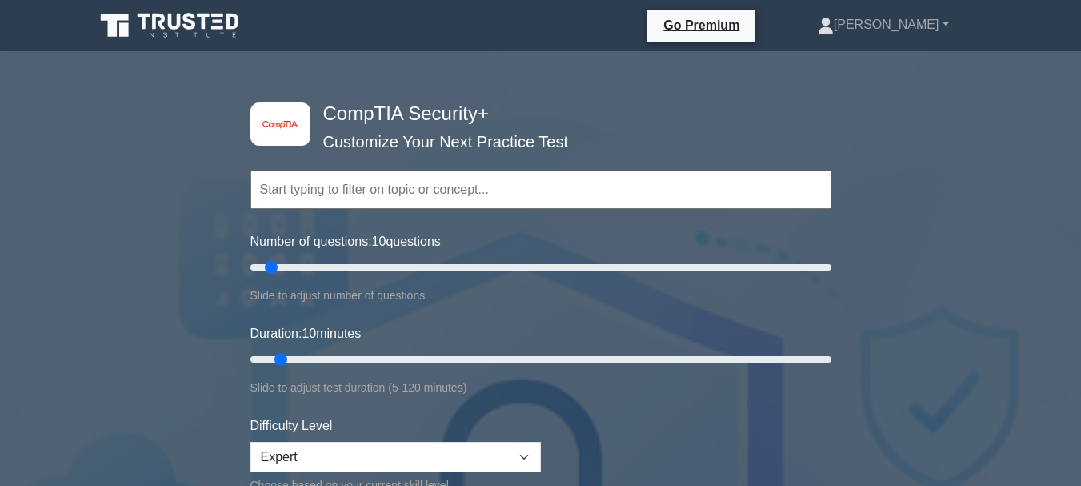
click at [227, 30] on icon at bounding box center [171, 25] width 154 height 30
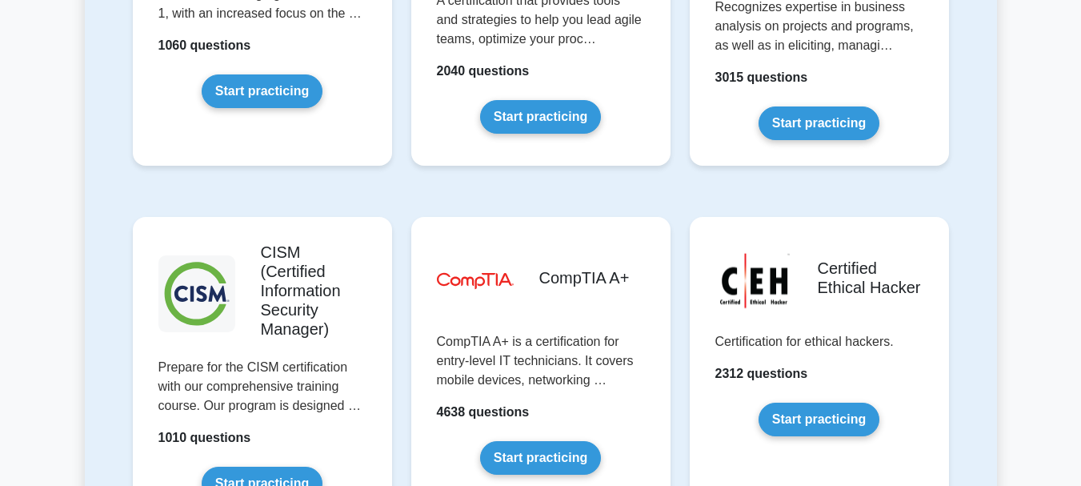
scroll to position [2240, 0]
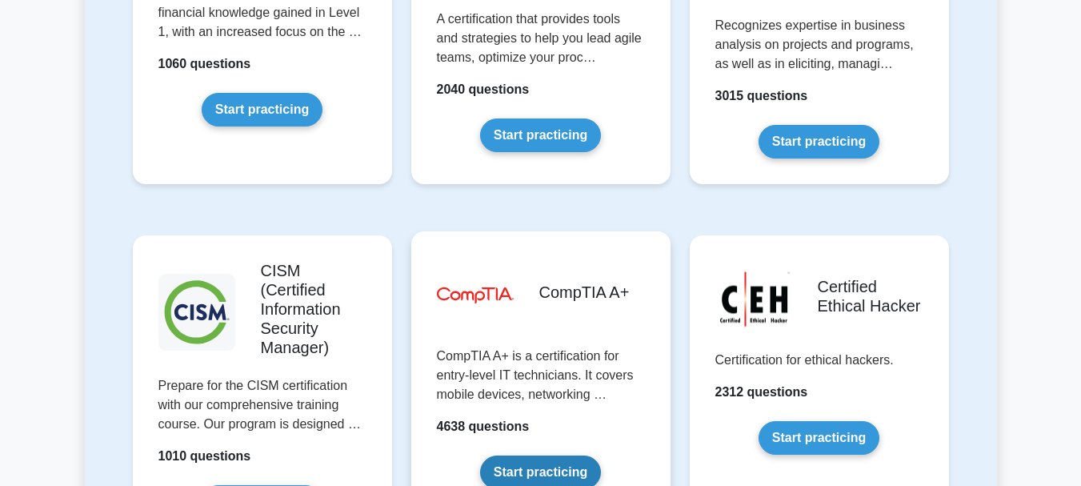
click at [482, 455] on link "Start practicing" at bounding box center [540, 472] width 121 height 34
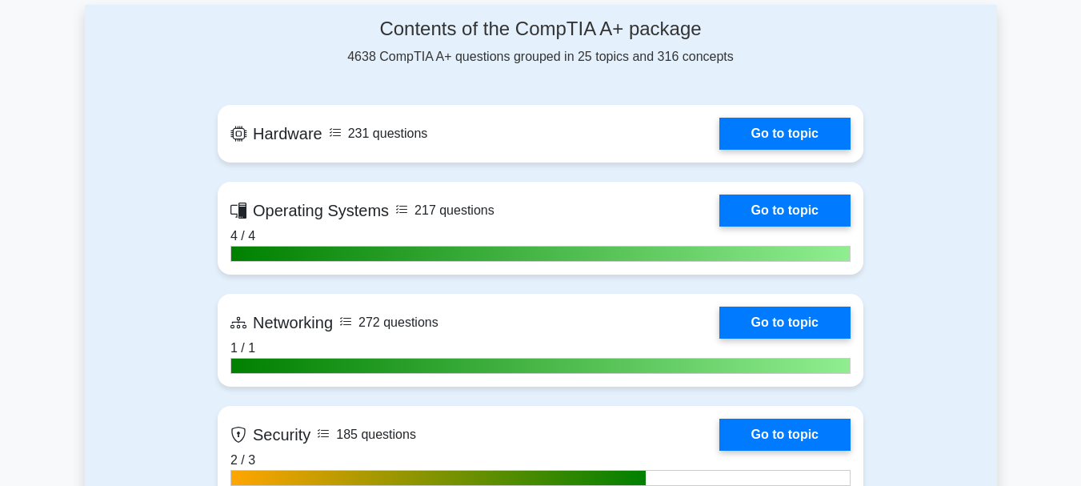
scroll to position [1152, 0]
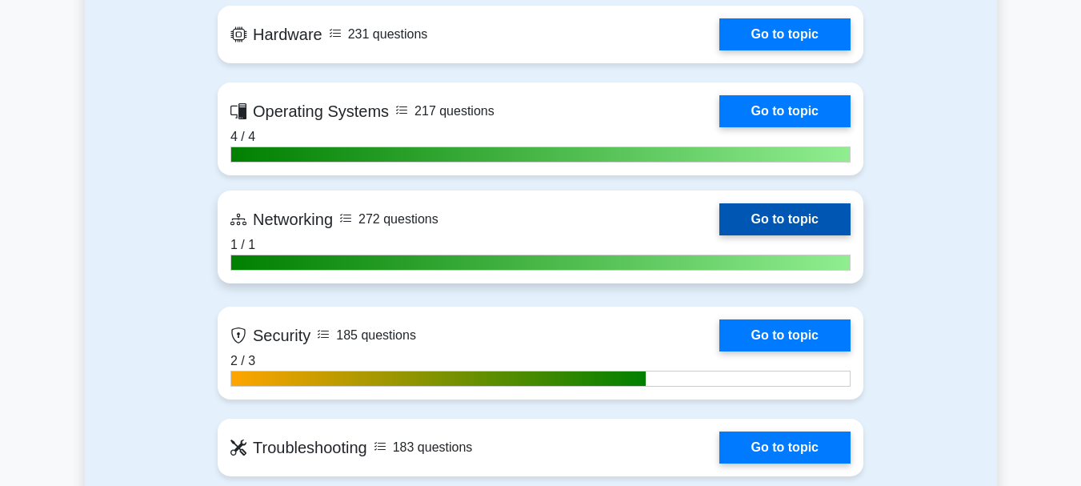
click at [719, 235] on link "Go to topic" at bounding box center [784, 219] width 131 height 32
